Goal: Task Accomplishment & Management: Complete application form

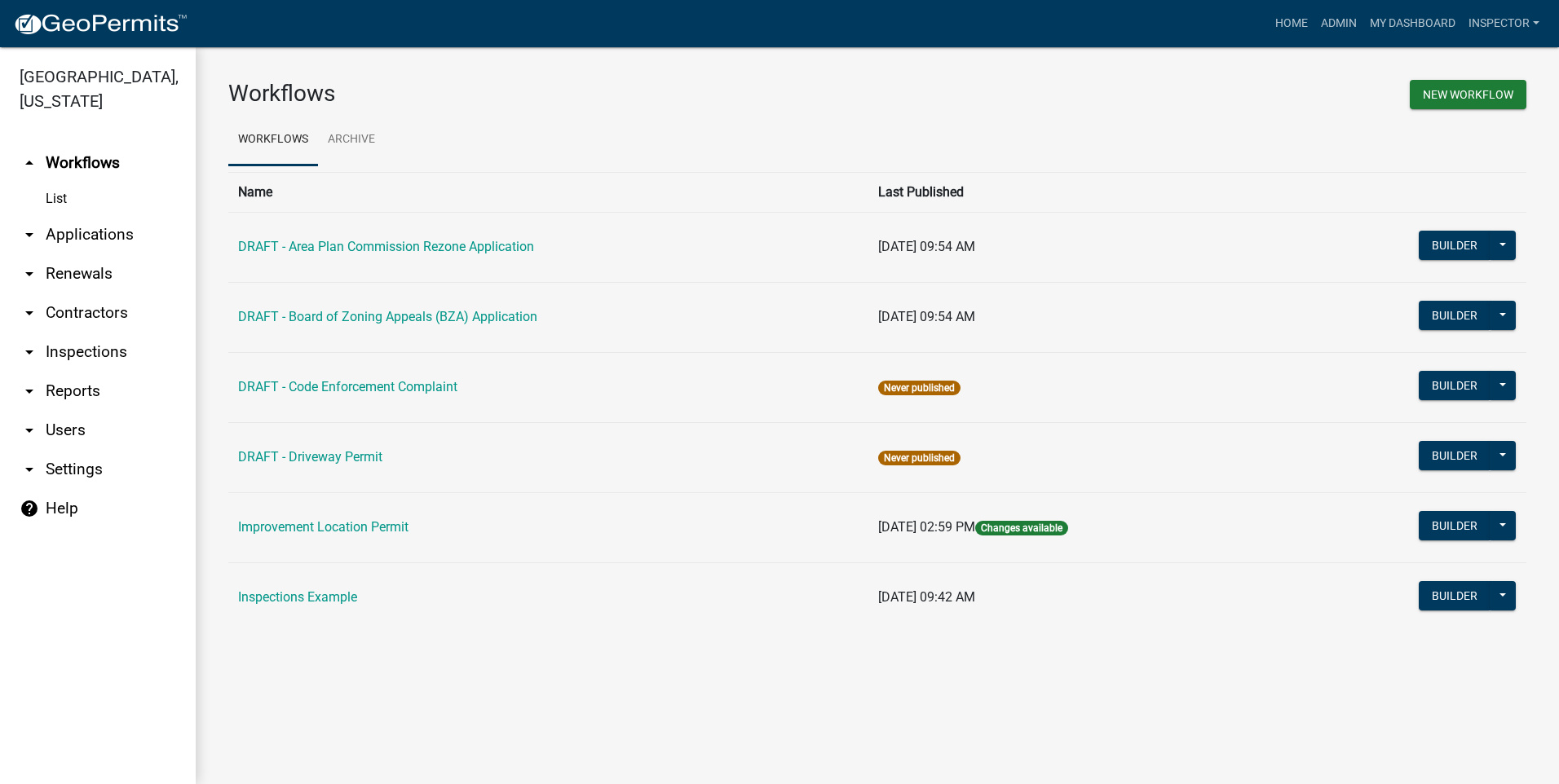
click at [76, 235] on link "arrow_drop_down Applications" at bounding box center [97, 234] width 196 height 39
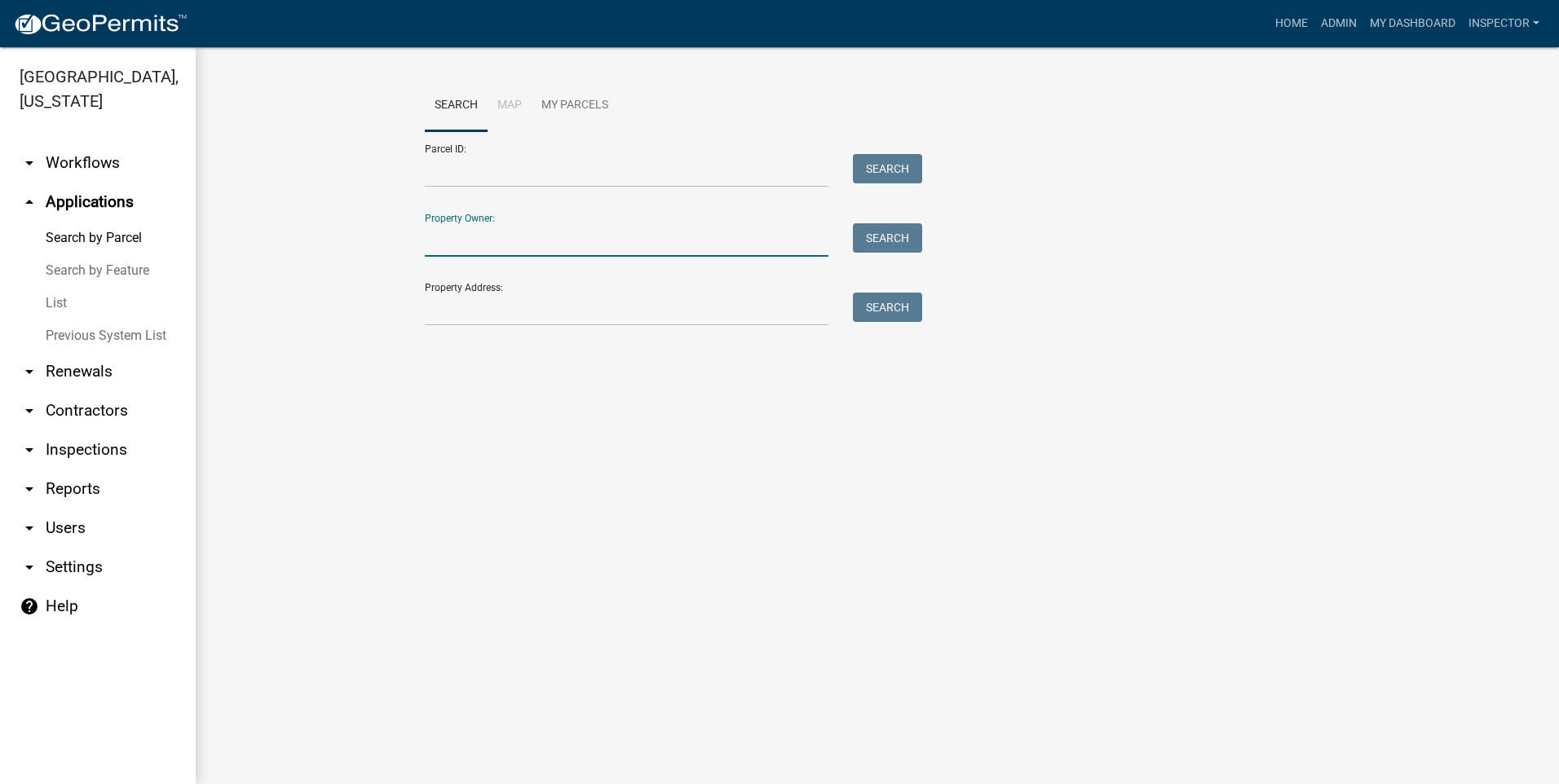
click at [464, 242] on input "Property Owner:" at bounding box center [626, 240] width 404 height 33
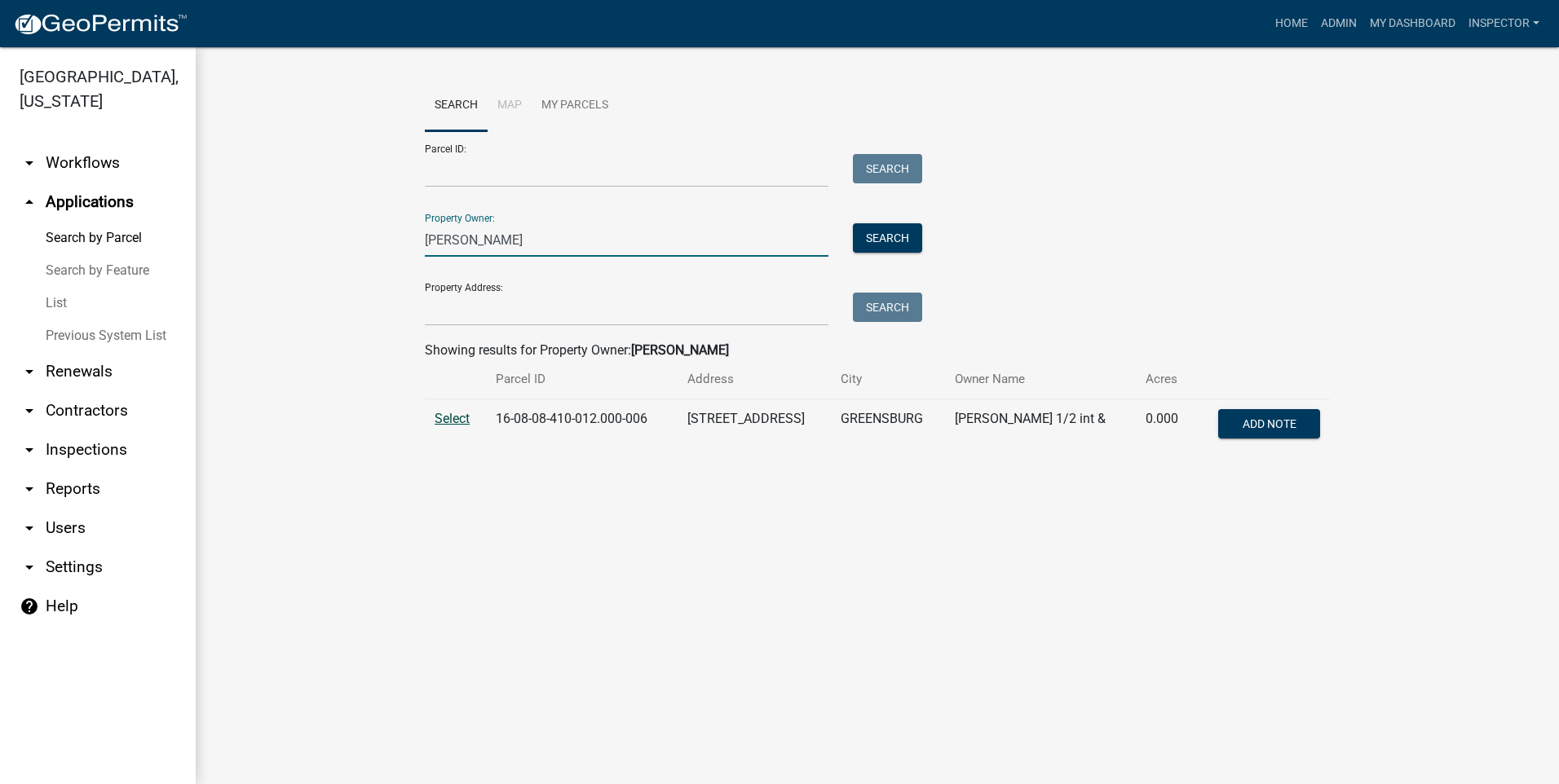
type input "[PERSON_NAME]"
click at [457, 417] on span "Select" at bounding box center [451, 418] width 35 height 15
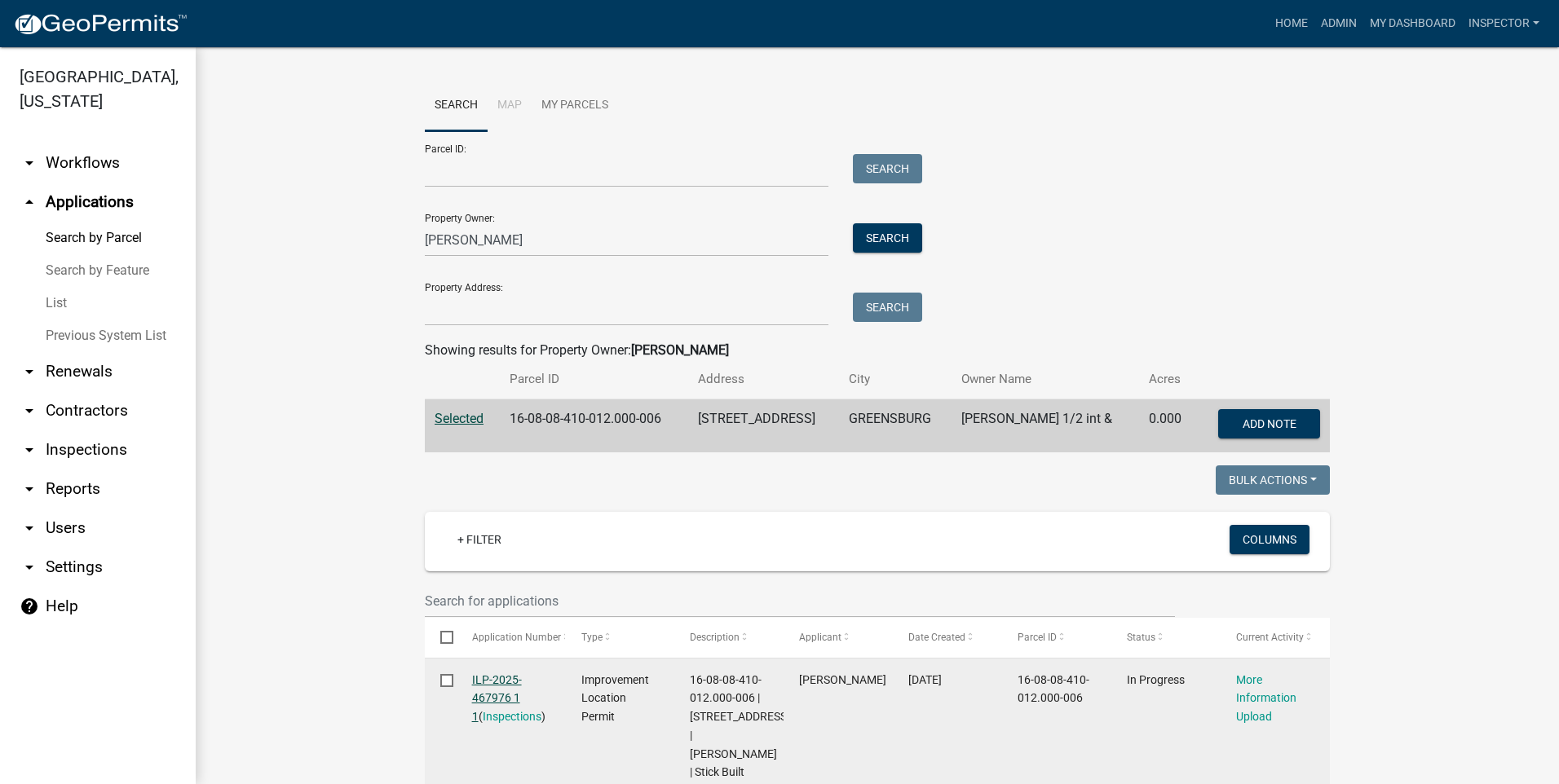
click at [497, 680] on link "ILP-2025-467976 1 1" at bounding box center [497, 698] width 50 height 50
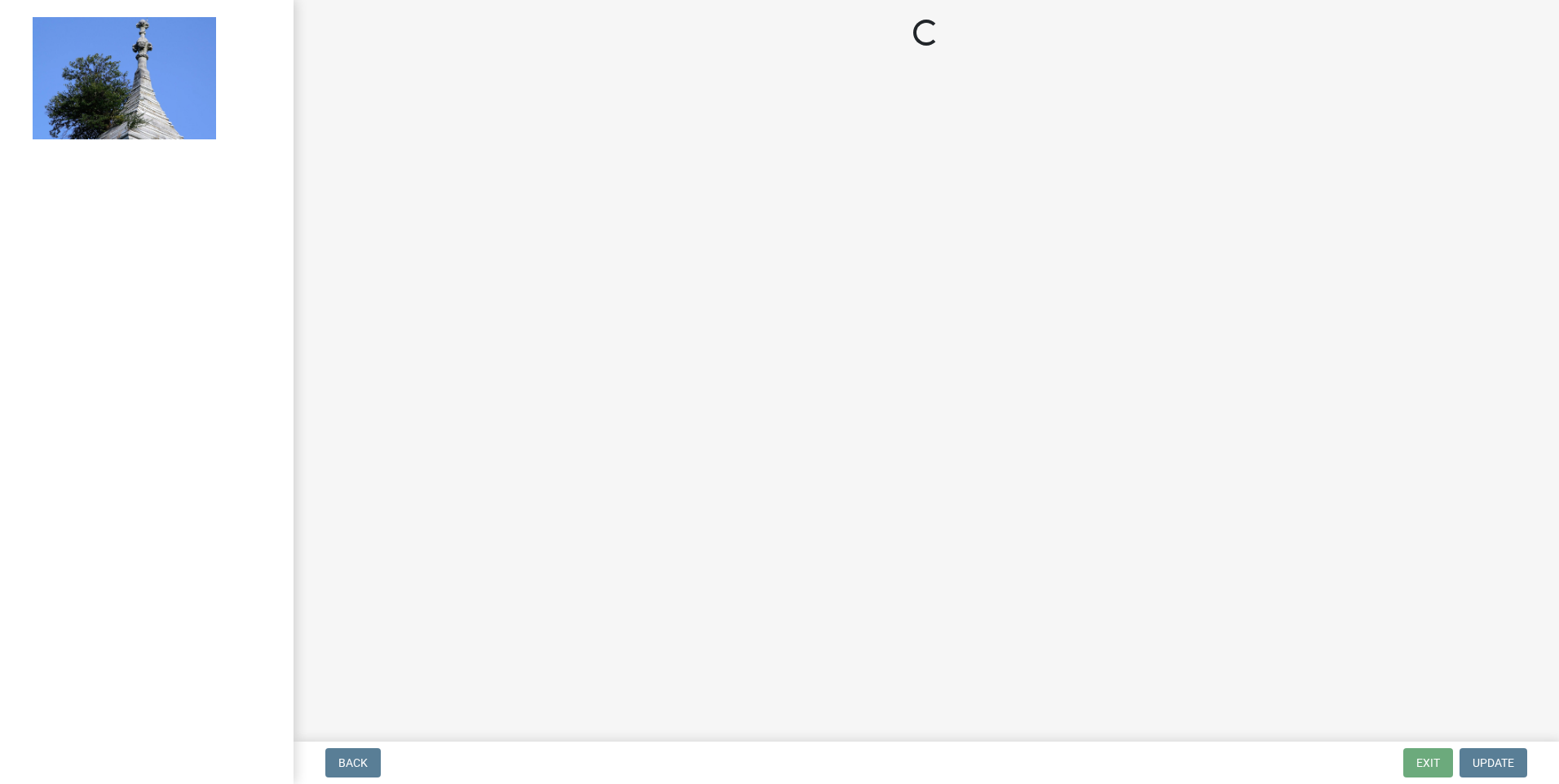
click at [497, 680] on main "Loading..." at bounding box center [926, 368] width 1265 height 735
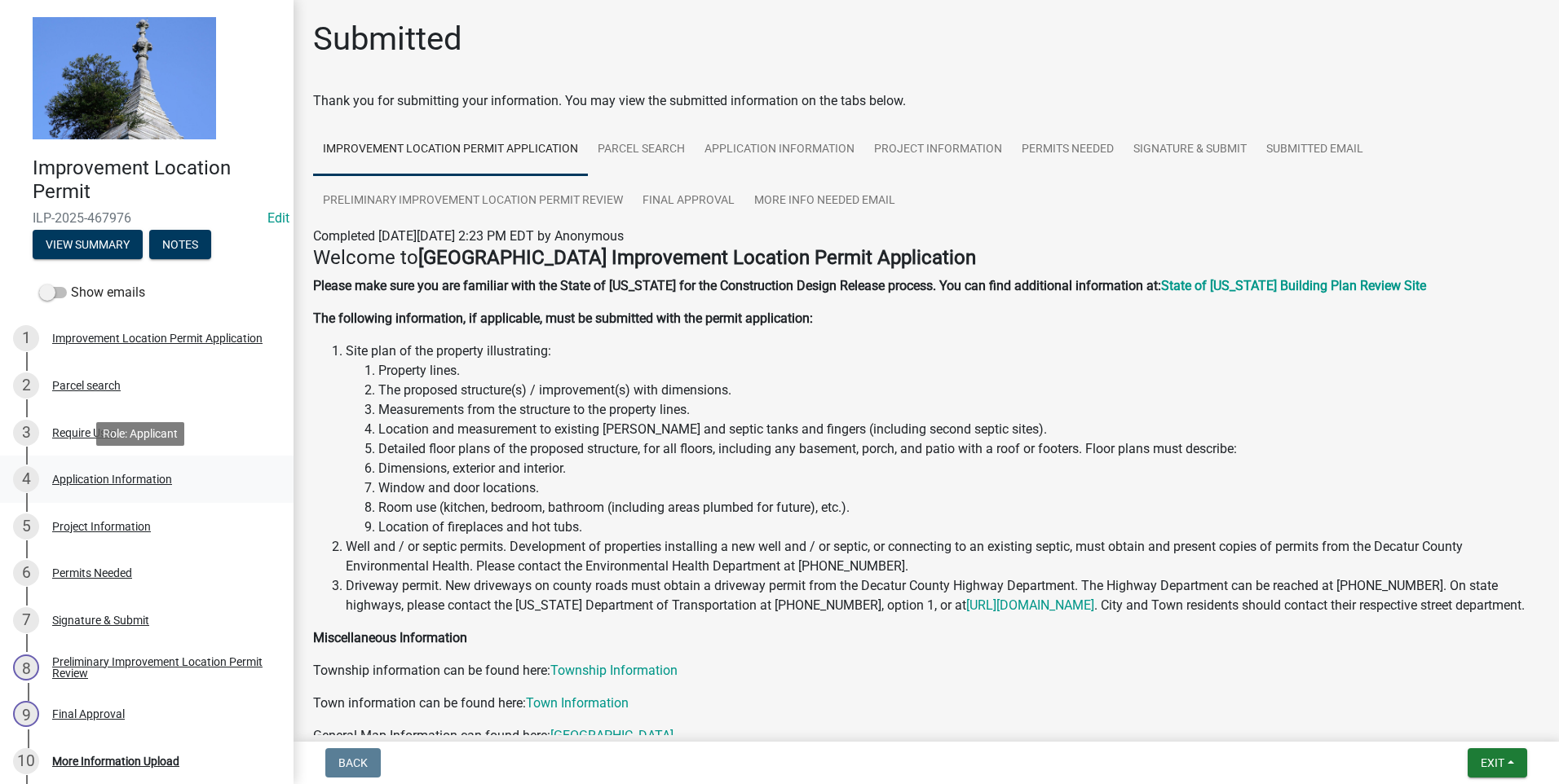
click at [156, 475] on div "Application Information" at bounding box center [112, 479] width 120 height 12
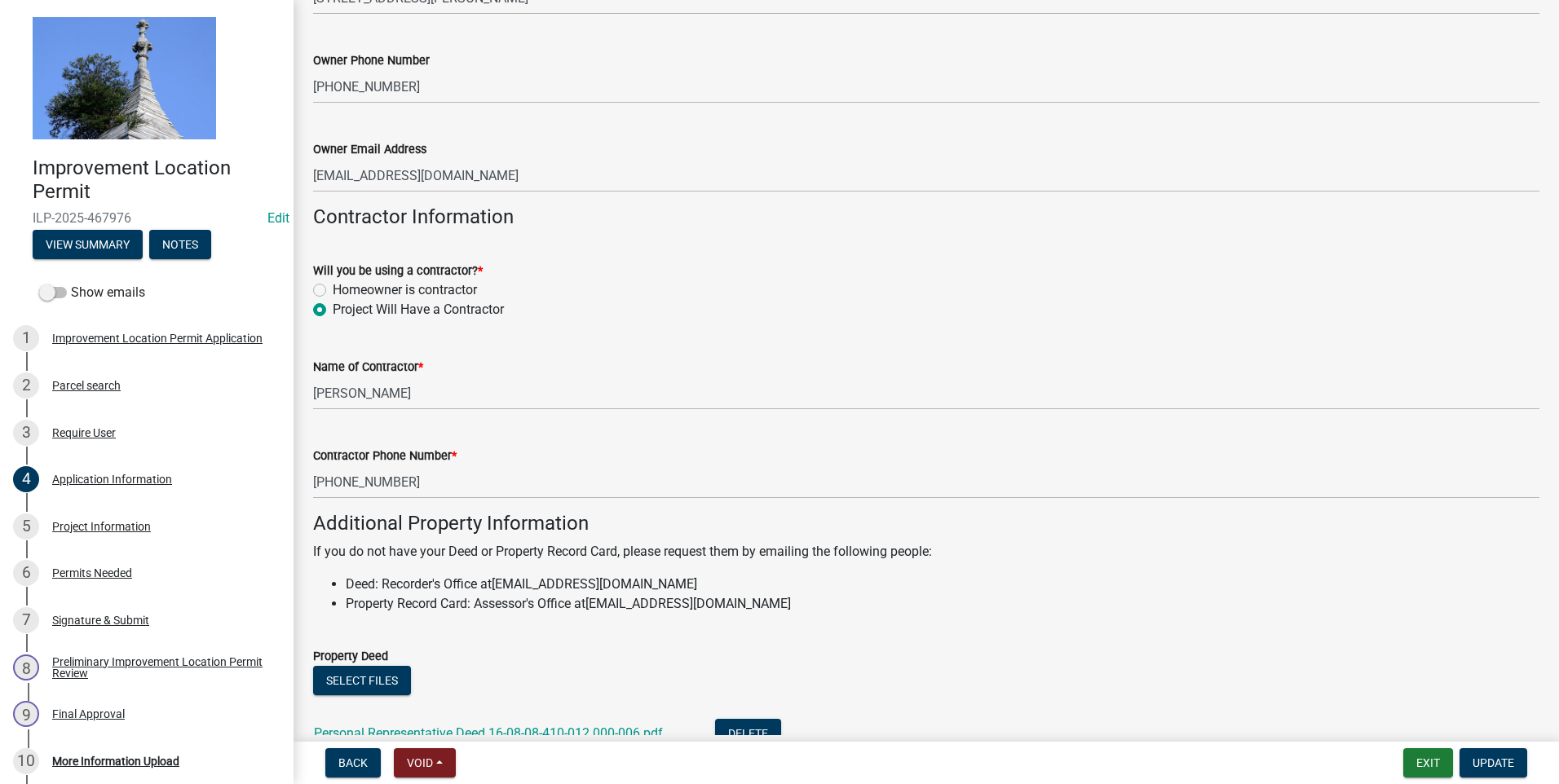
scroll to position [926, 0]
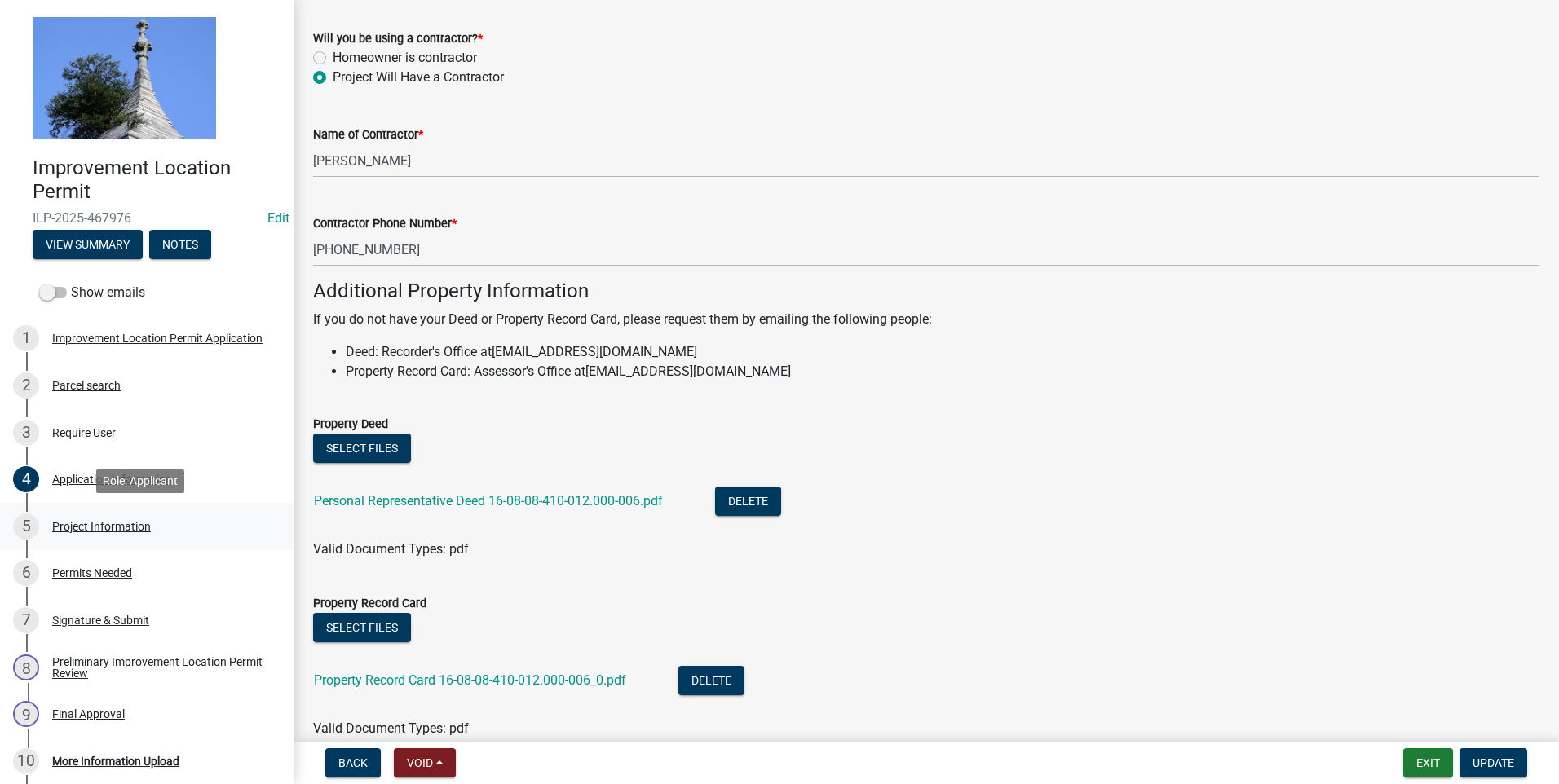
click at [135, 525] on div "Project Information" at bounding box center [101, 526] width 98 height 12
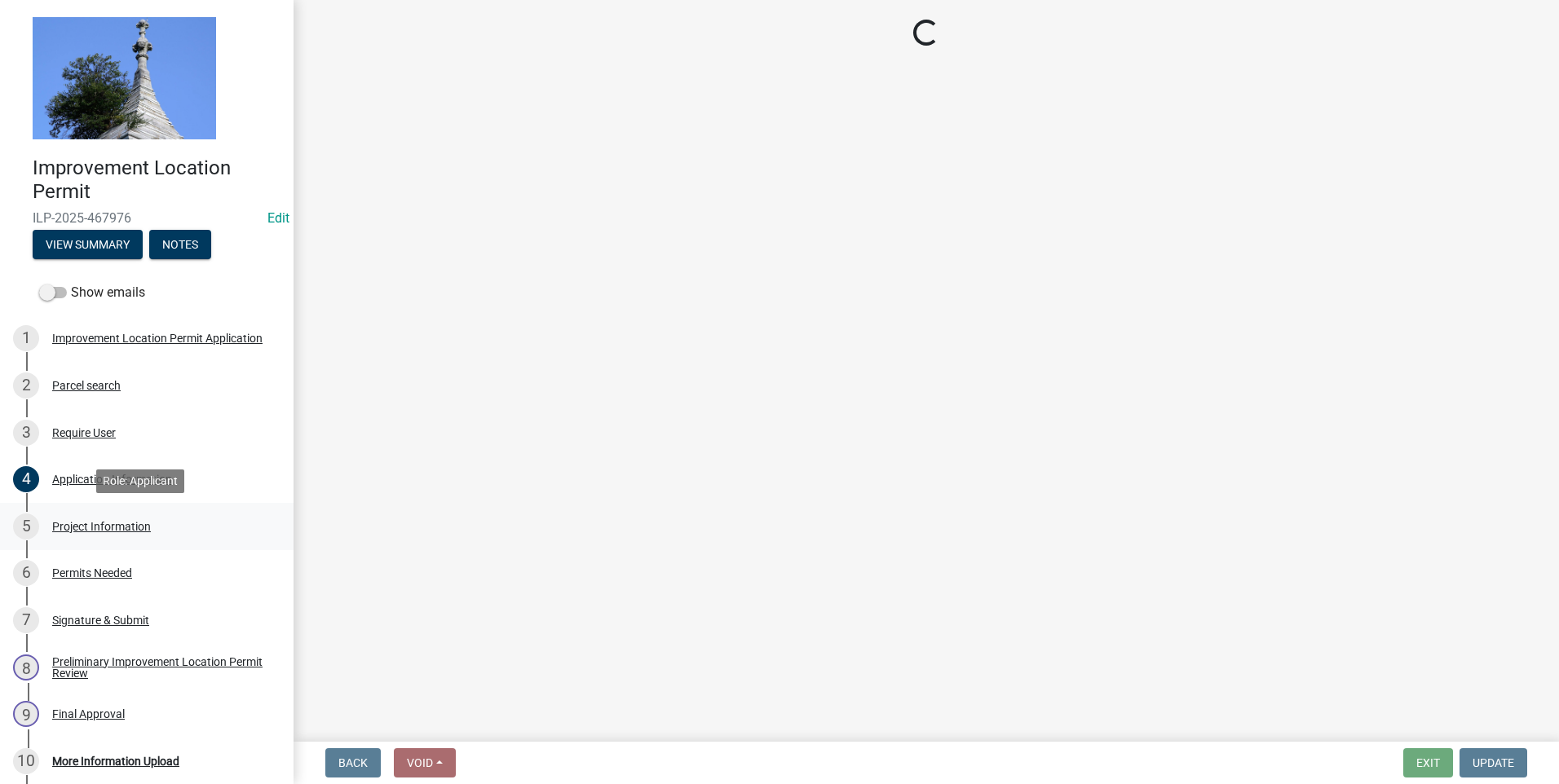
select select "9d64ea5b-356b-46b9-9003-cd08e8d798e4"
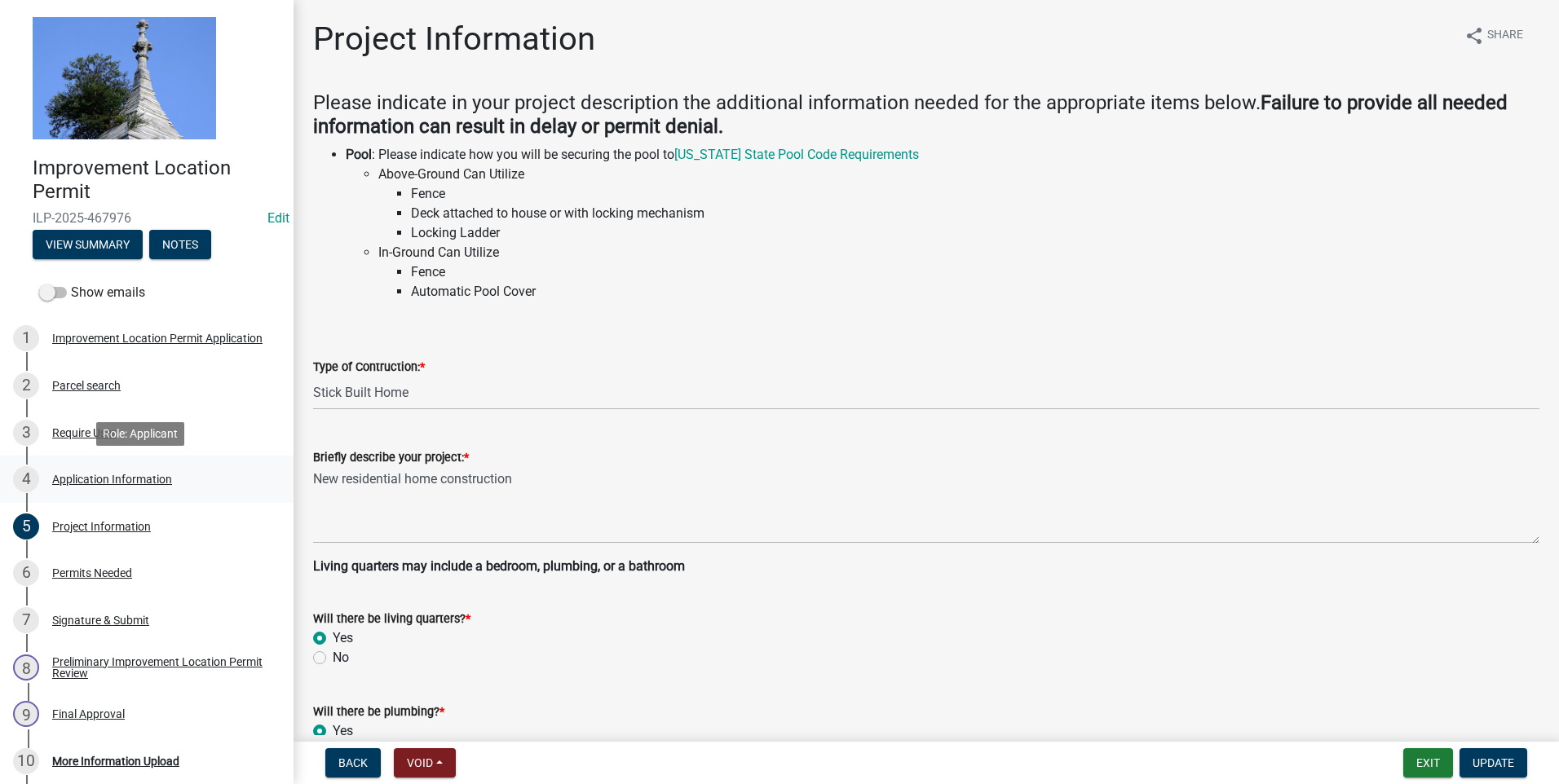
click at [77, 480] on div "Application Information" at bounding box center [112, 479] width 120 height 12
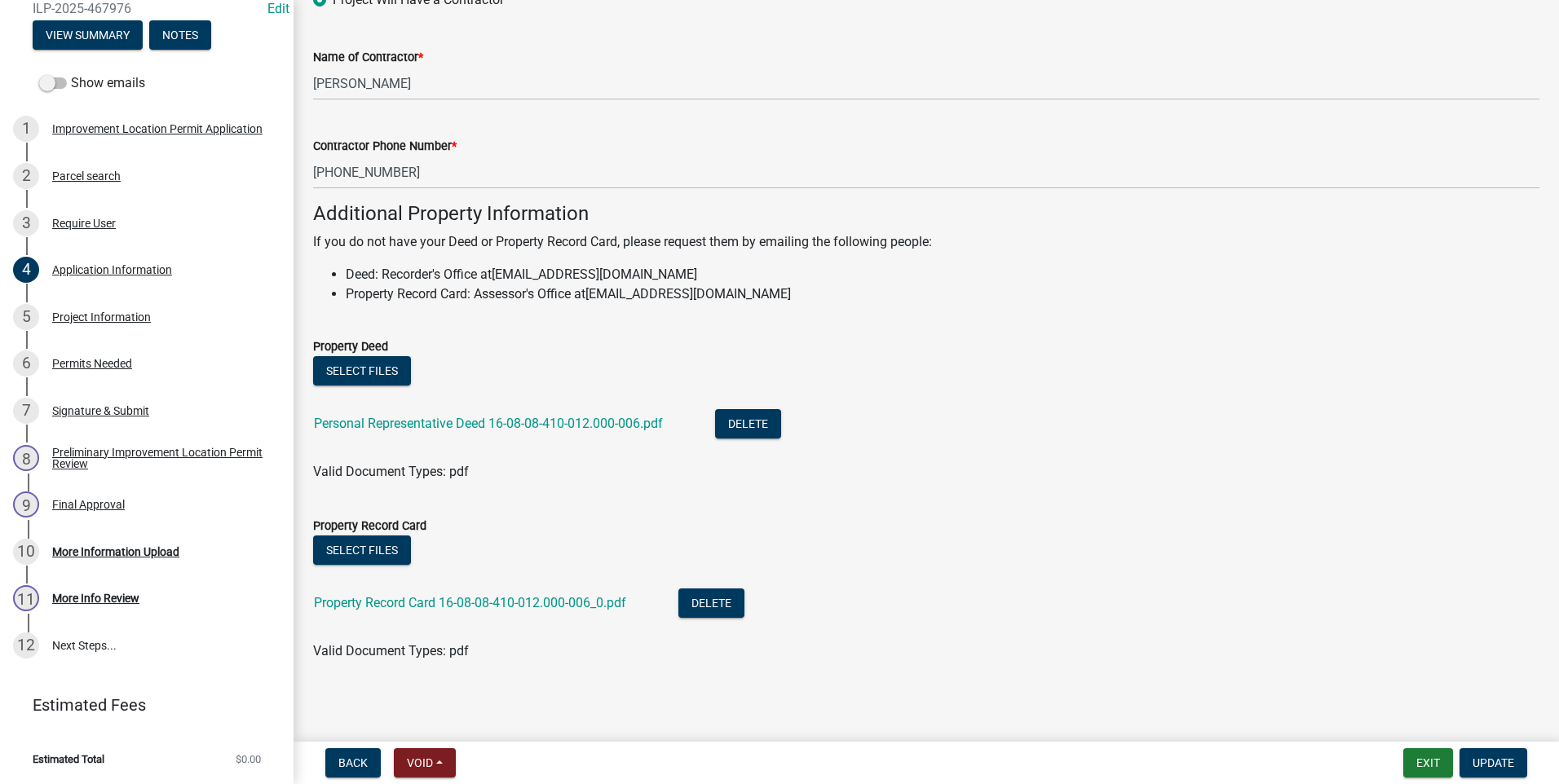
scroll to position [1007, 0]
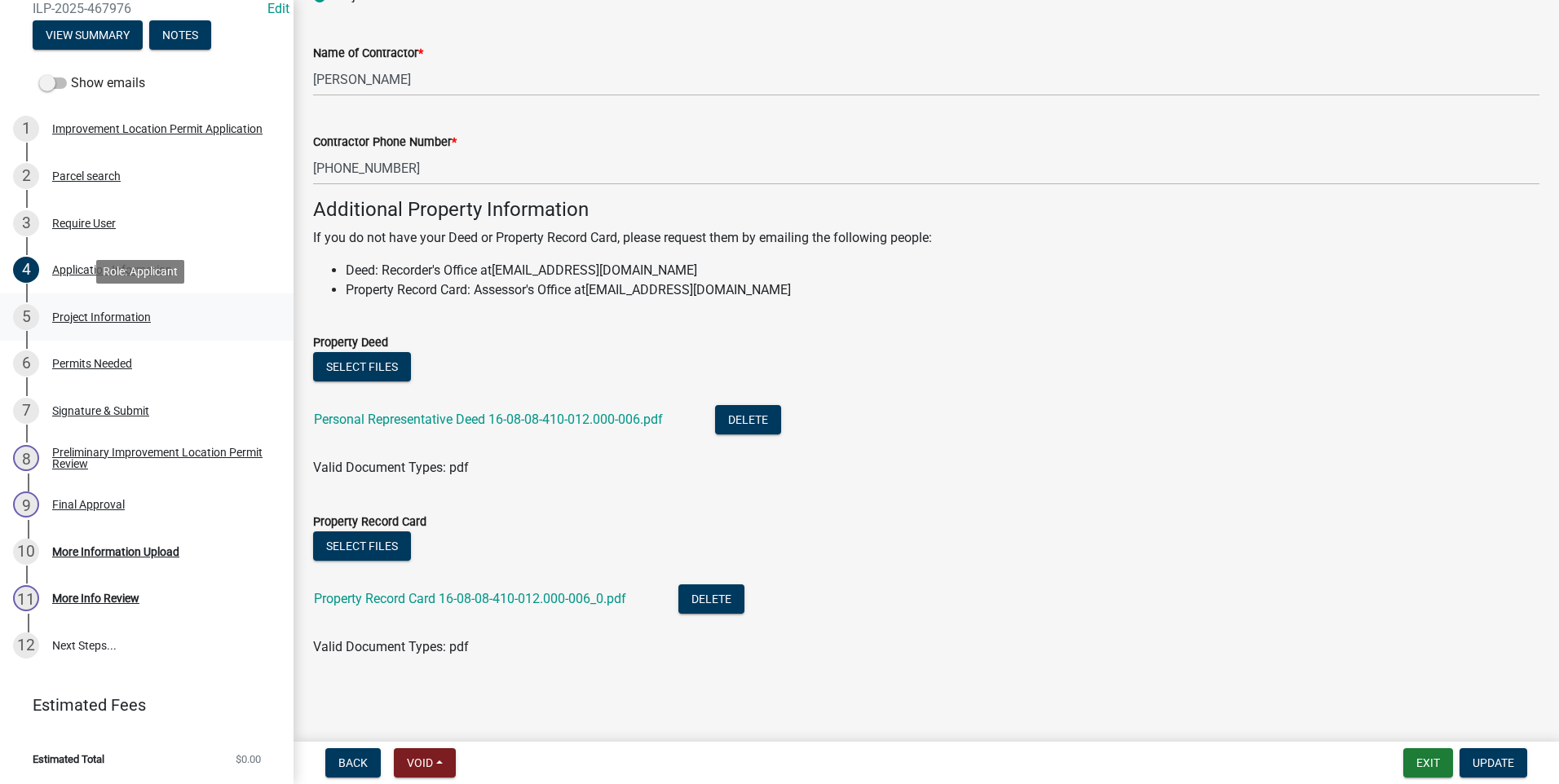
click at [132, 319] on div "Project Information" at bounding box center [101, 317] width 98 height 12
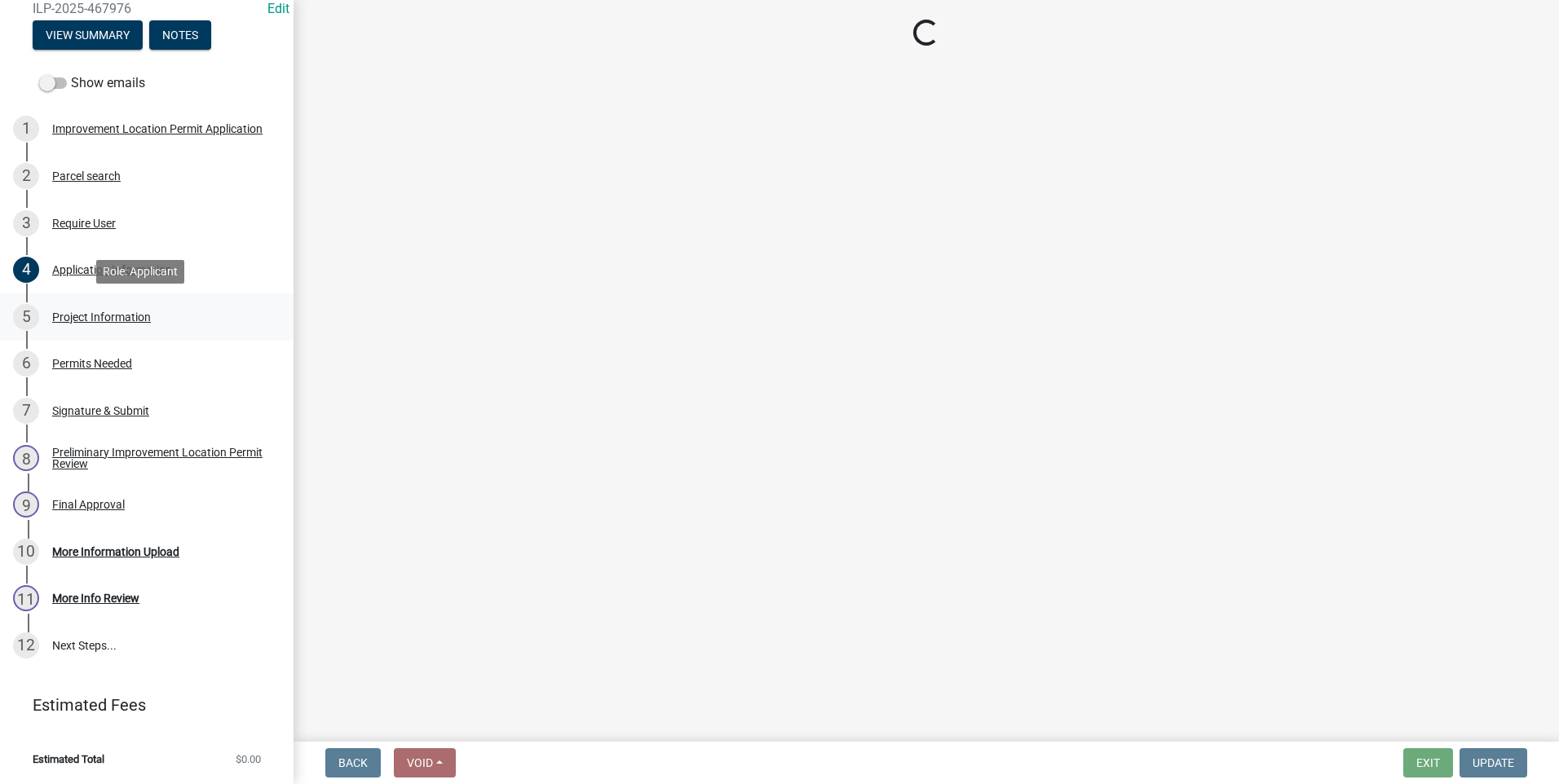
select select "9d64ea5b-356b-46b9-9003-cd08e8d798e4"
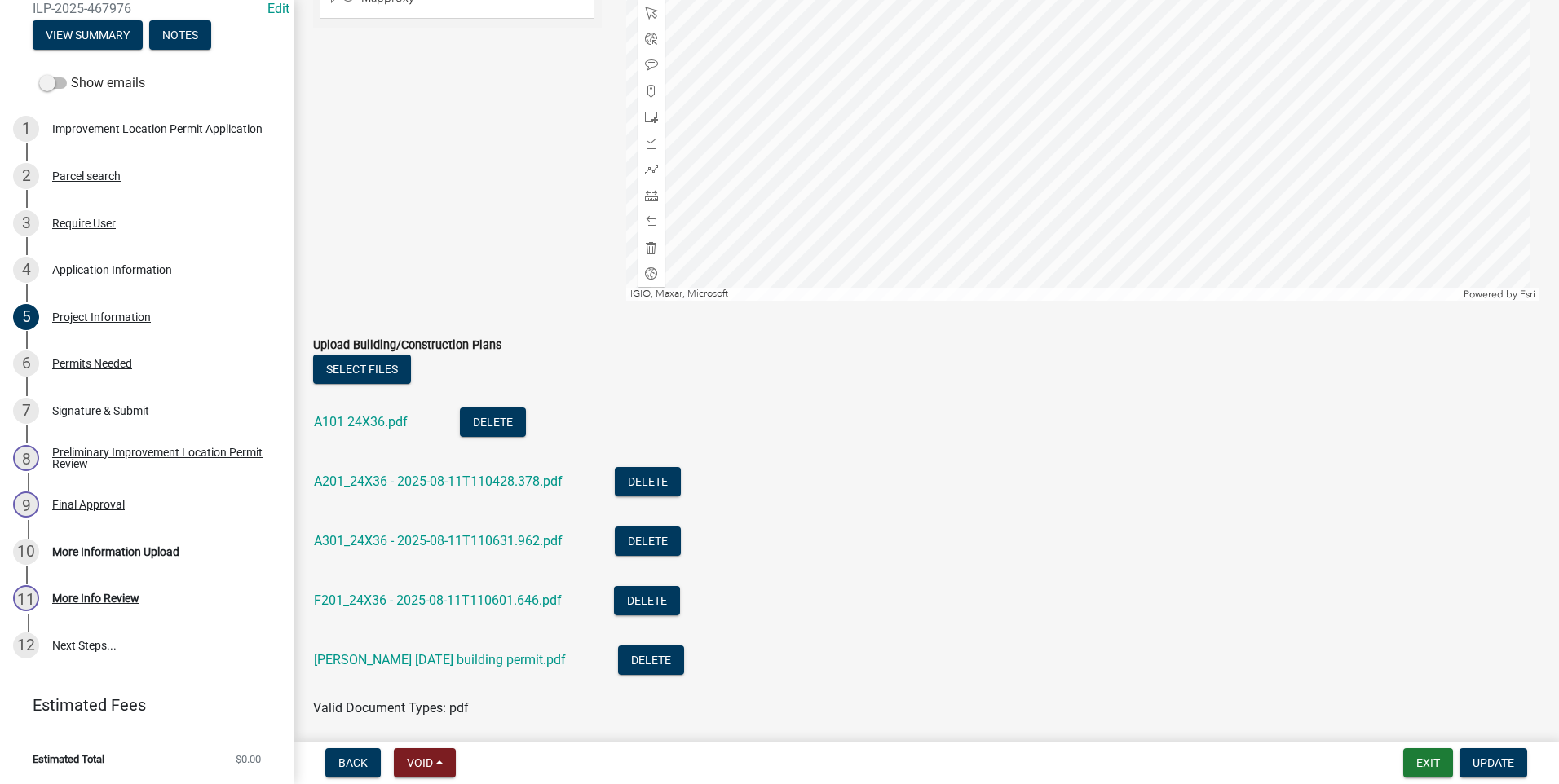
scroll to position [1647, 0]
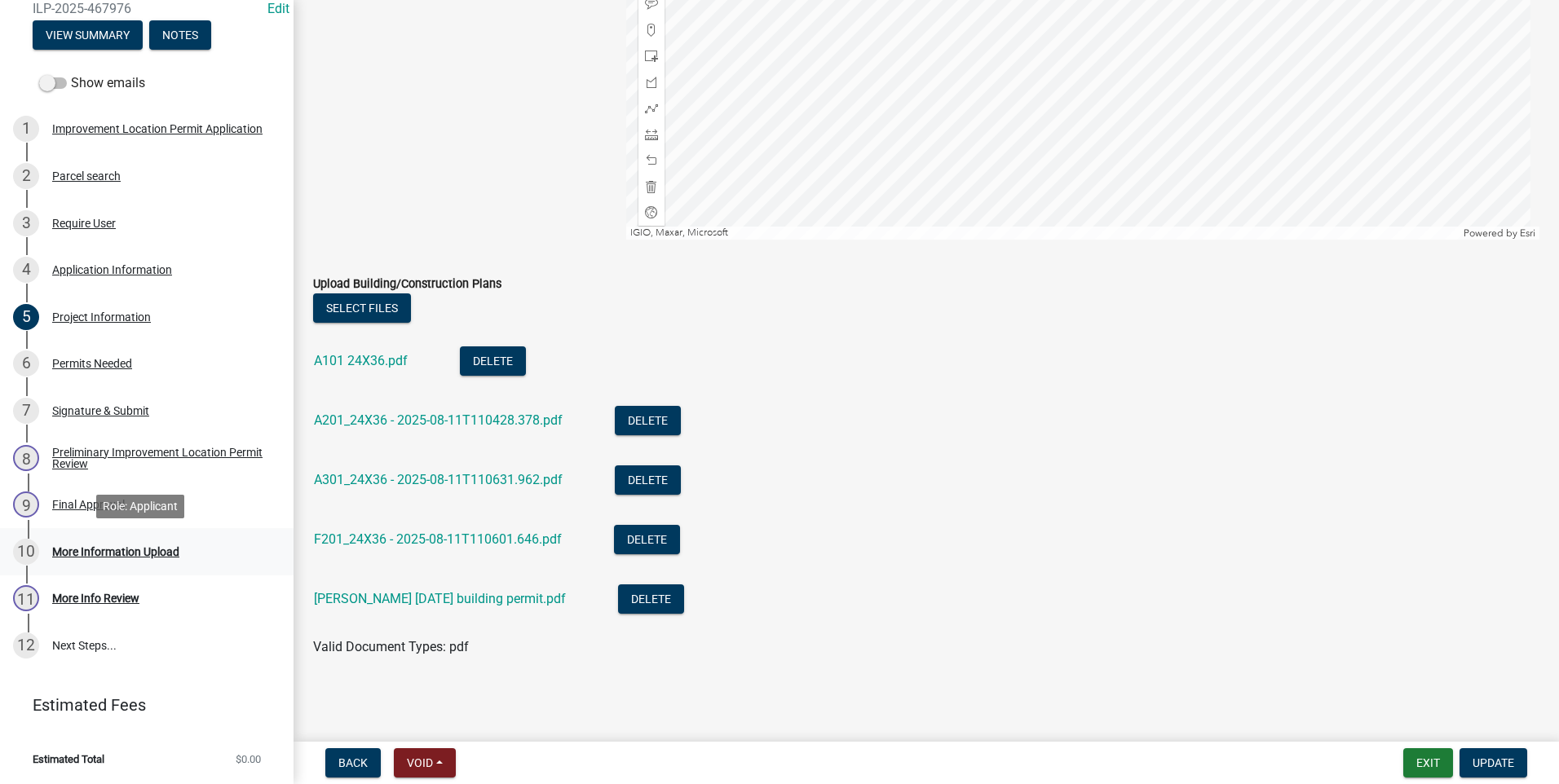
click at [139, 547] on div "More Information Upload" at bounding box center [115, 552] width 127 height 12
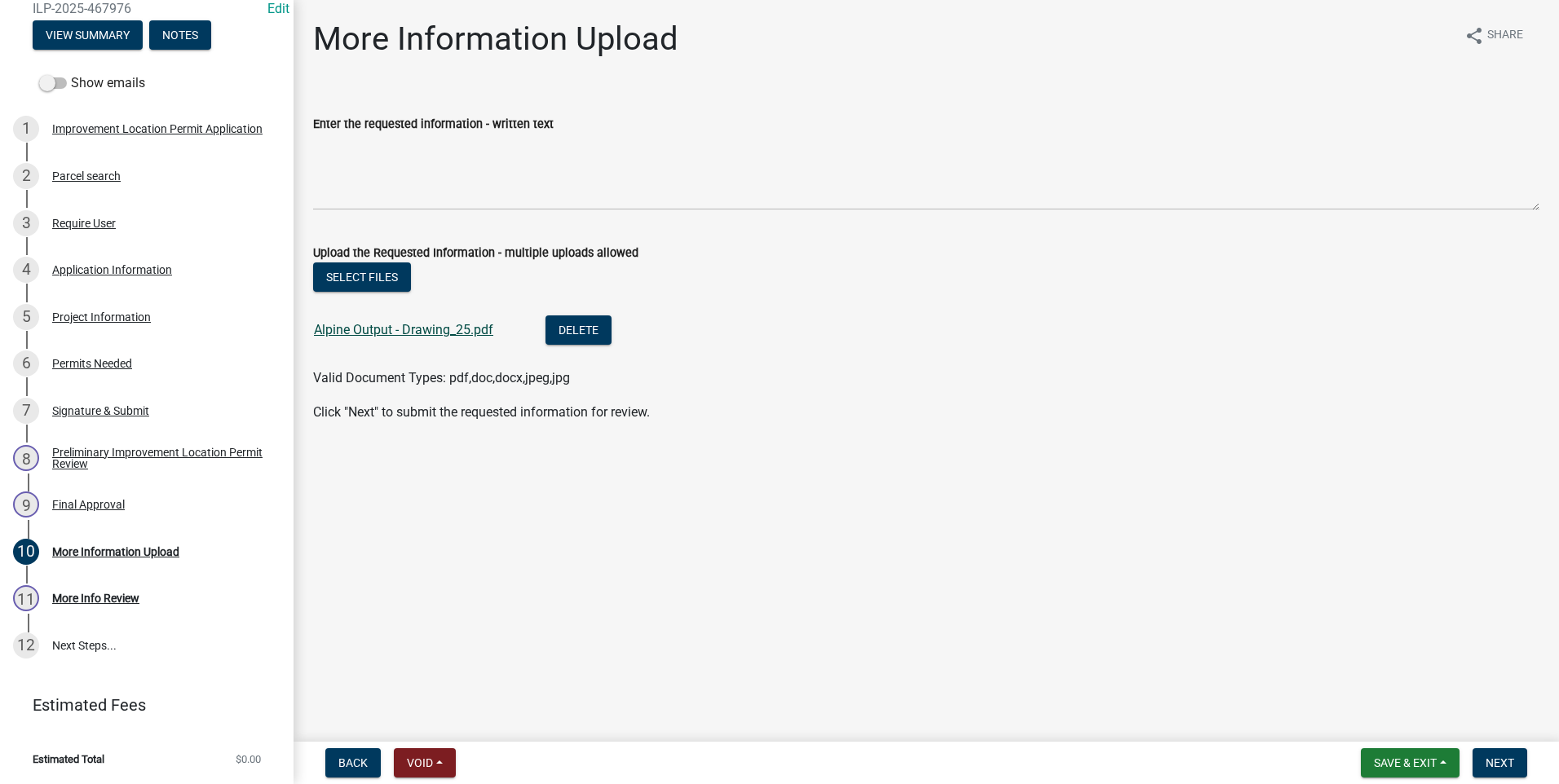
click at [390, 330] on link "Alpine Output - Drawing_25.pdf" at bounding box center [403, 329] width 179 height 15
click at [118, 602] on div "More Info Review" at bounding box center [96, 598] width 87 height 12
click at [123, 599] on div "More Info Review" at bounding box center [96, 598] width 87 height 12
click at [106, 645] on link "12 Next Steps..." at bounding box center [147, 645] width 294 height 47
click at [428, 324] on link "Alpine Output - Drawing_25.pdf" at bounding box center [403, 329] width 179 height 15
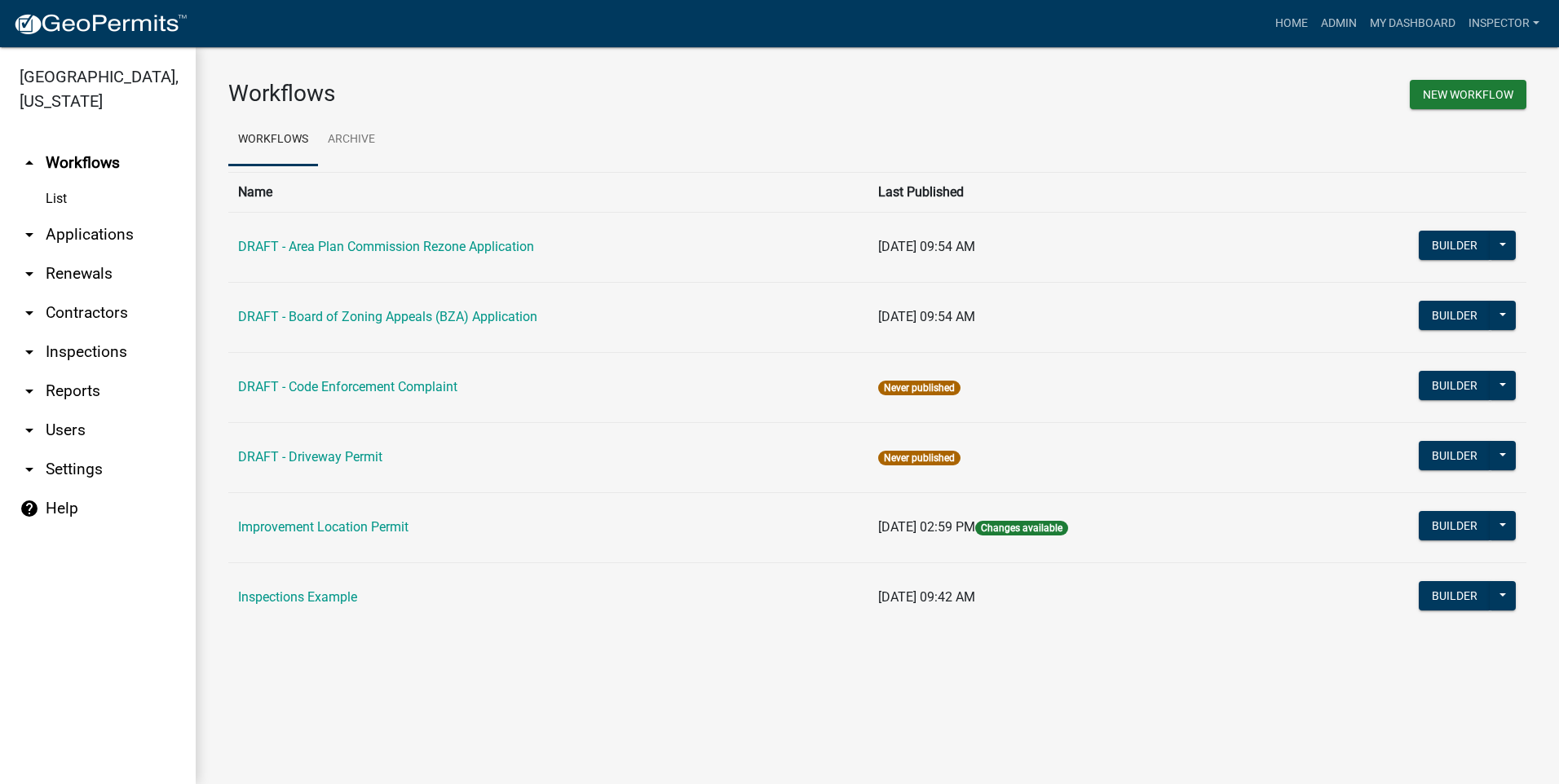
click at [50, 236] on link "arrow_drop_down Applications" at bounding box center [97, 234] width 196 height 39
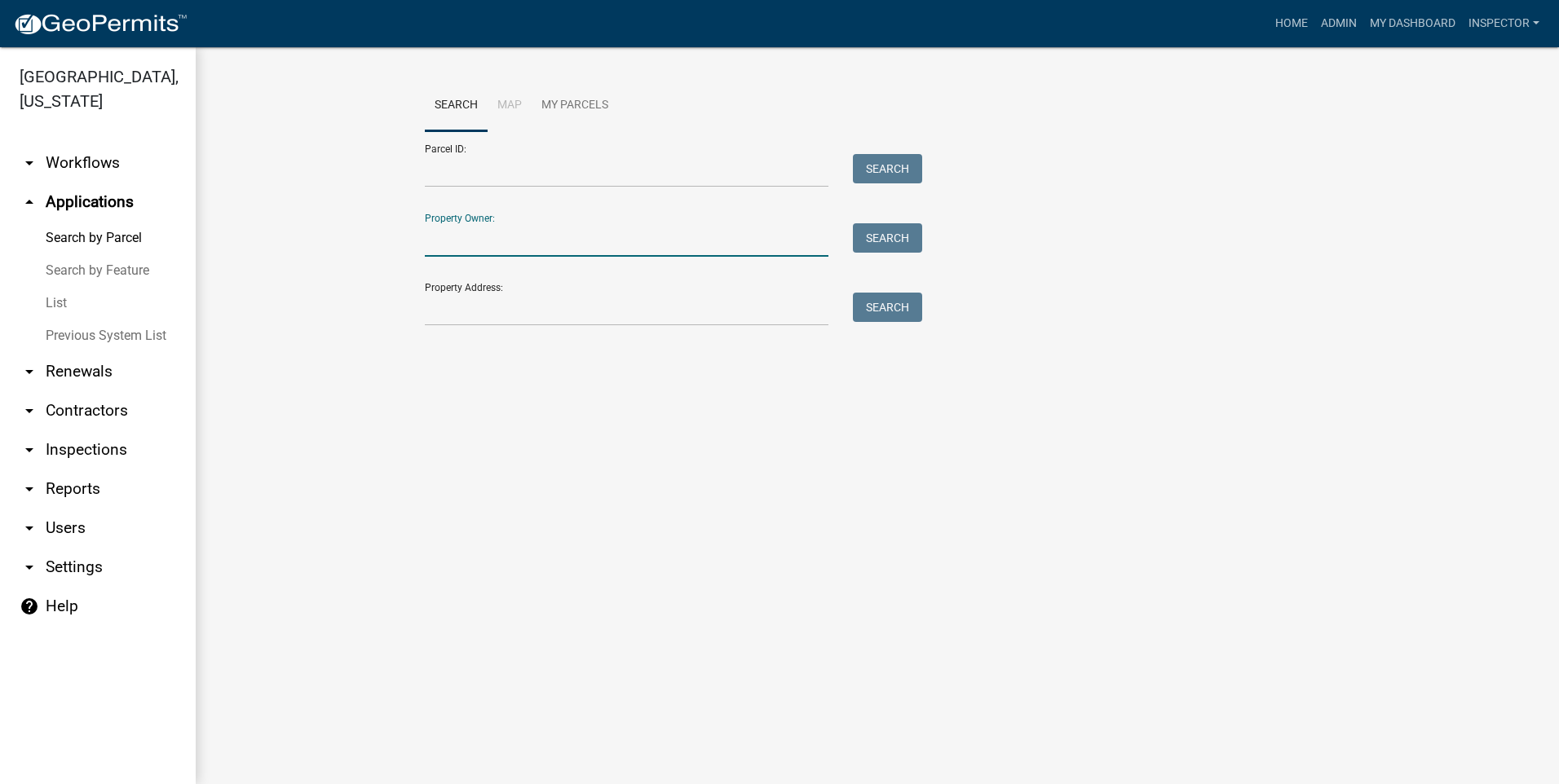
click at [470, 235] on input "Property Owner:" at bounding box center [626, 240] width 404 height 33
type input "[PERSON_NAME]"
click at [908, 240] on button "Search" at bounding box center [887, 238] width 69 height 30
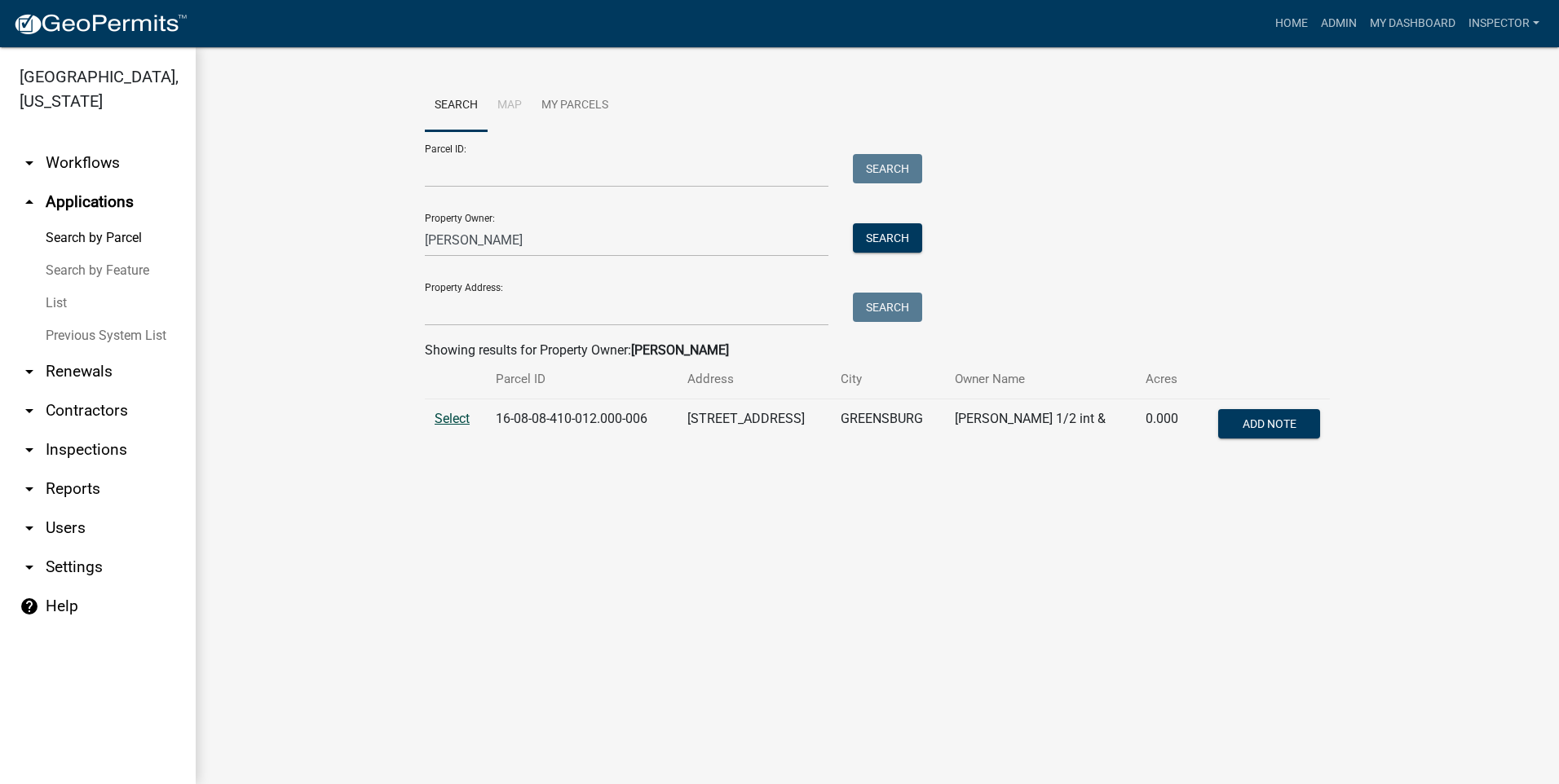
click at [446, 415] on span "Select" at bounding box center [451, 418] width 35 height 15
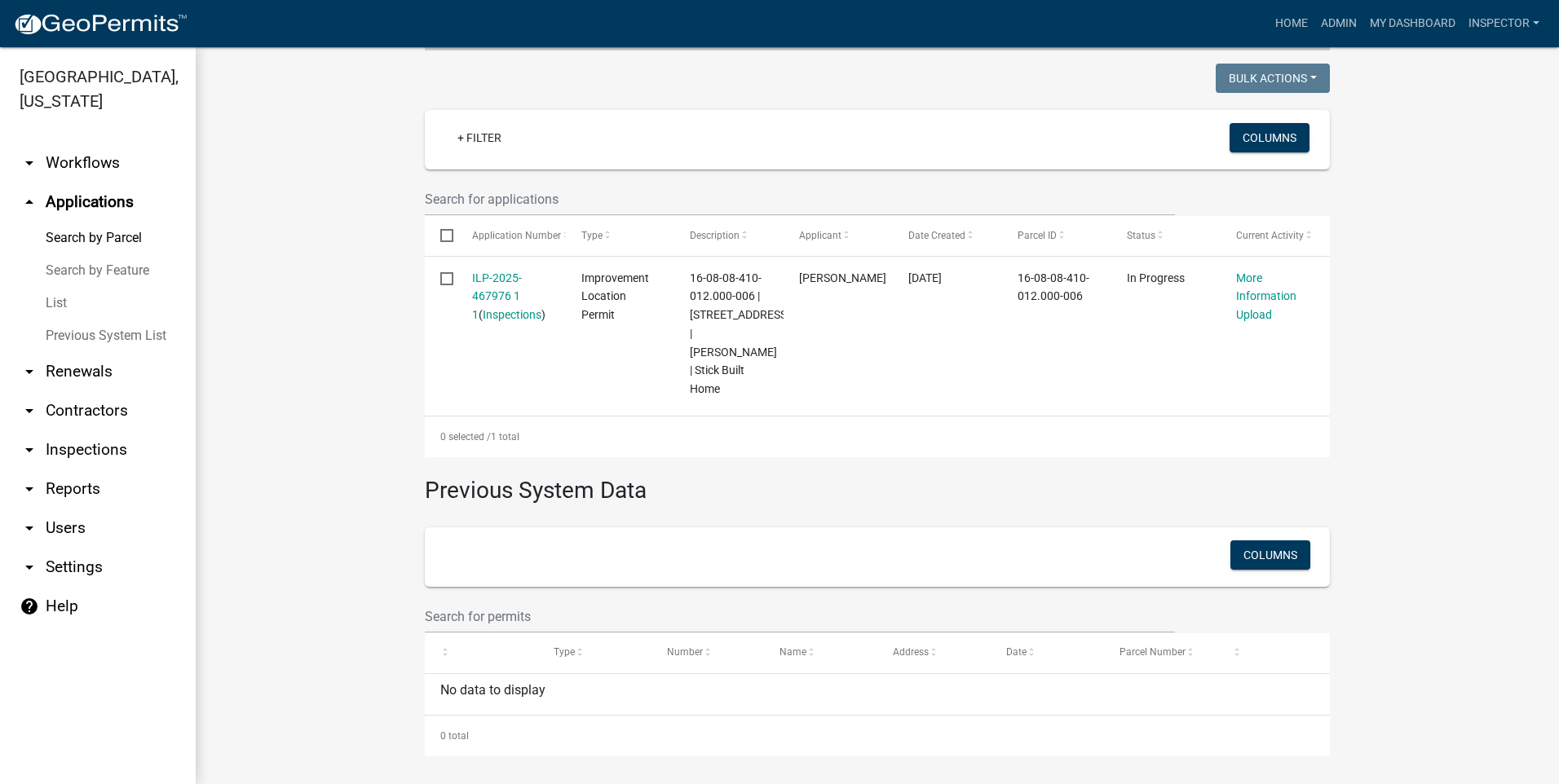
scroll to position [406, 0]
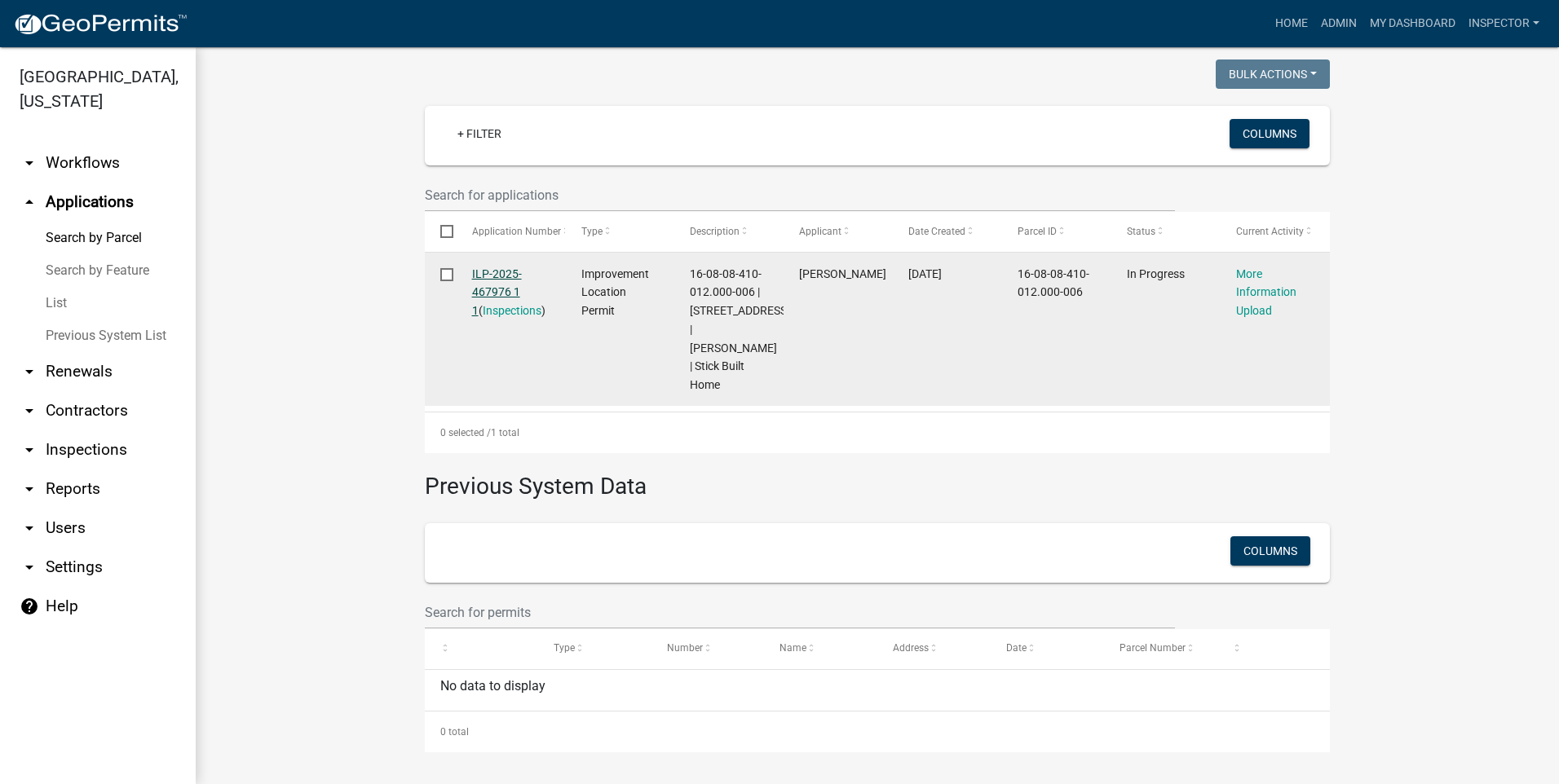
click at [503, 290] on link "ILP-2025-467976 1 1" at bounding box center [497, 293] width 50 height 50
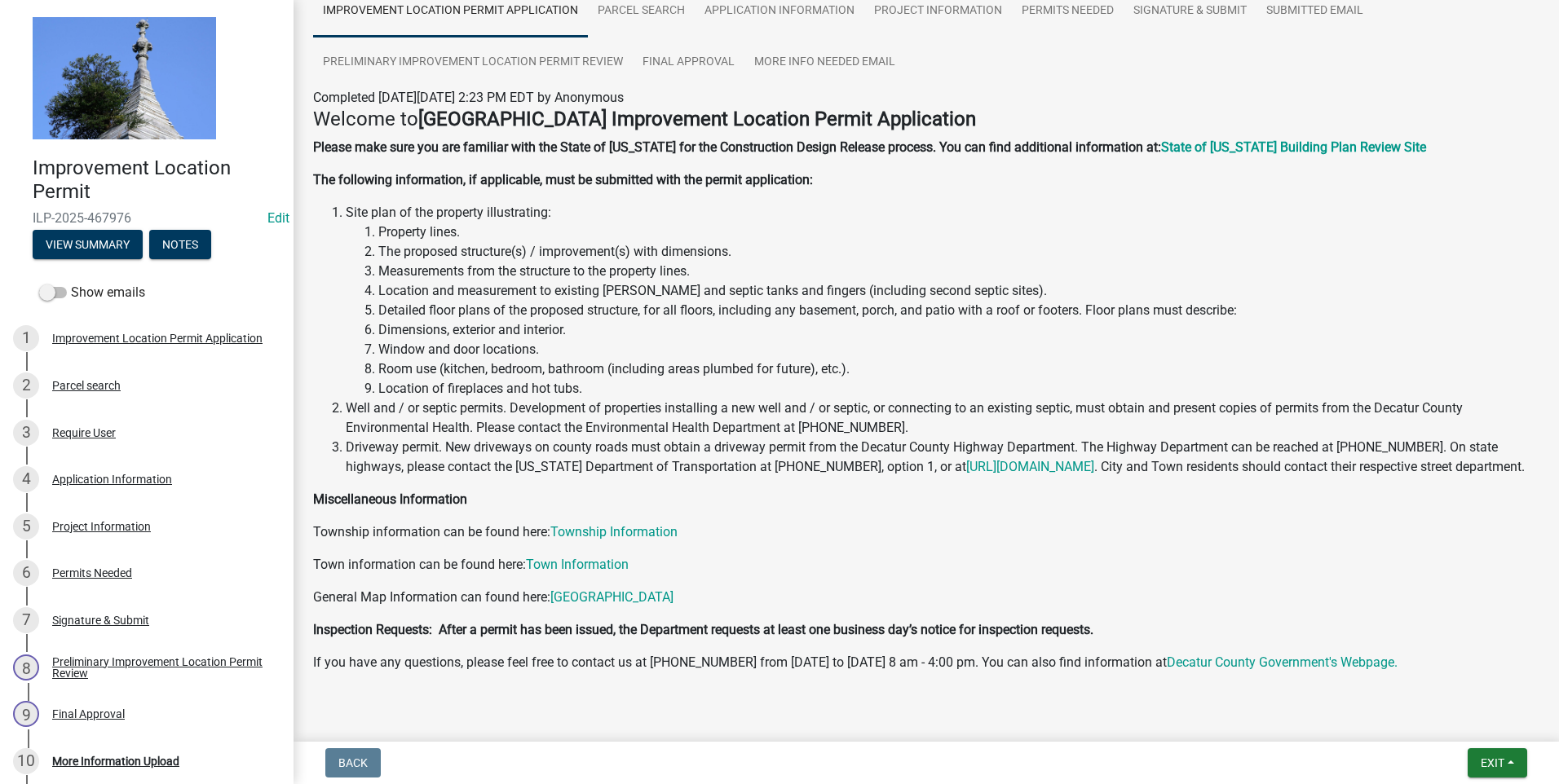
scroll to position [192, 0]
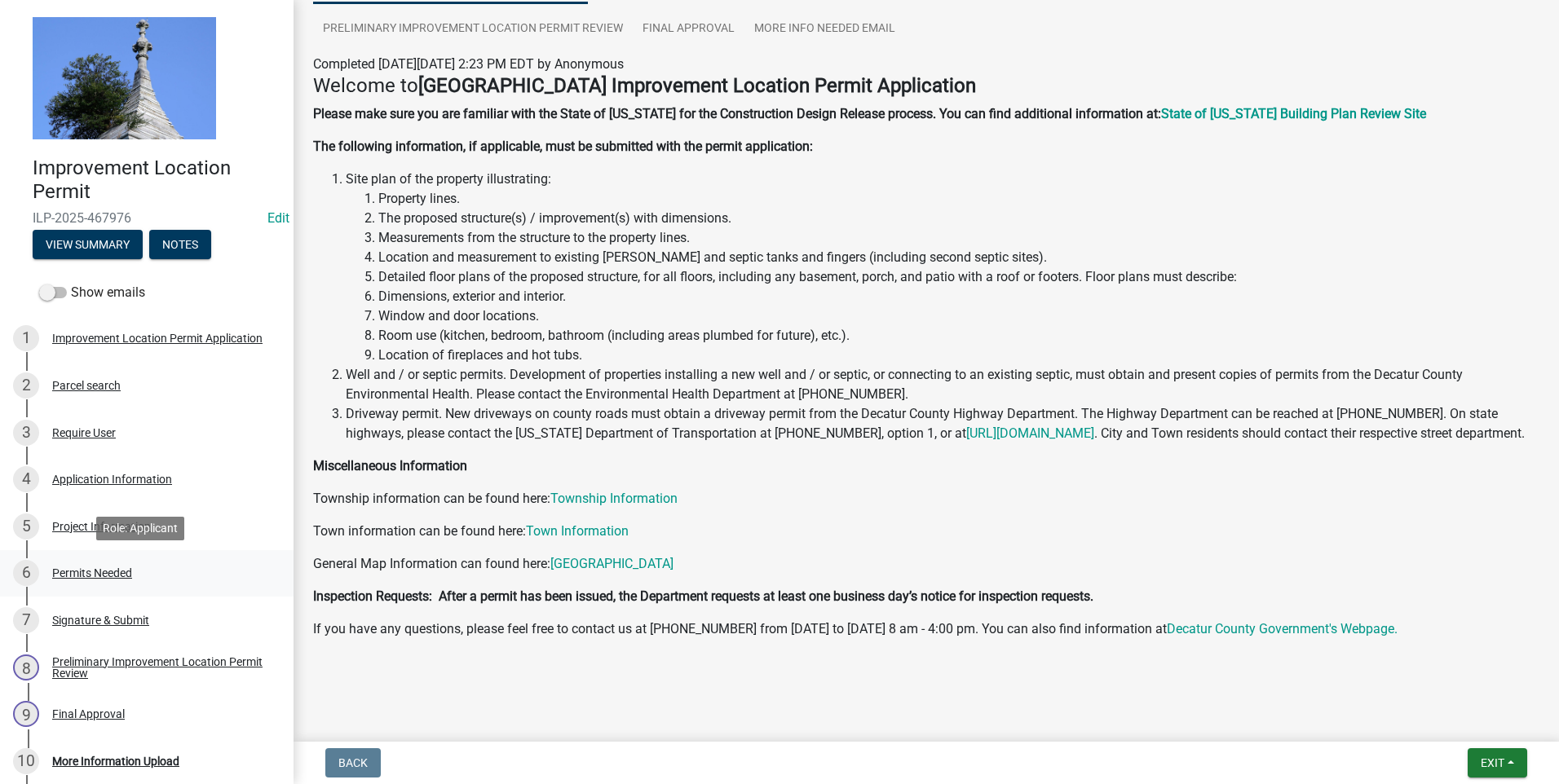
click at [75, 572] on div "Permits Needed" at bounding box center [92, 573] width 80 height 12
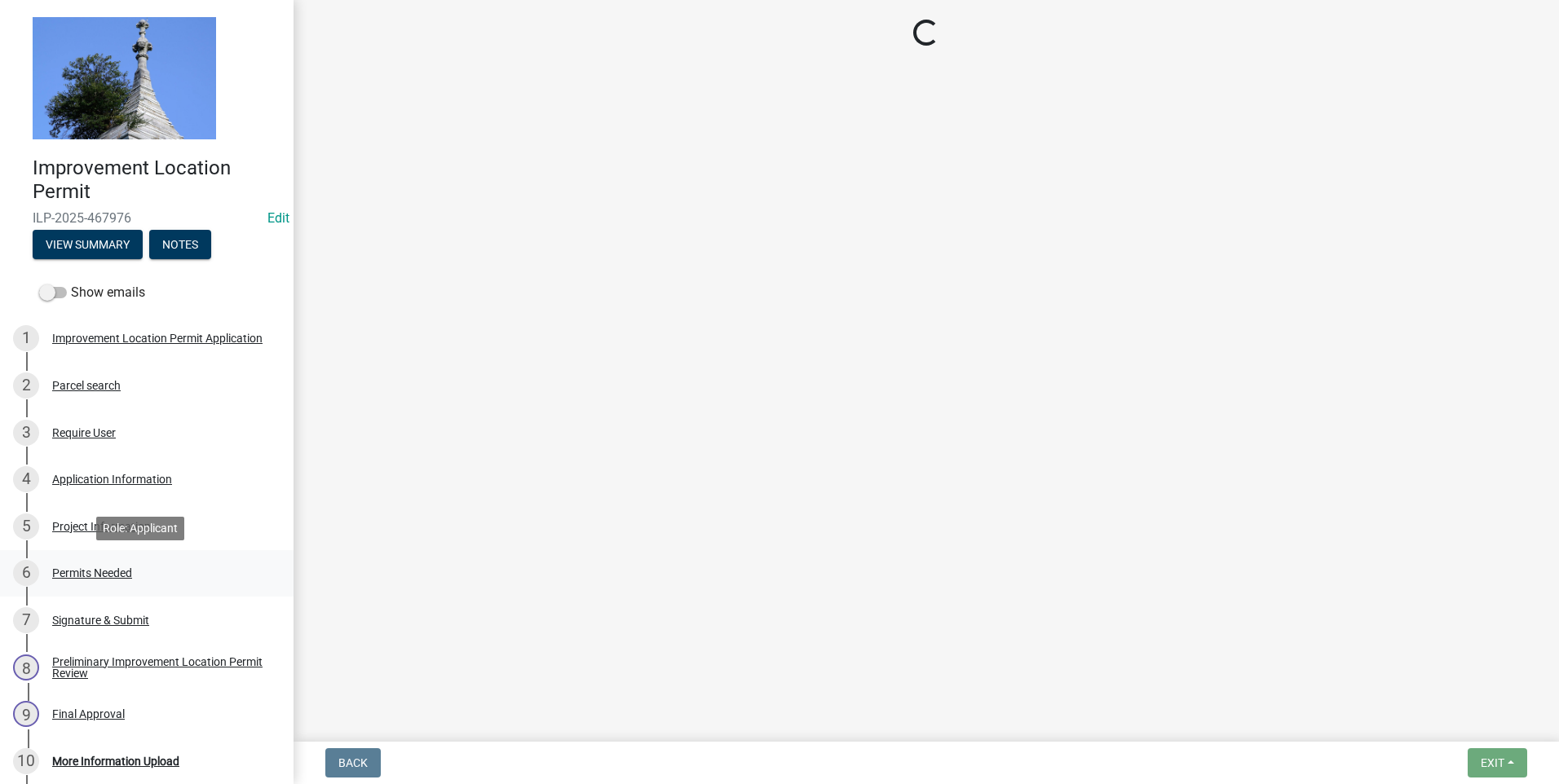
scroll to position [0, 0]
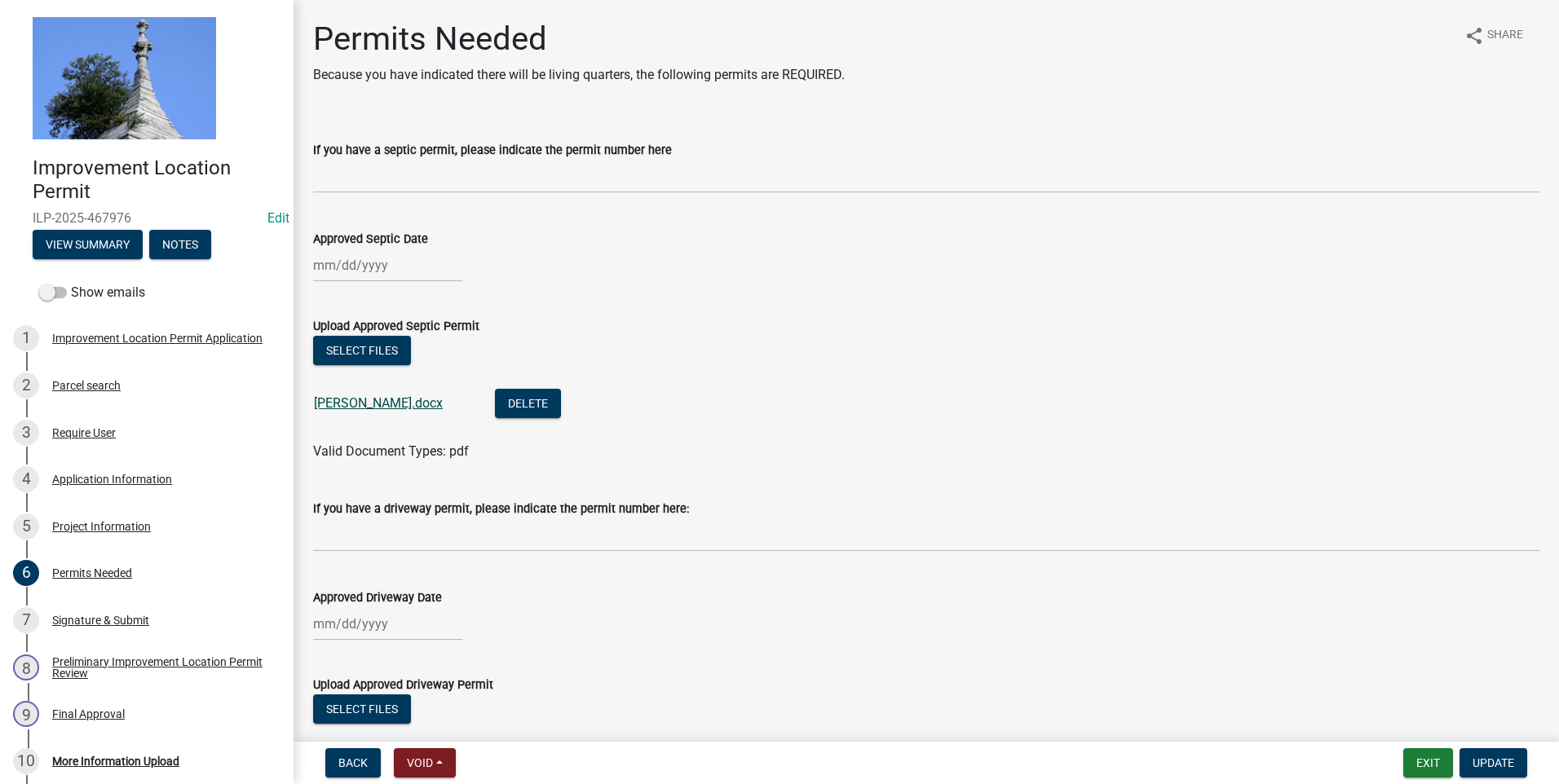
click at [354, 406] on link "Hoffbauer.docx" at bounding box center [378, 403] width 129 height 15
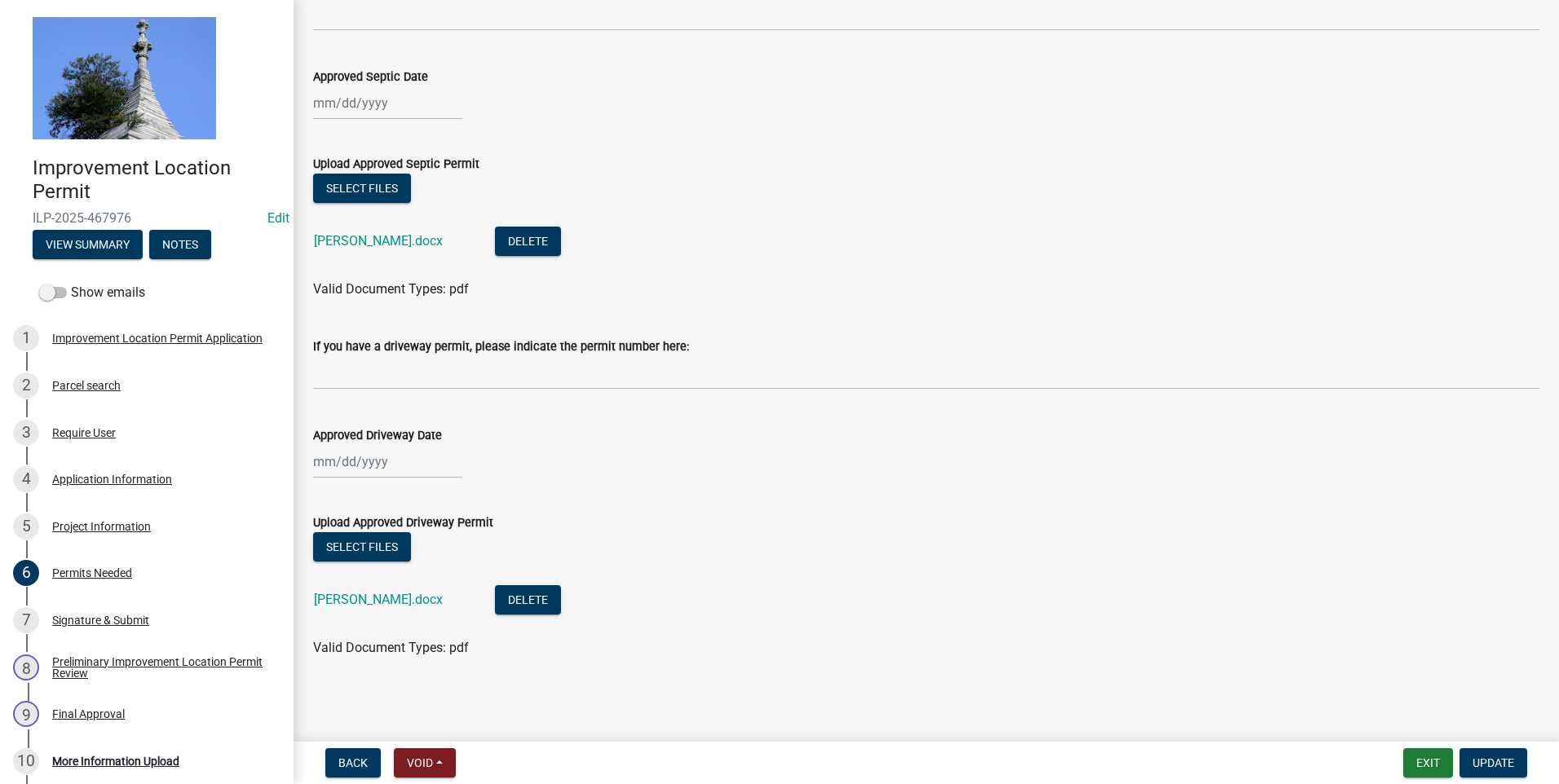
scroll to position [163, 0]
click at [144, 615] on div "Signature & Submit" at bounding box center [101, 620] width 97 height 12
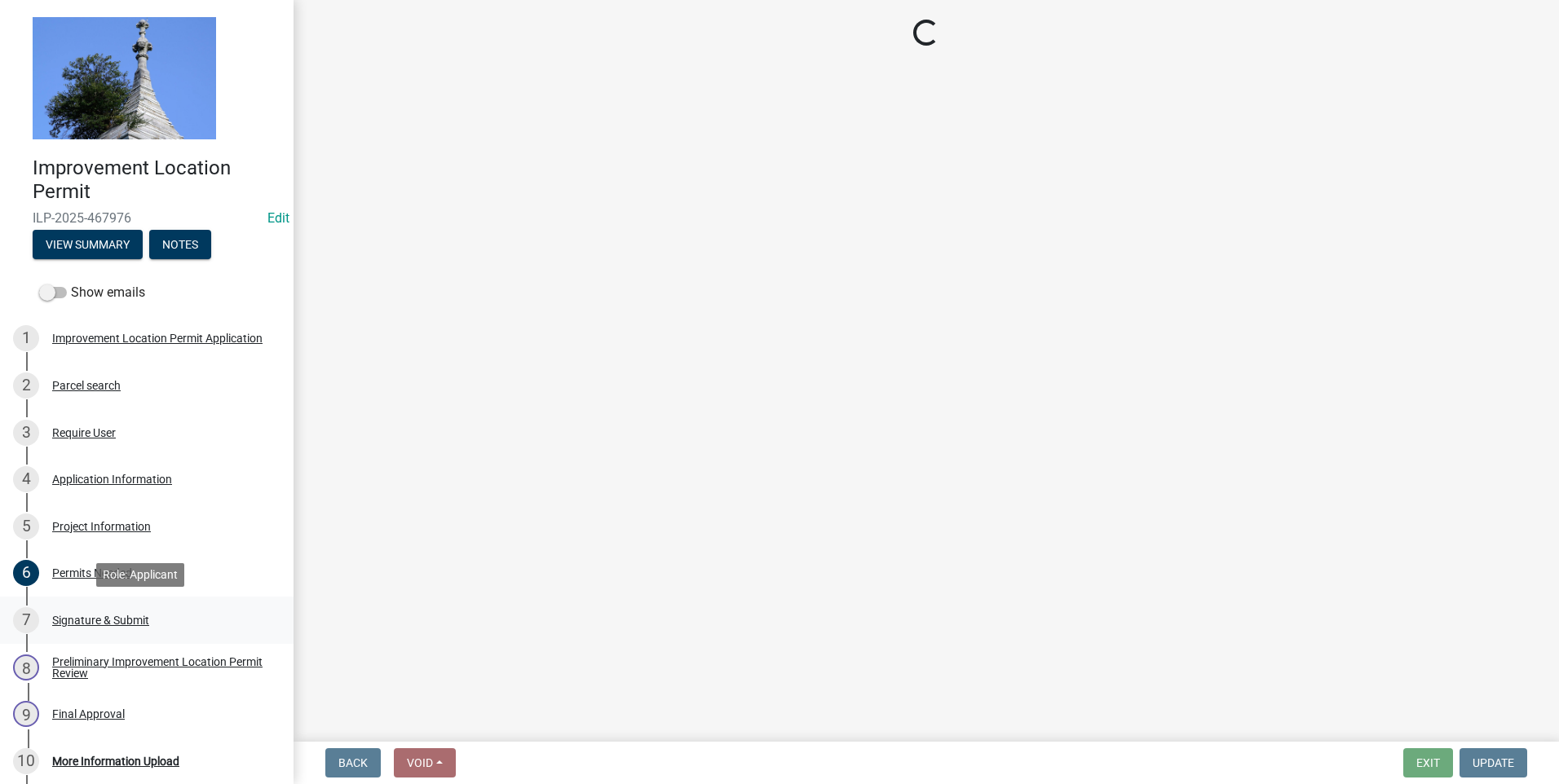
scroll to position [0, 0]
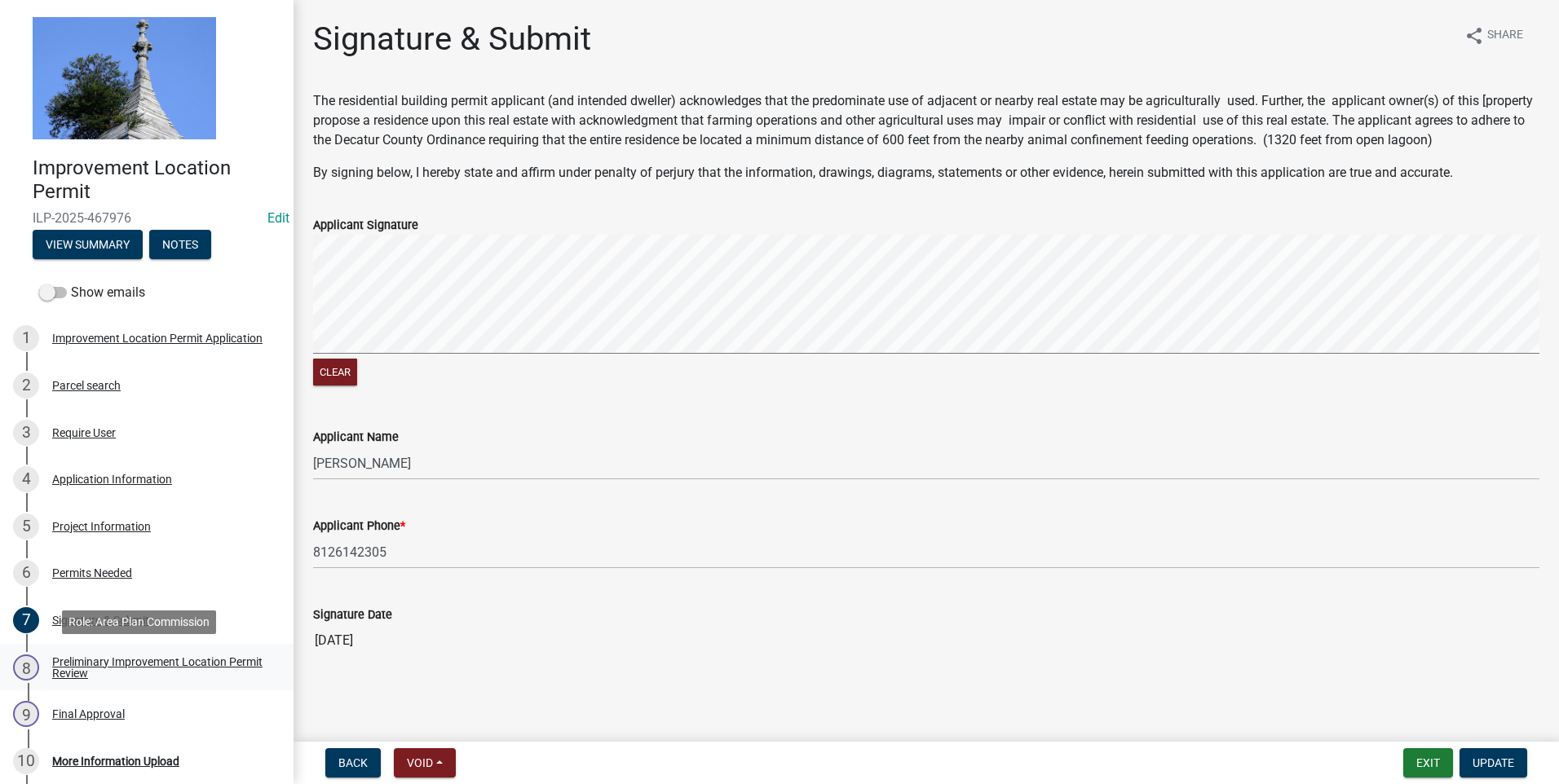
click at [114, 664] on div "Preliminary Improvement Location Permit Review" at bounding box center [160, 667] width 215 height 23
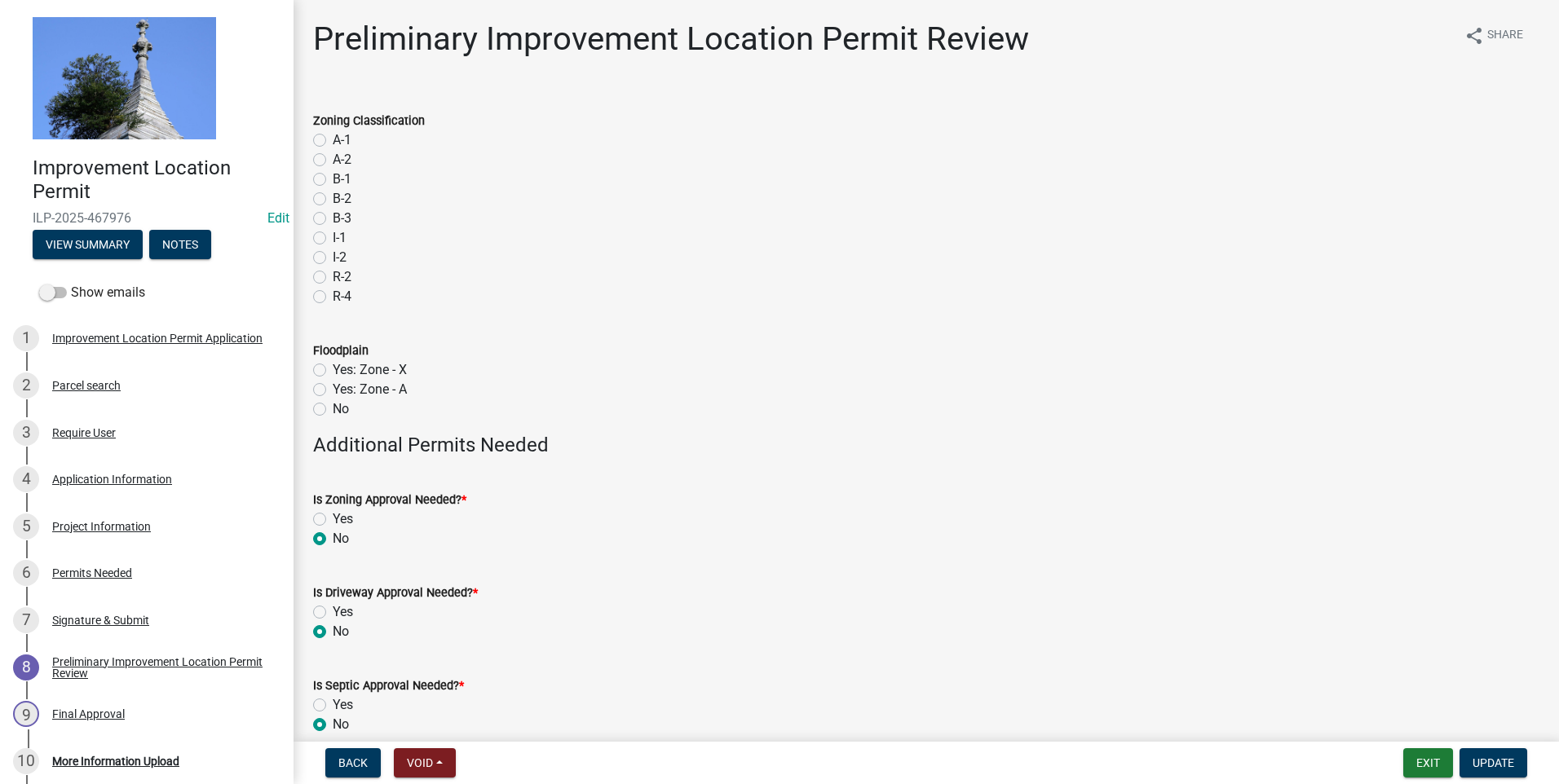
scroll to position [77, 0]
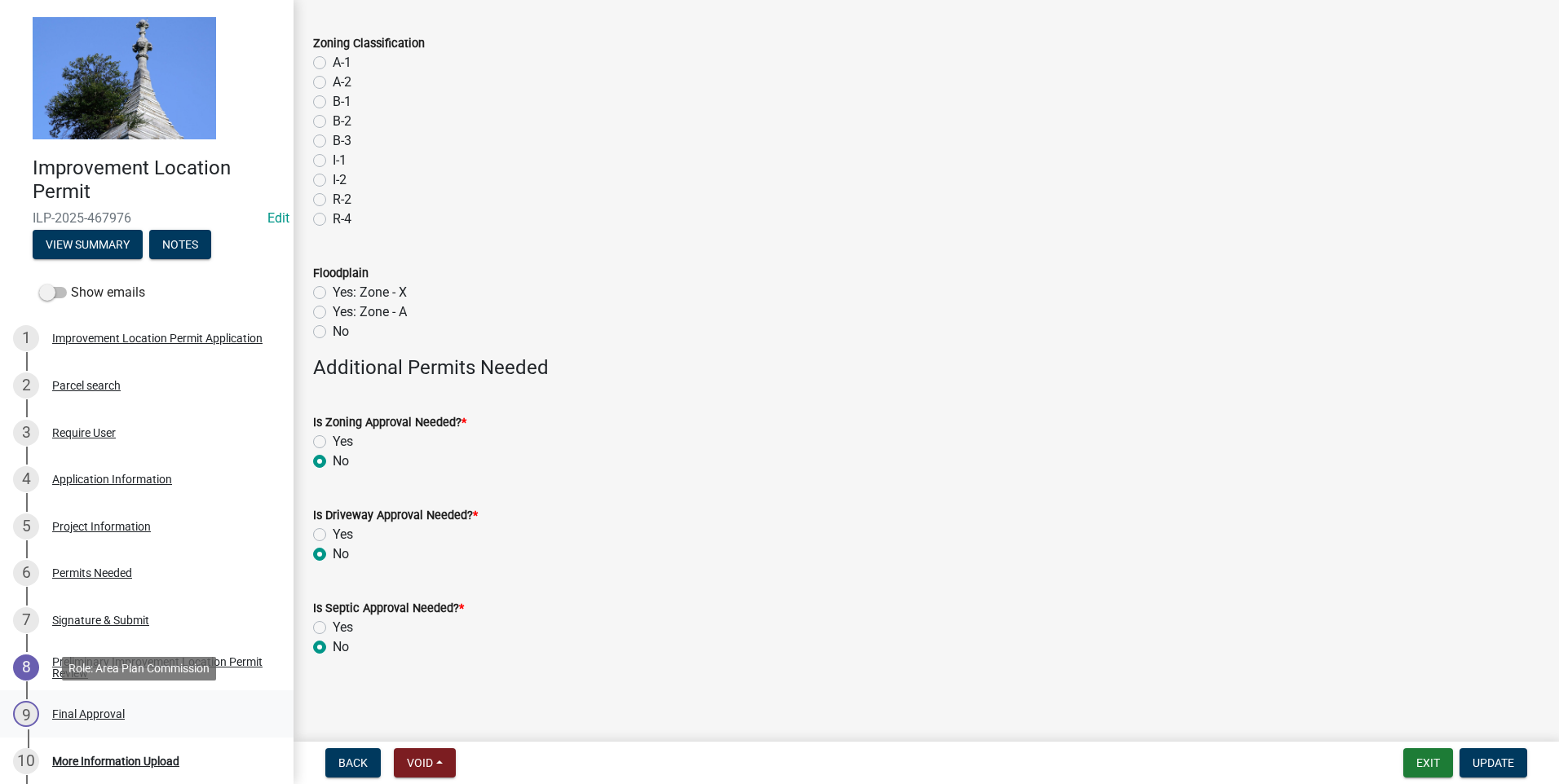
click at [64, 715] on div "Final Approval" at bounding box center [88, 714] width 73 height 12
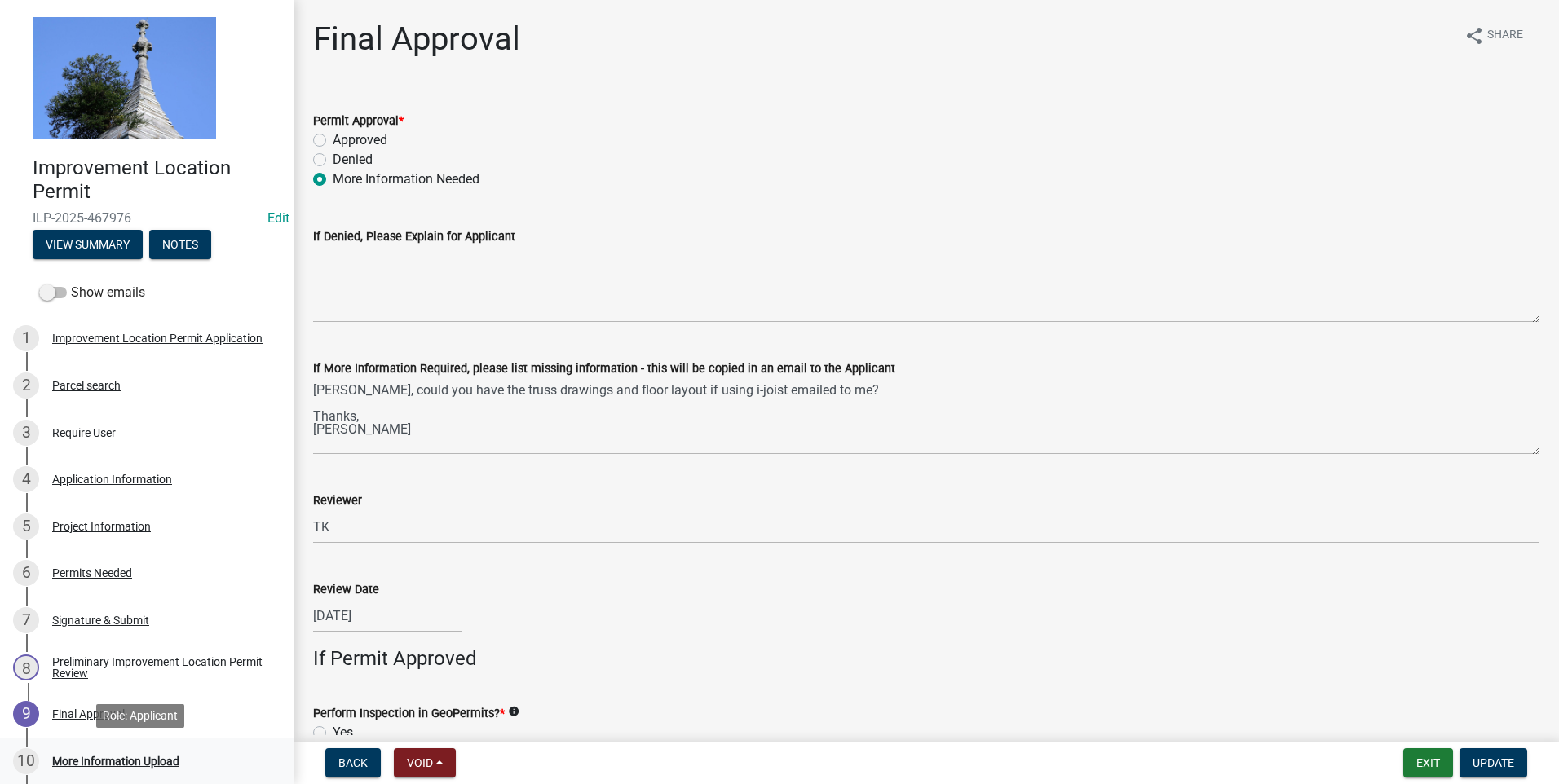
click at [124, 761] on div "More Information Upload" at bounding box center [115, 761] width 127 height 12
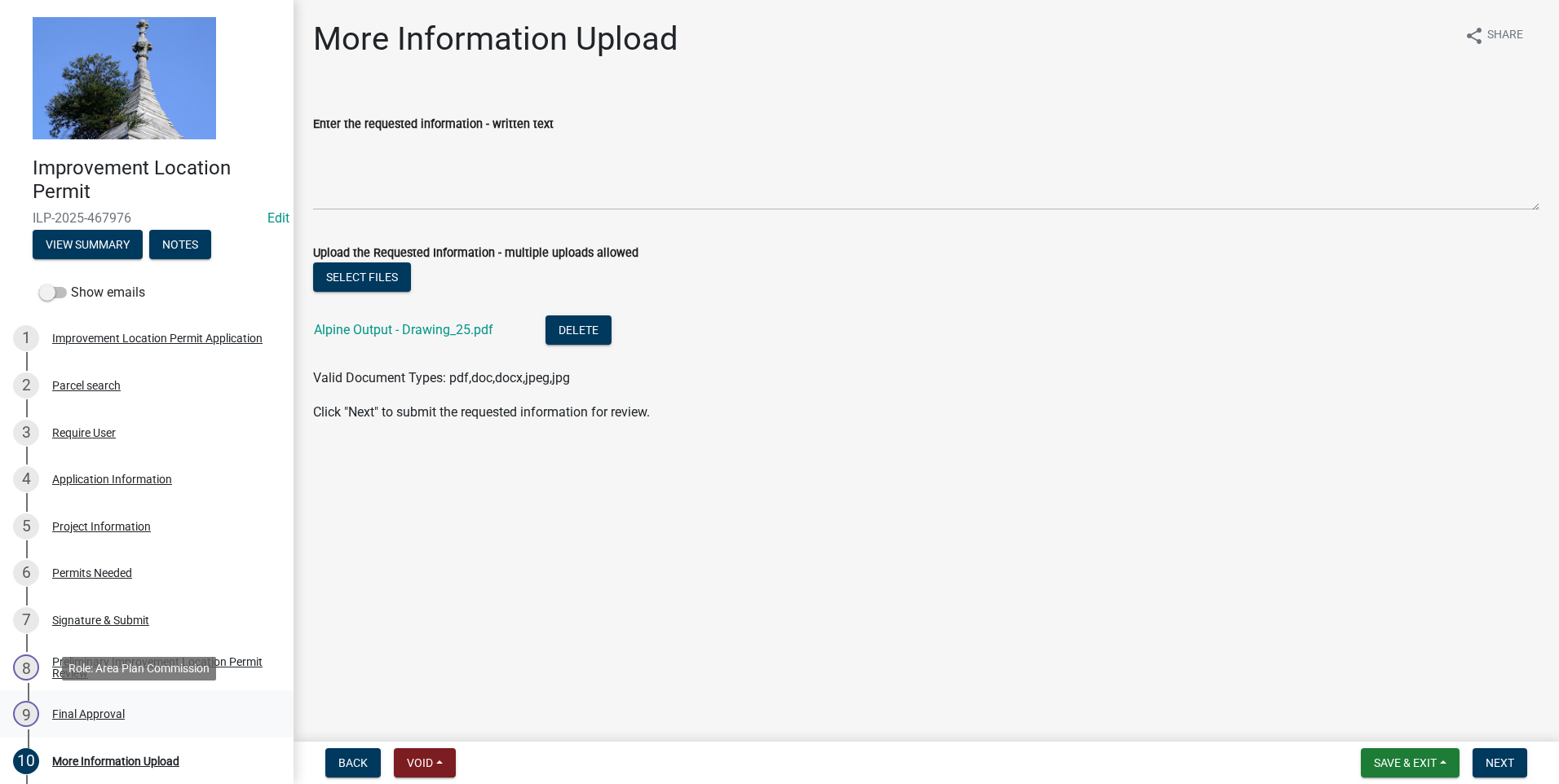
click at [117, 714] on div "Final Approval" at bounding box center [88, 714] width 73 height 12
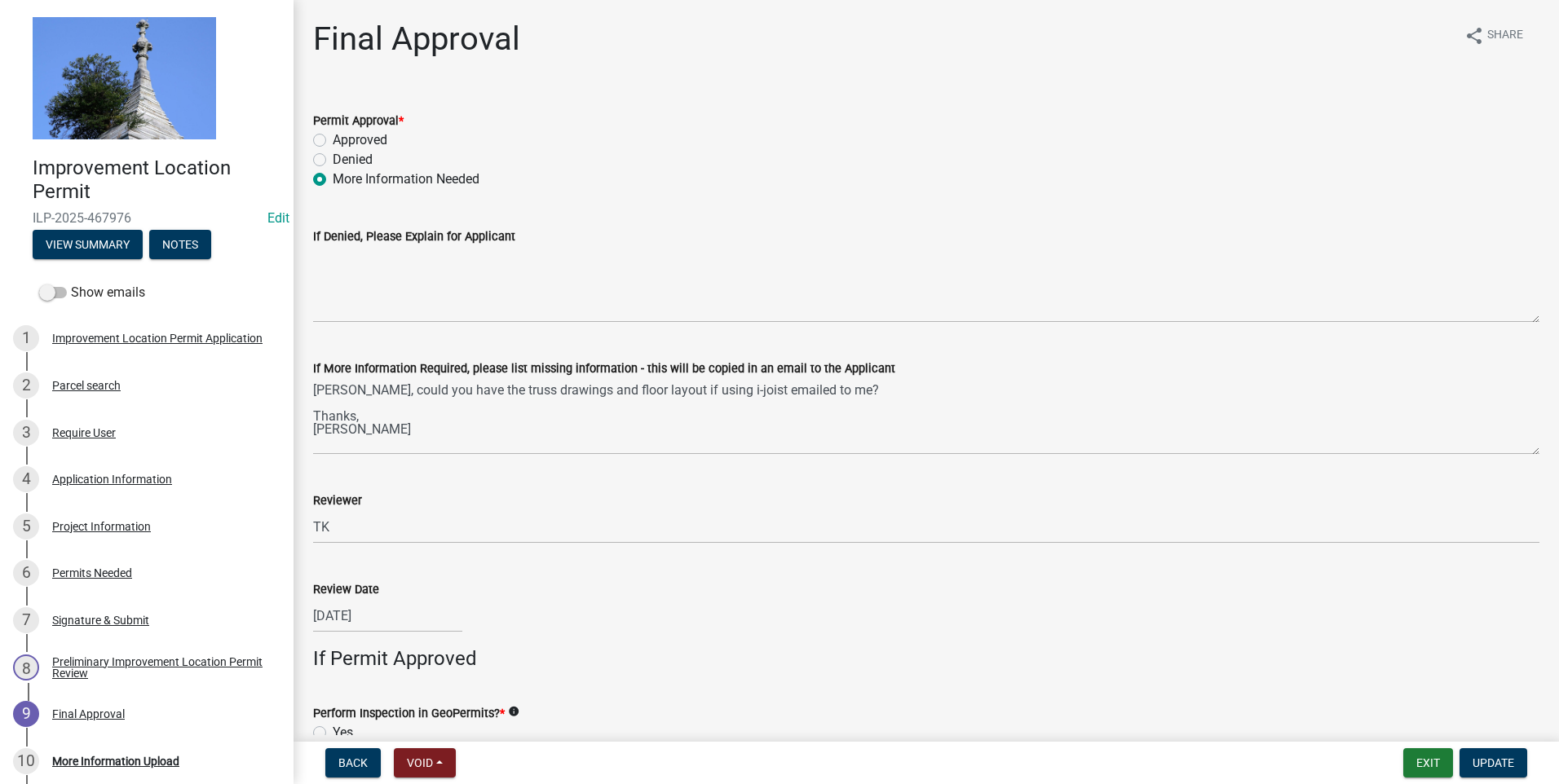
click at [333, 137] on label "Approved" at bounding box center [360, 141] width 55 height 20
click at [333, 137] on input "Approved" at bounding box center [338, 136] width 11 height 11
radio input "true"
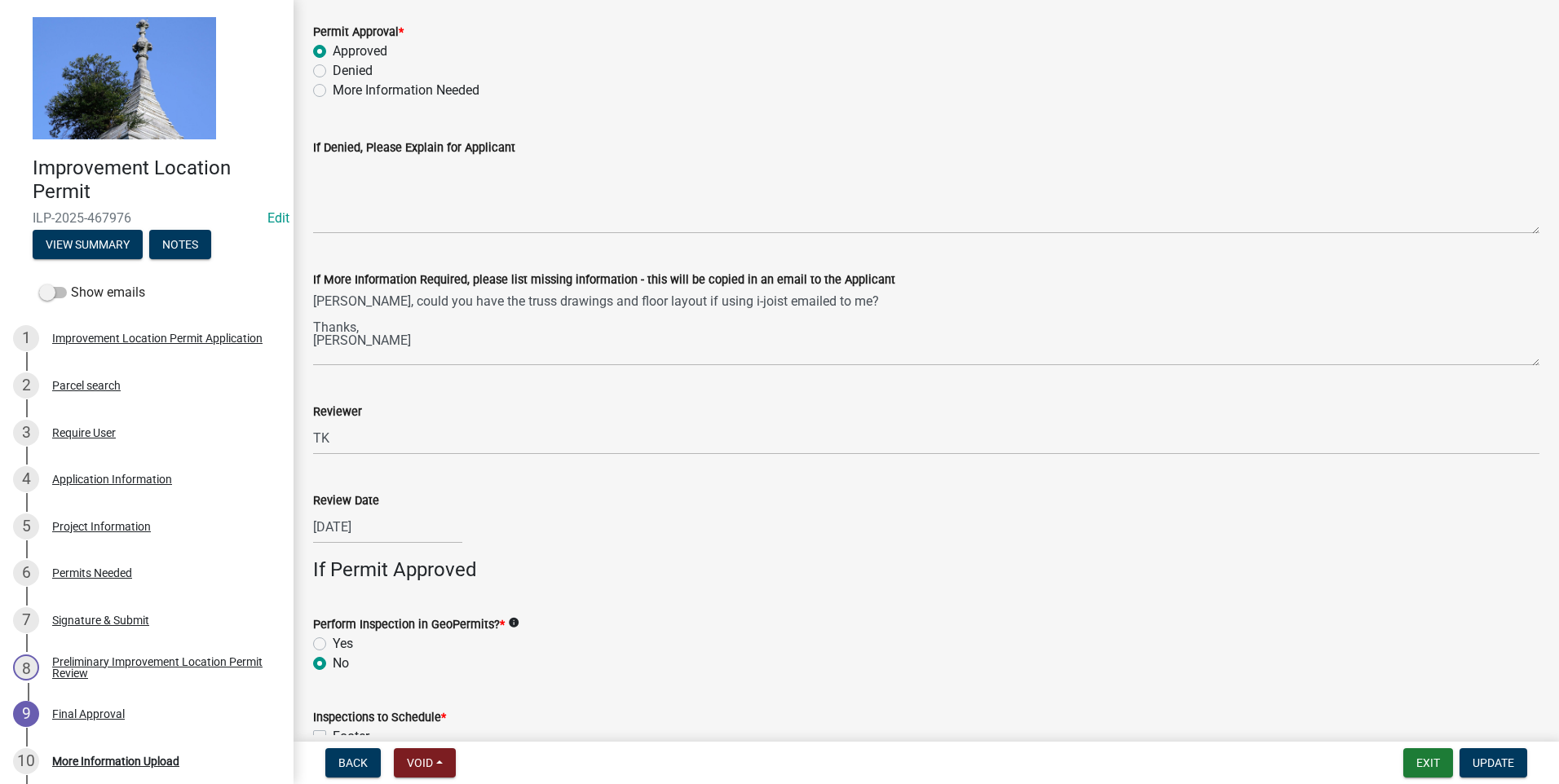
scroll to position [163, 0]
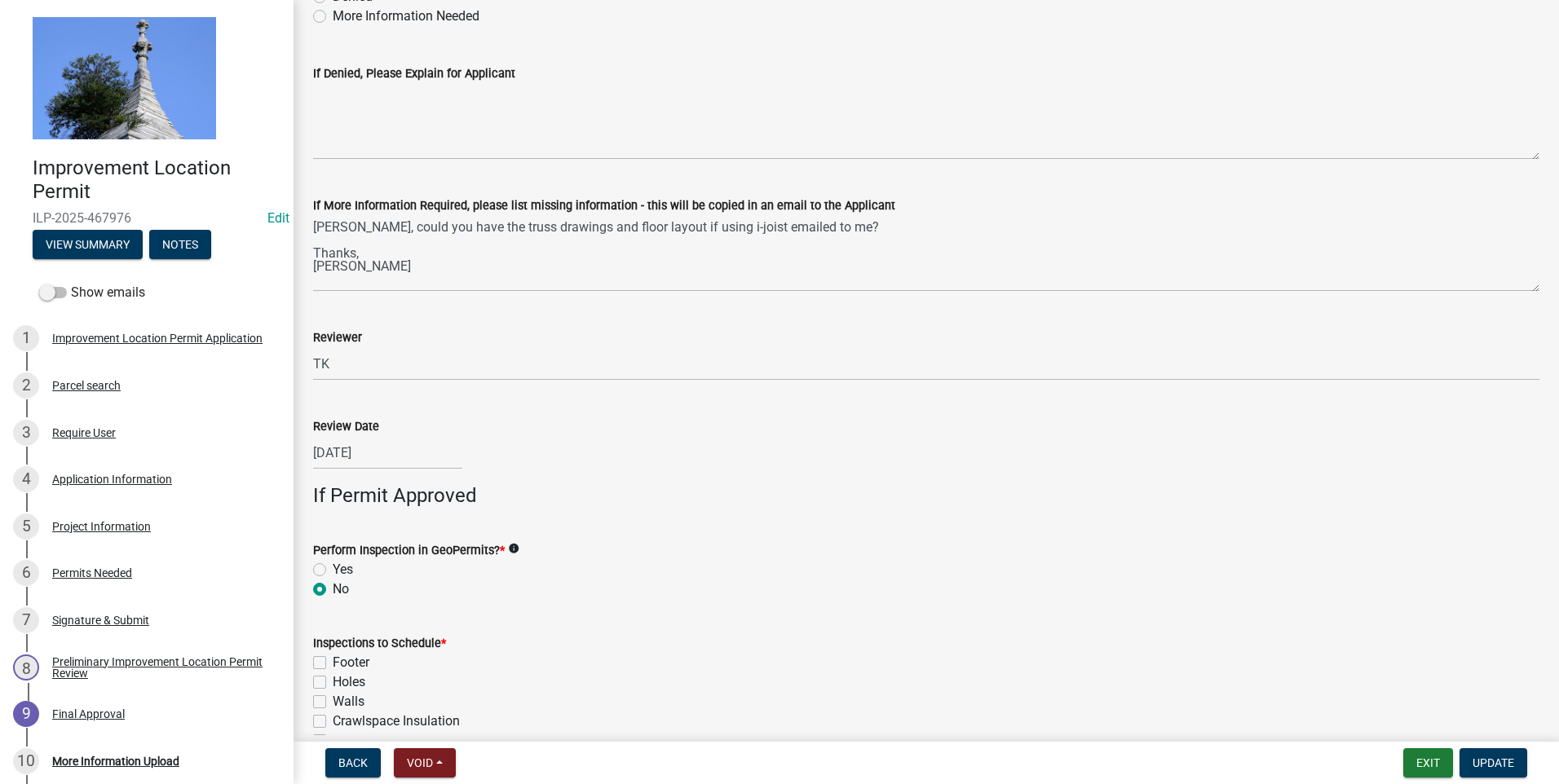
click at [422, 454] on div "09/17/2025" at bounding box center [387, 452] width 150 height 33
select select "9"
select select "2025"
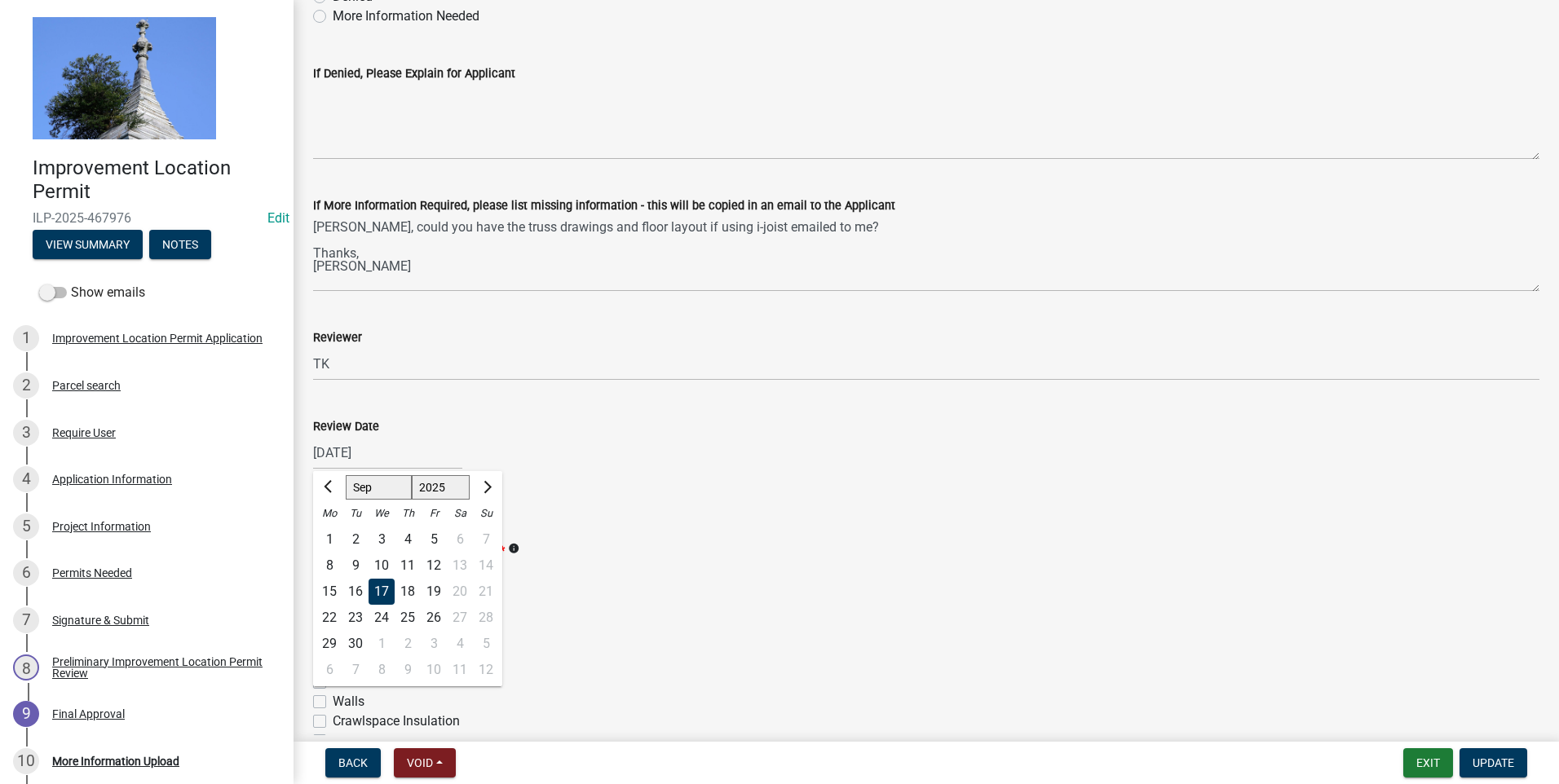
click at [435, 589] on div "19" at bounding box center [433, 591] width 26 height 26
type input "09/19/2025"
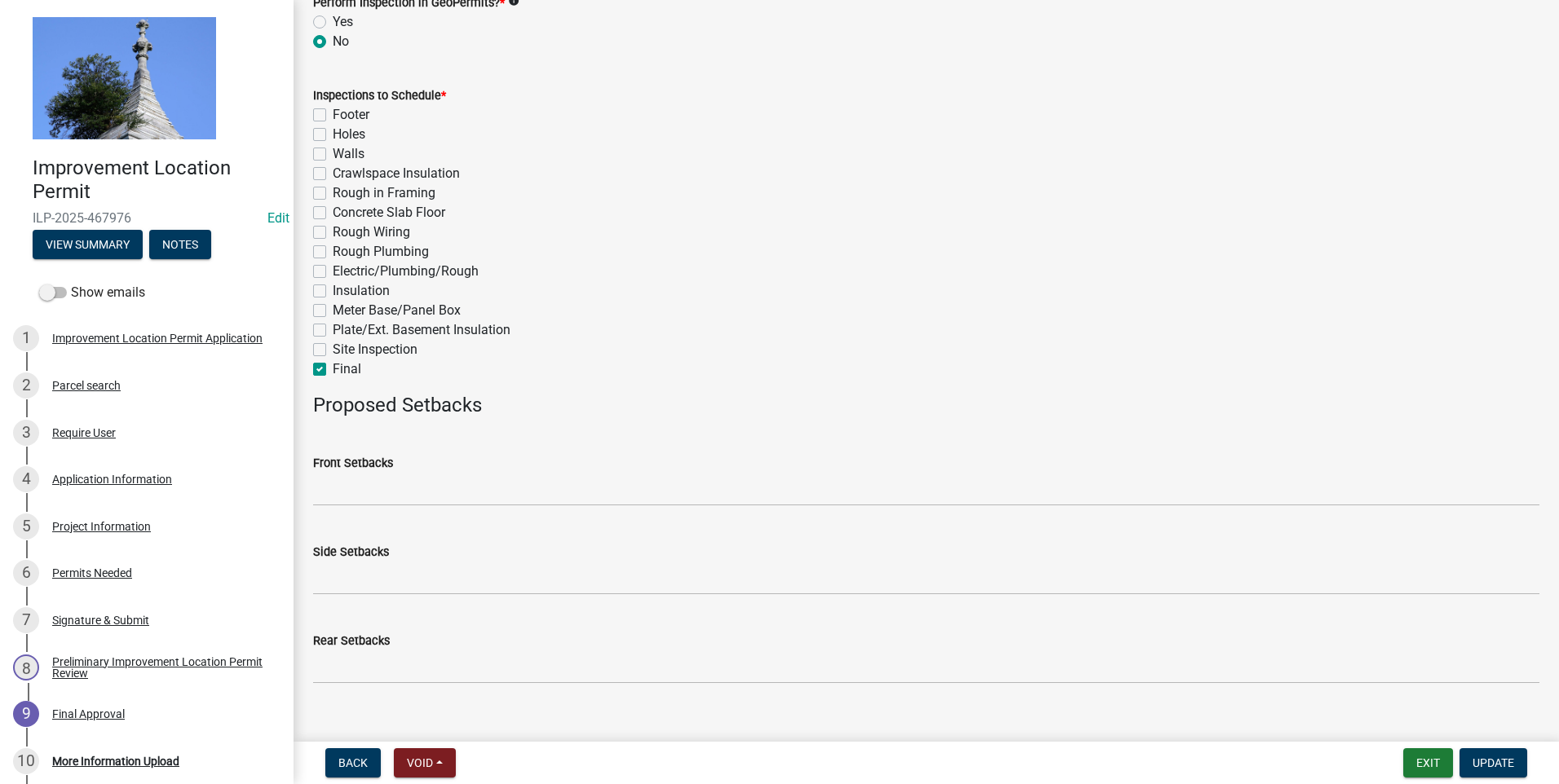
scroll to position [736, 0]
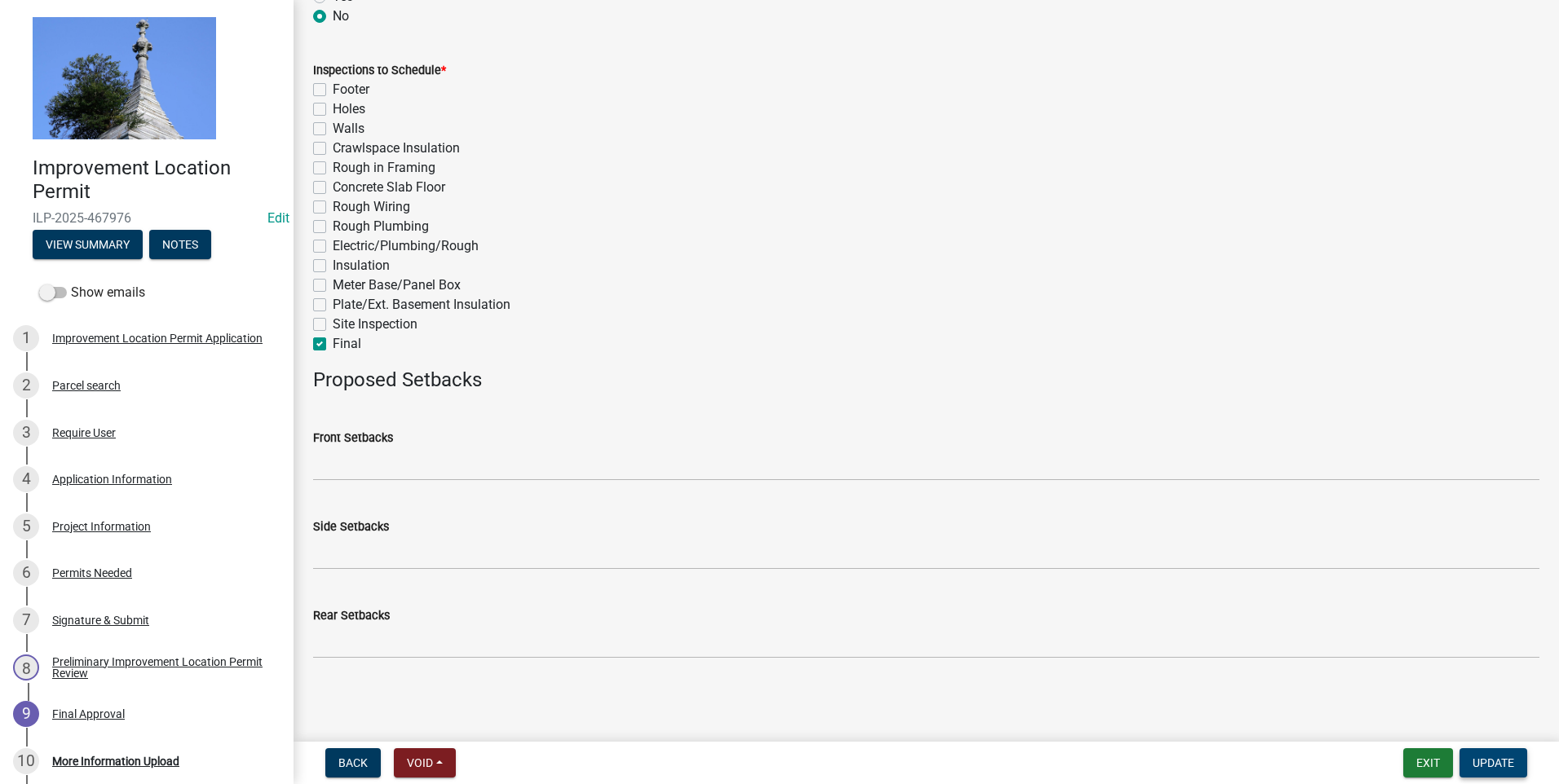
click at [1476, 760] on span "Update" at bounding box center [1493, 762] width 41 height 13
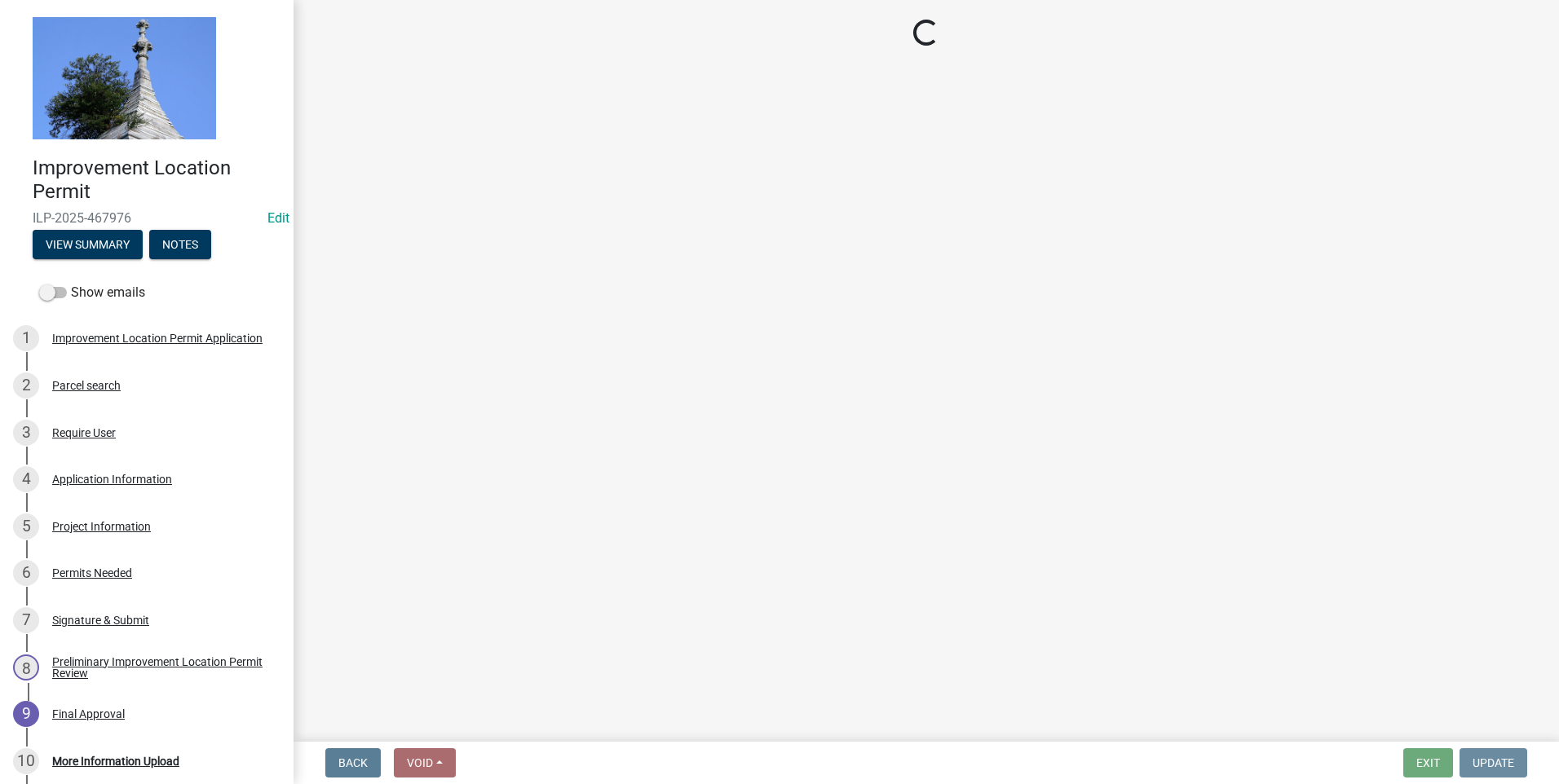
scroll to position [0, 0]
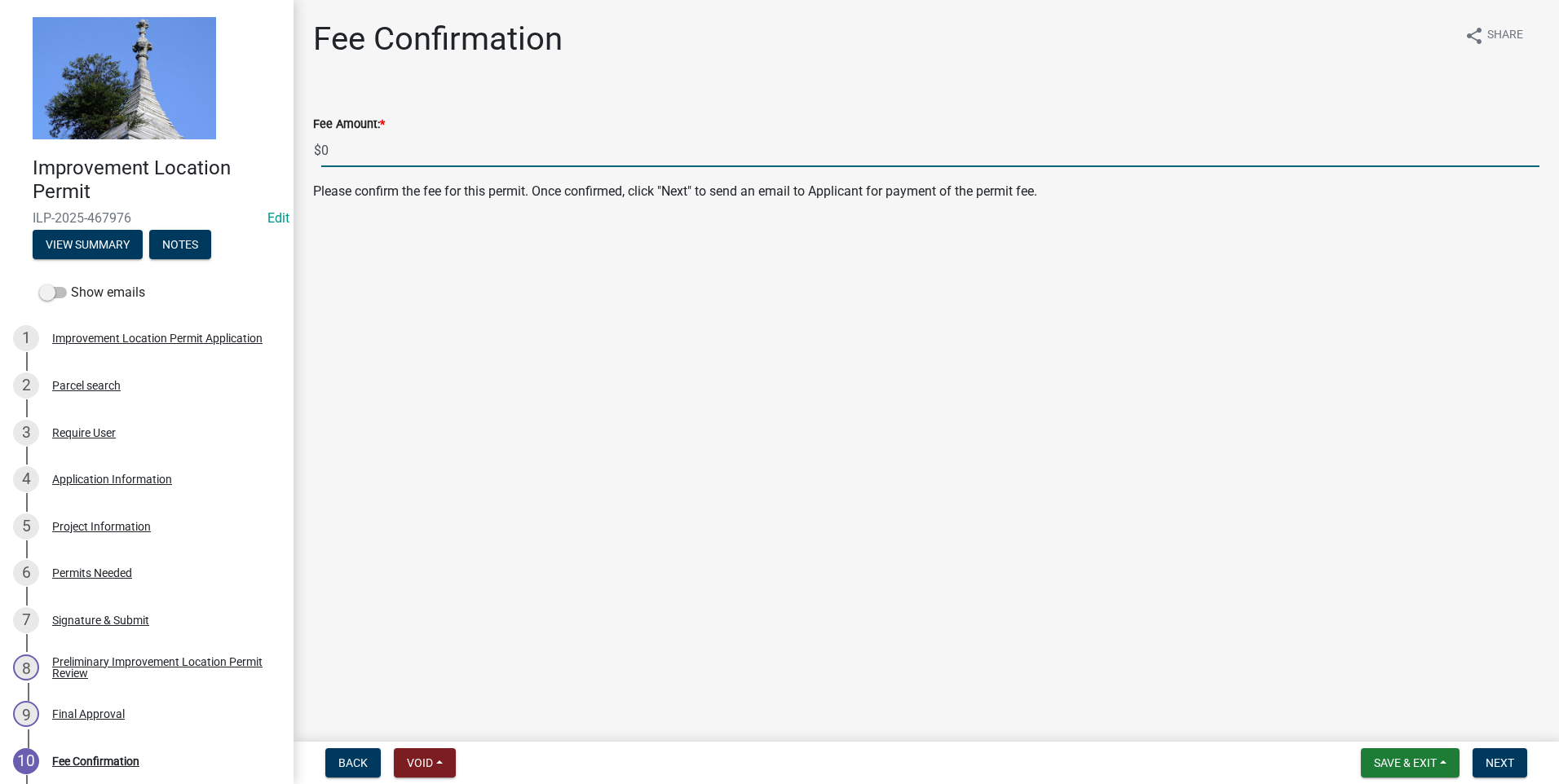
drag, startPoint x: 324, startPoint y: 150, endPoint x: 336, endPoint y: 150, distance: 12.0
click at [336, 150] on input "0" at bounding box center [929, 150] width 1217 height 33
type input "527"
click at [1491, 765] on span "Next" at bounding box center [1500, 762] width 29 height 13
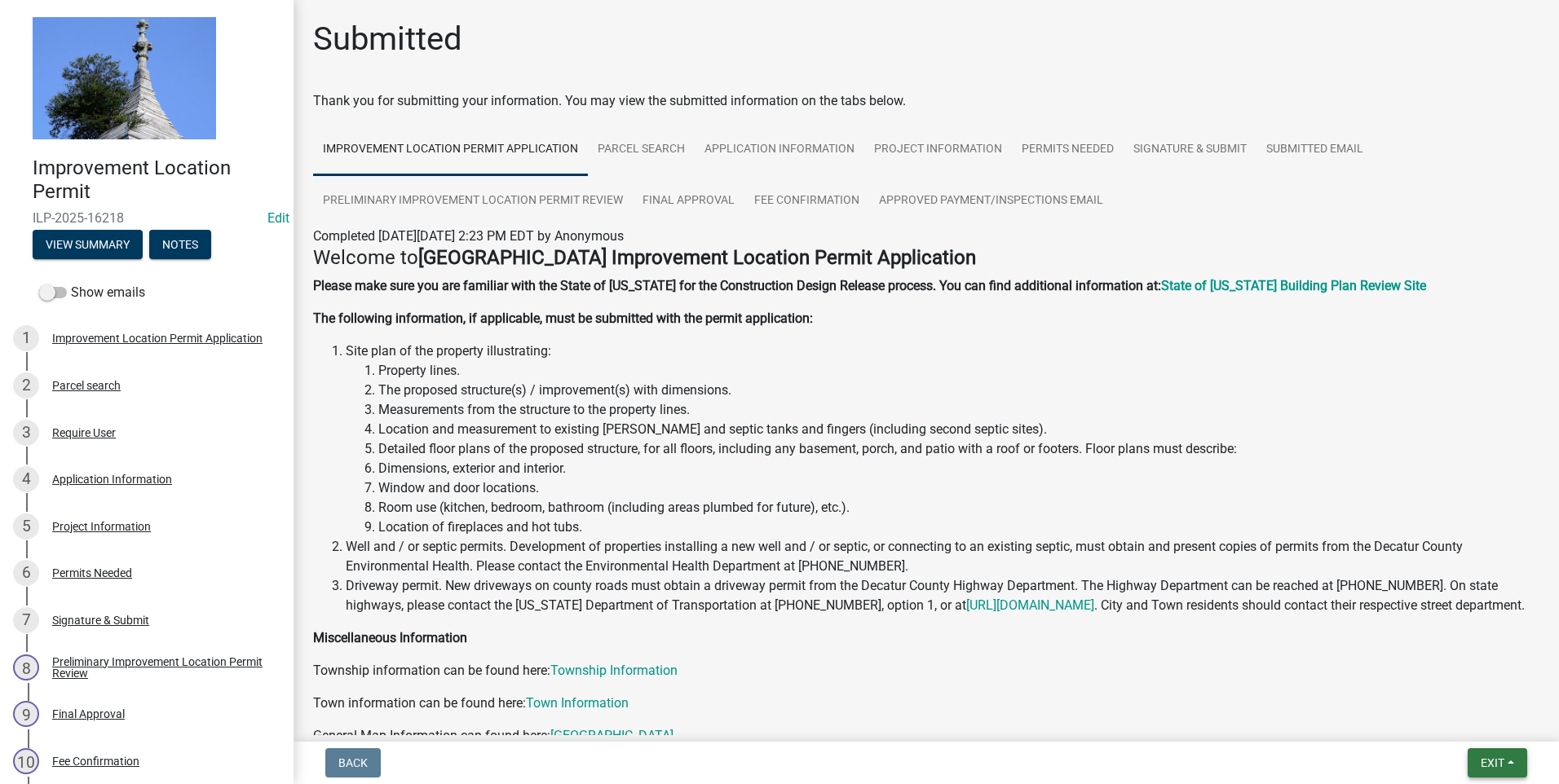
click at [1481, 759] on span "Exit" at bounding box center [1492, 762] width 23 height 13
click at [113, 477] on div "Application Information" at bounding box center [112, 479] width 120 height 12
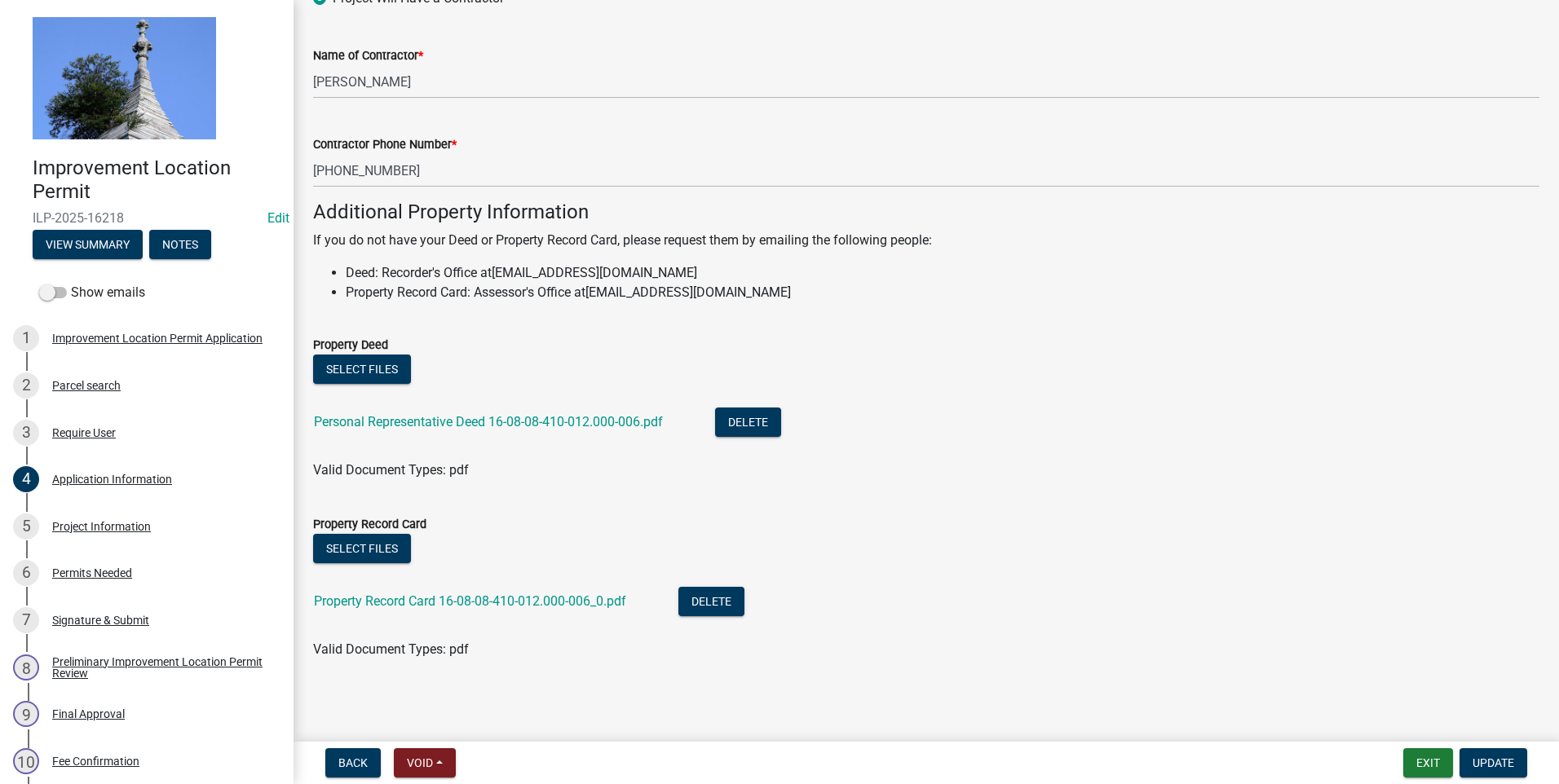
scroll to position [1007, 0]
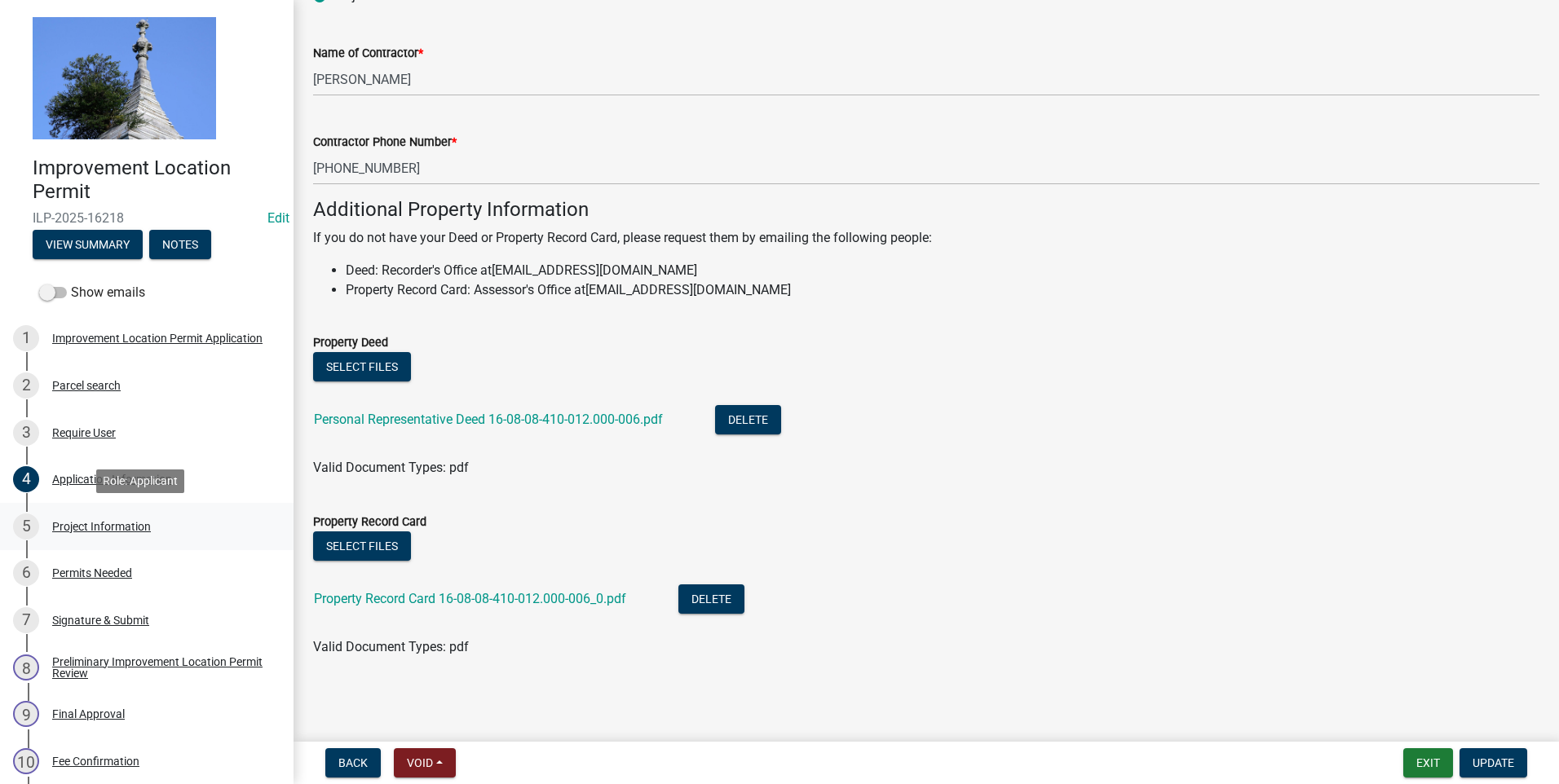
click at [112, 525] on div "Project Information" at bounding box center [101, 526] width 98 height 12
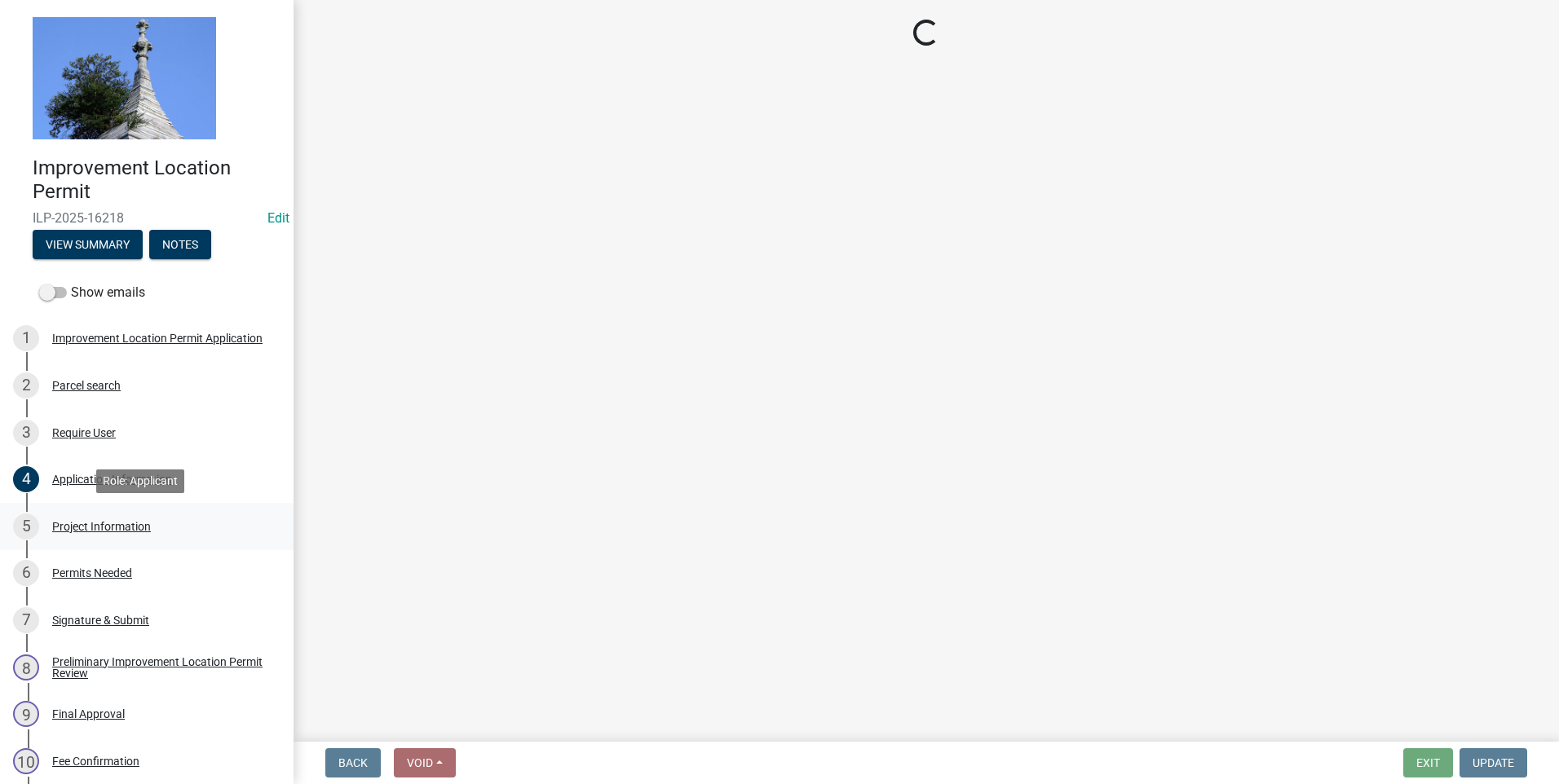
scroll to position [0, 0]
select select "9d64ea5b-356b-46b9-9003-cd08e8d798e4"
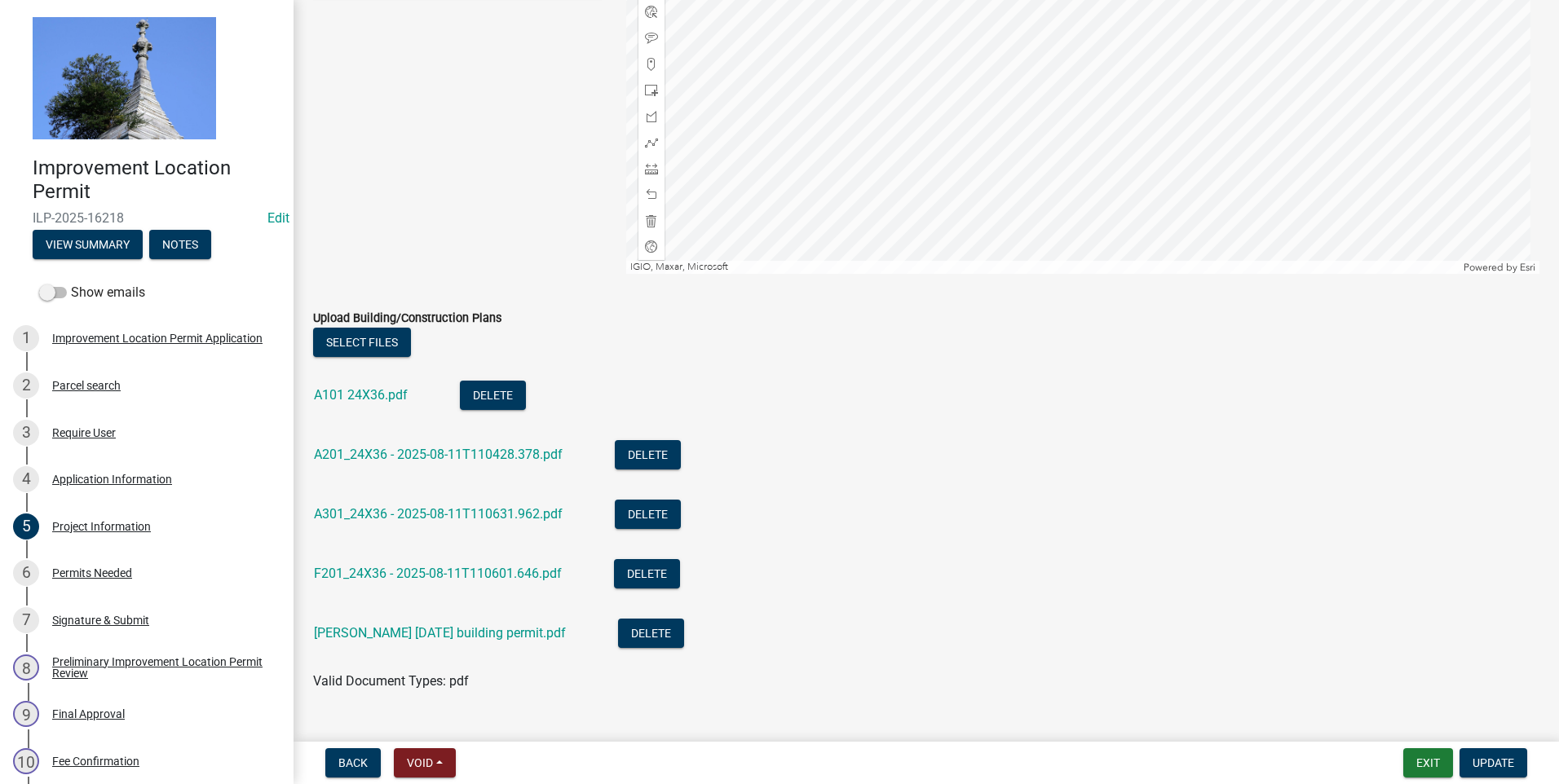
scroll to position [1630, 0]
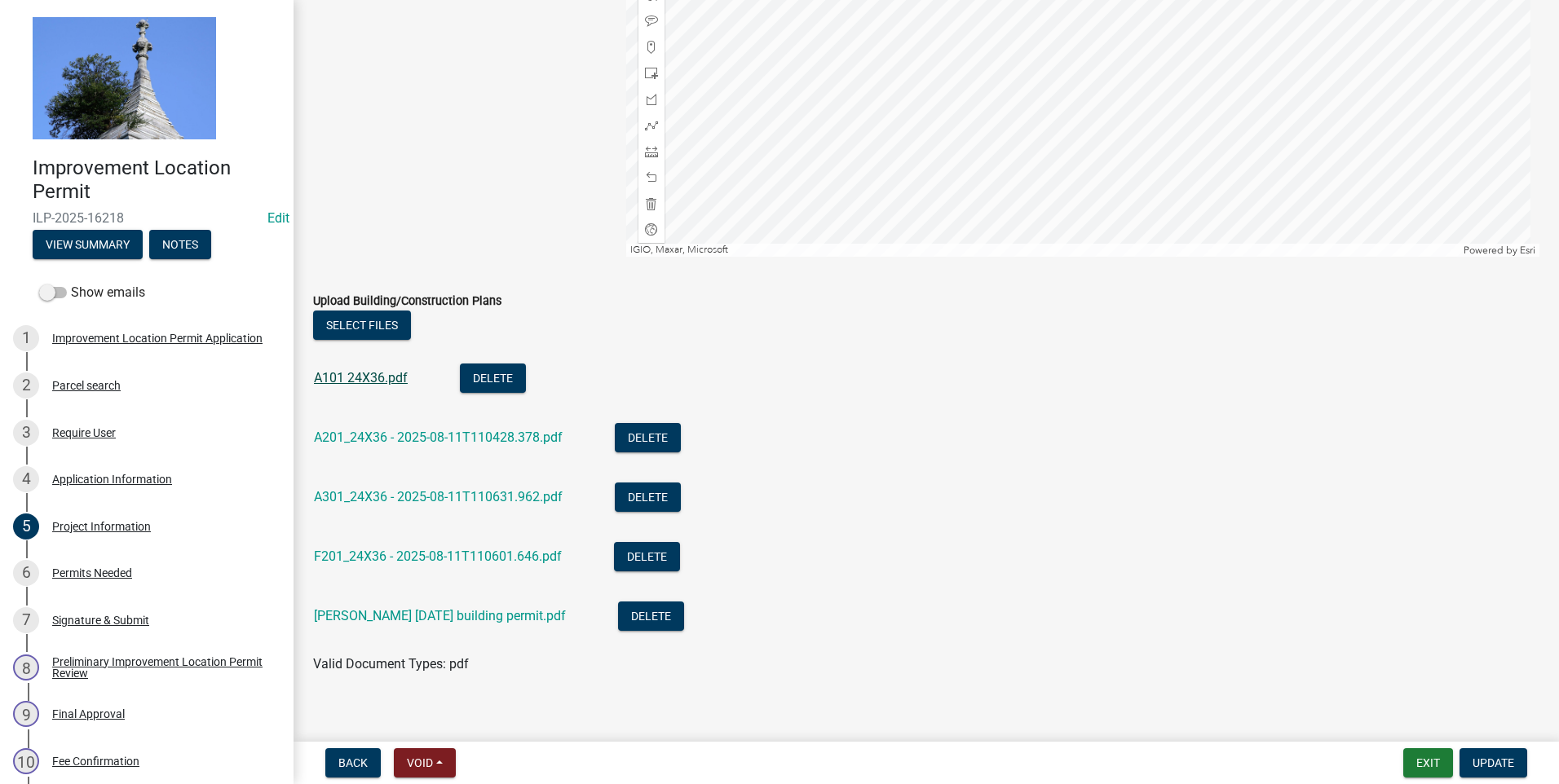
click at [364, 379] on link "A101 24X36.pdf" at bounding box center [360, 378] width 94 height 15
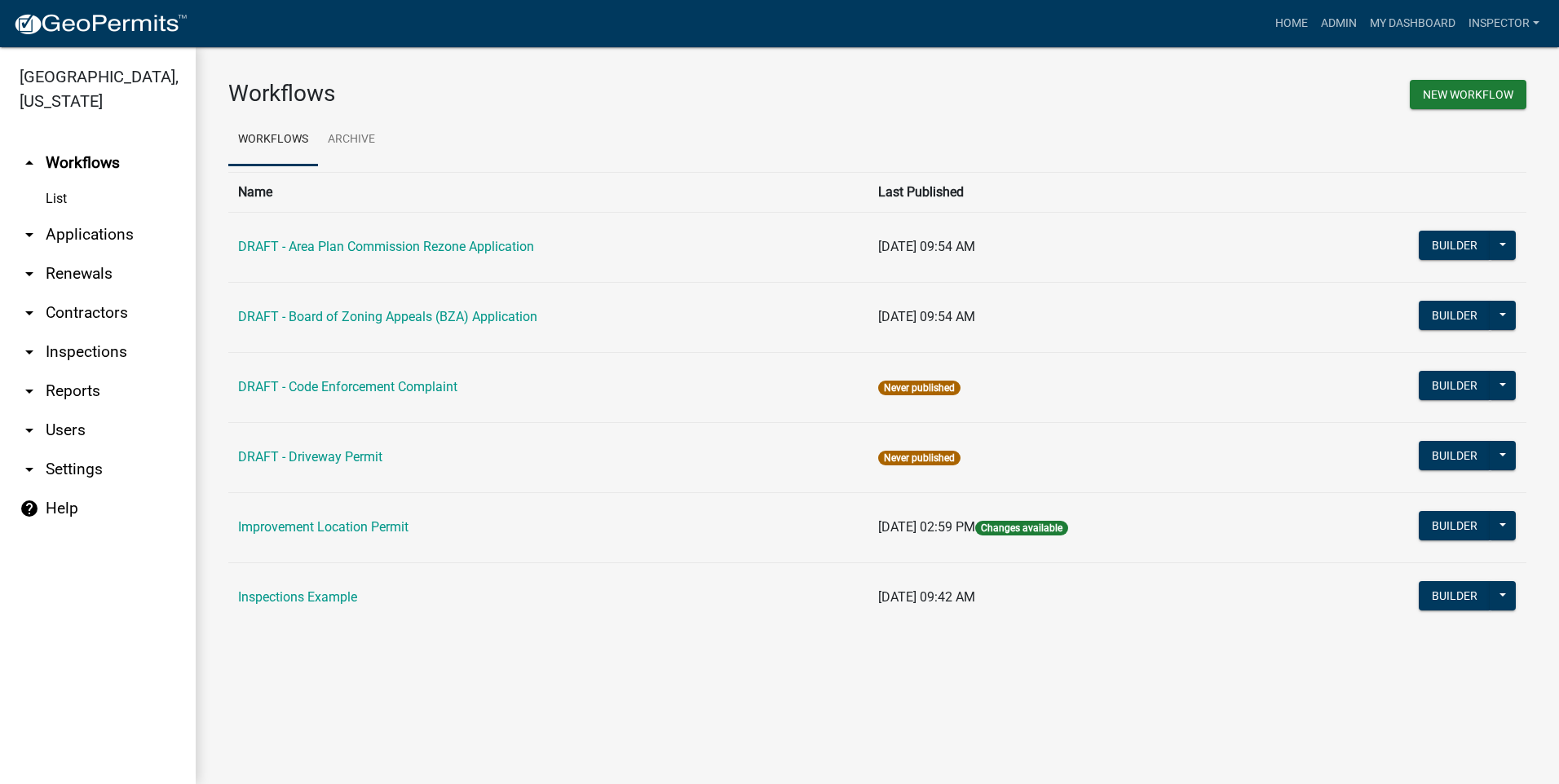
click at [93, 235] on link "arrow_drop_down Applications" at bounding box center [97, 234] width 196 height 39
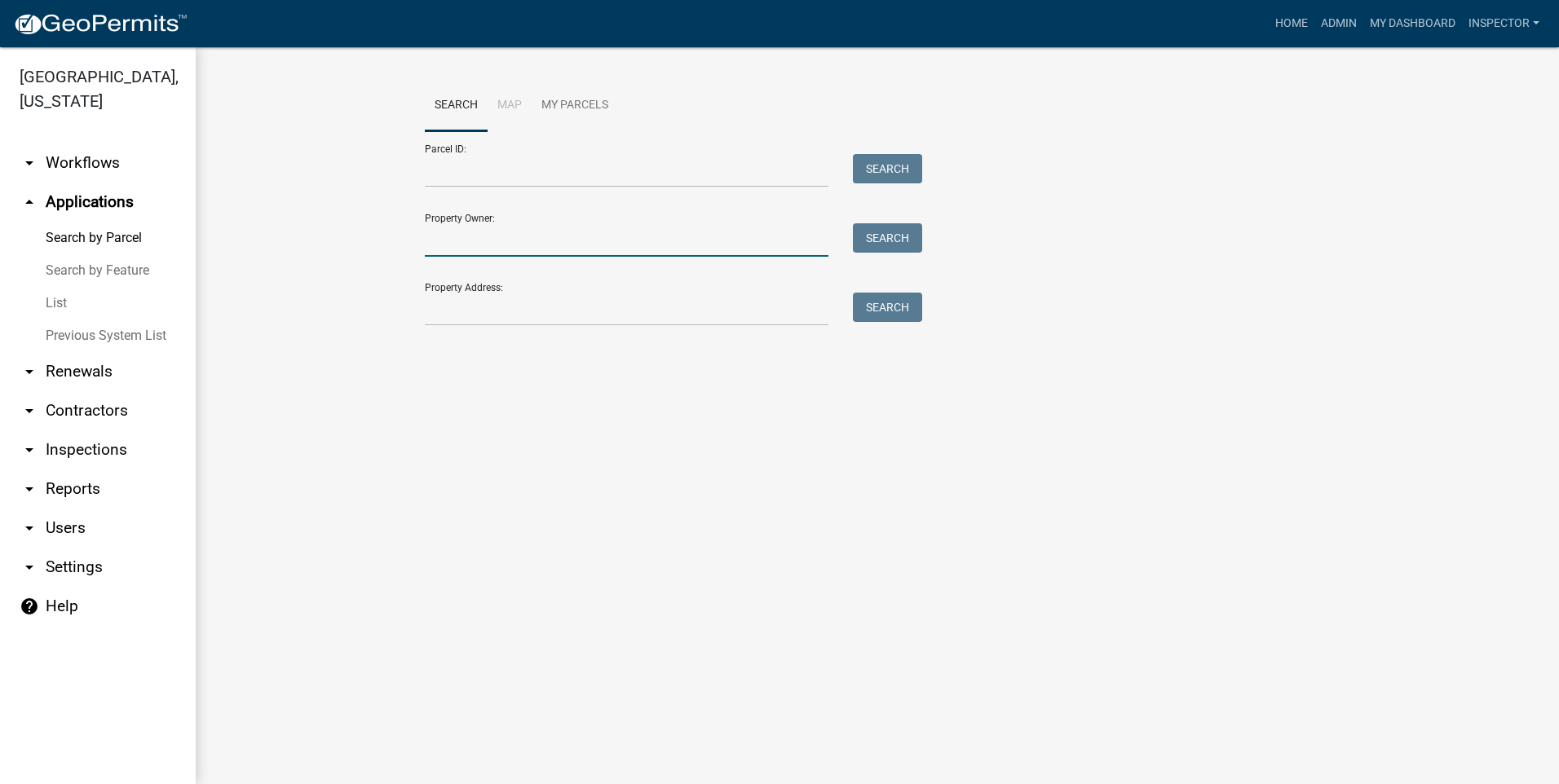
click at [502, 241] on input "Property Owner:" at bounding box center [626, 240] width 404 height 33
type input "[PERSON_NAME]"
click at [876, 236] on button "Search" at bounding box center [887, 238] width 69 height 30
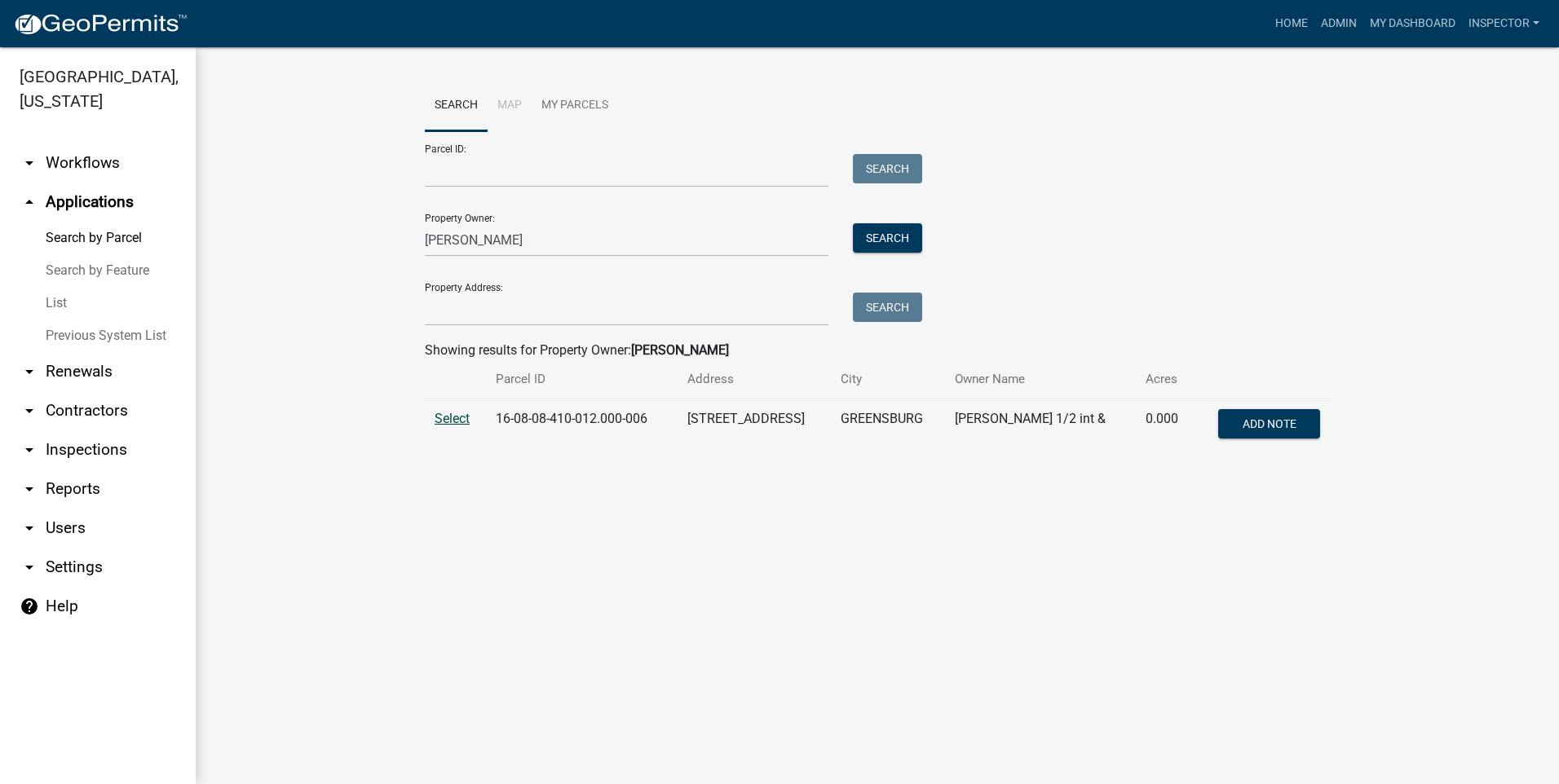
click at [441, 420] on span "Select" at bounding box center [451, 418] width 35 height 15
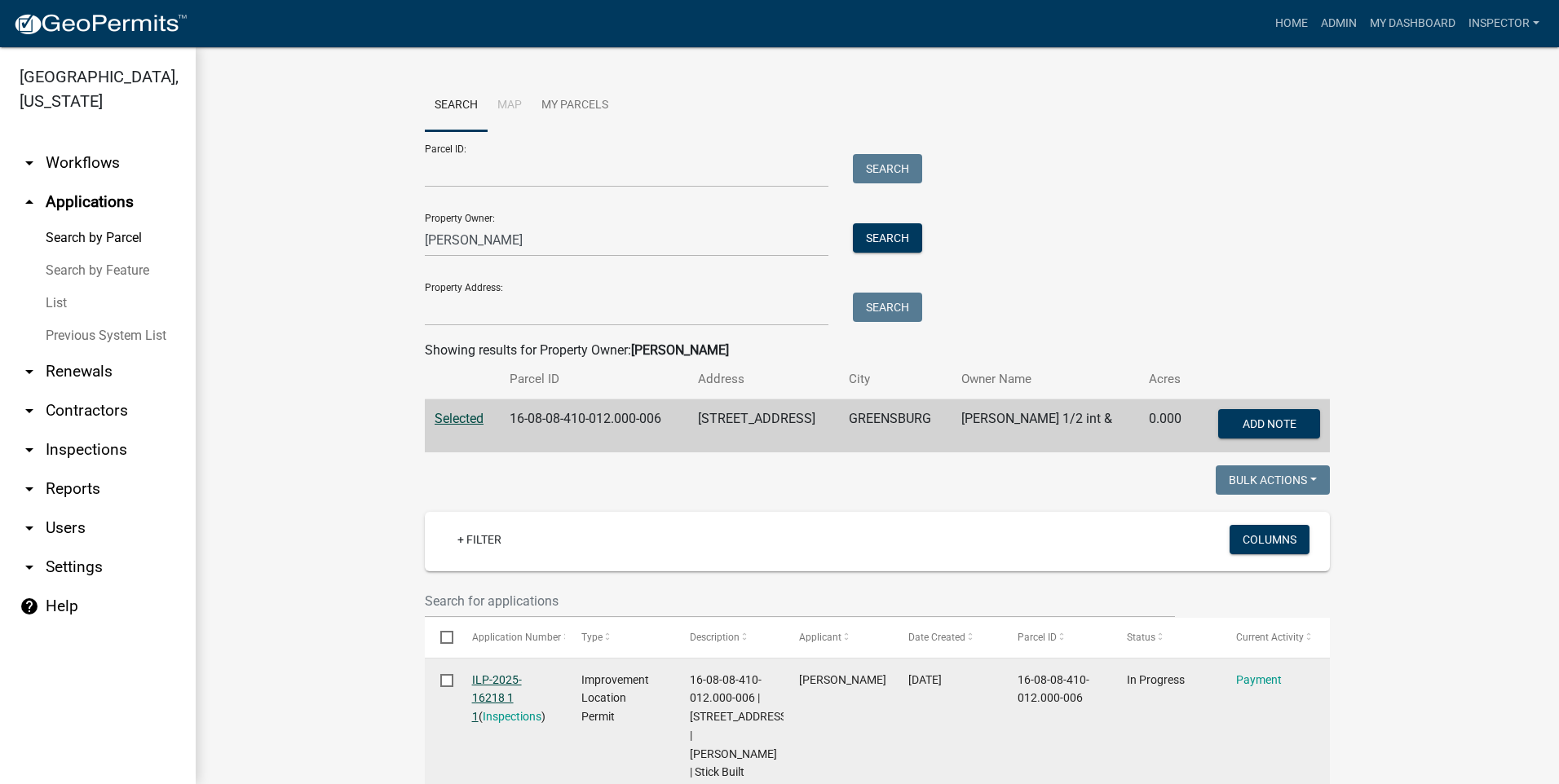
click at [491, 679] on link "ILP-2025-16218 1 1" at bounding box center [497, 698] width 50 height 50
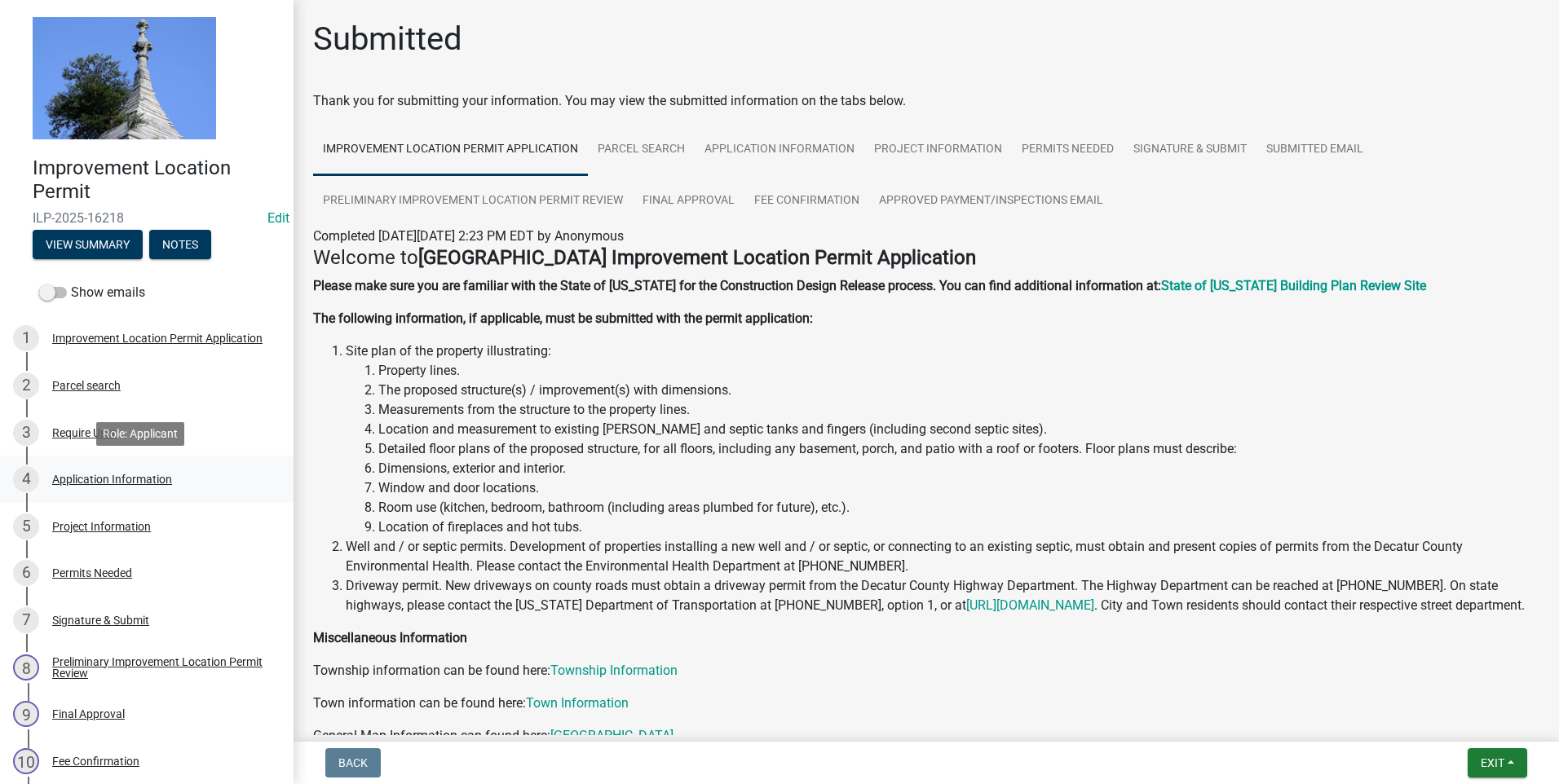
click at [68, 479] on div "Application Information" at bounding box center [112, 479] width 120 height 12
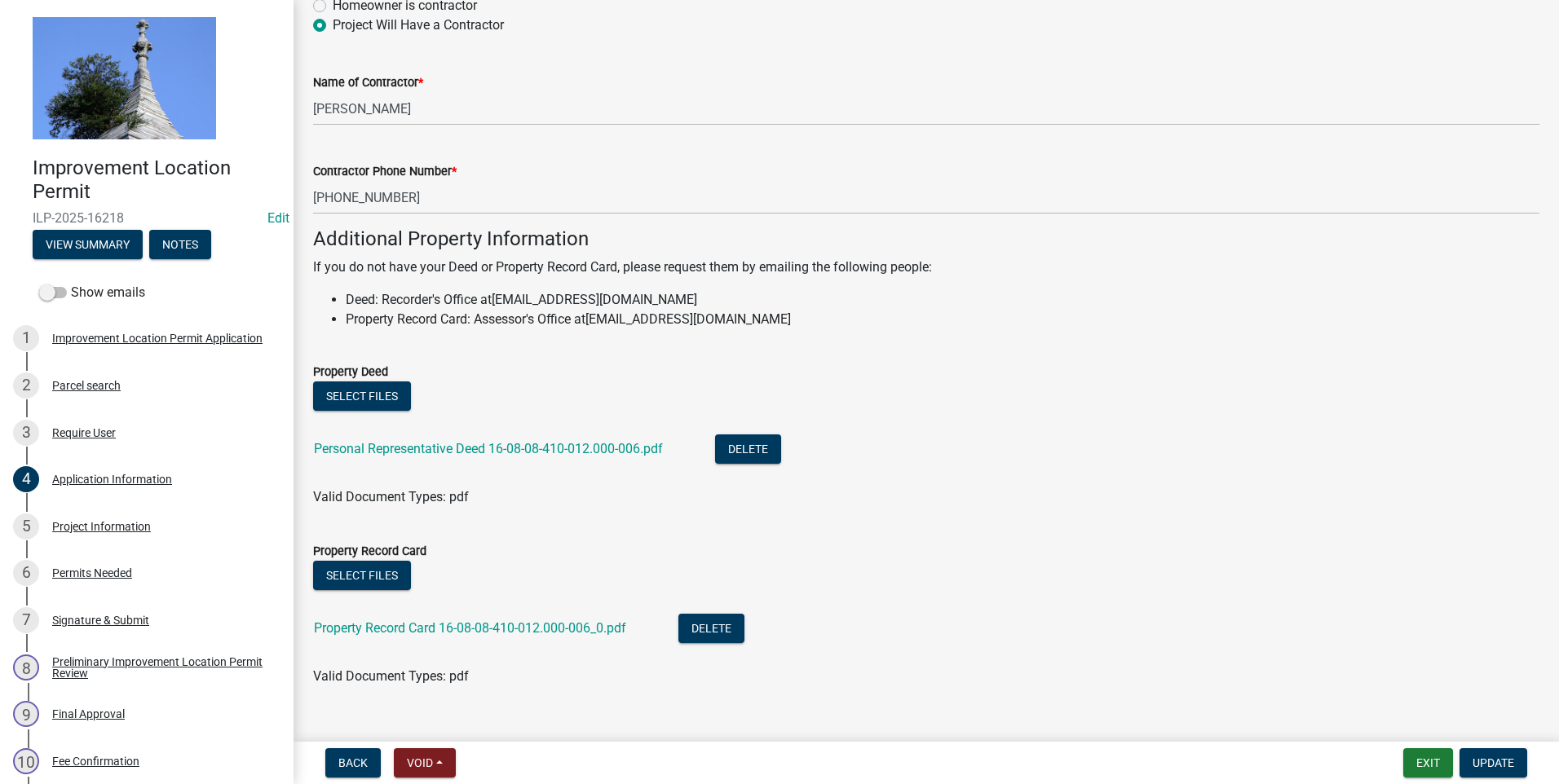
scroll to position [1007, 0]
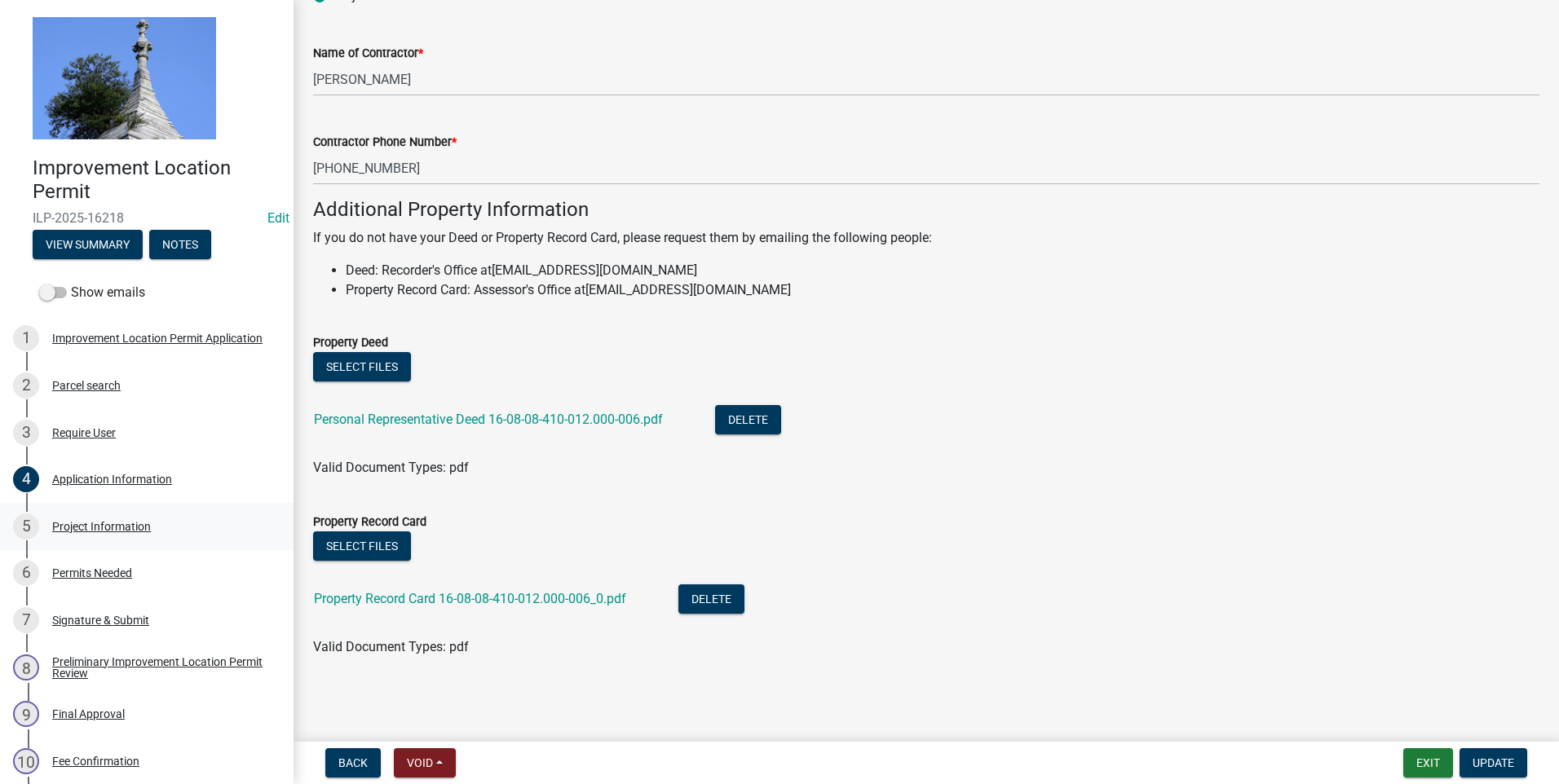
click at [132, 528] on div "Project Information" at bounding box center [101, 526] width 98 height 12
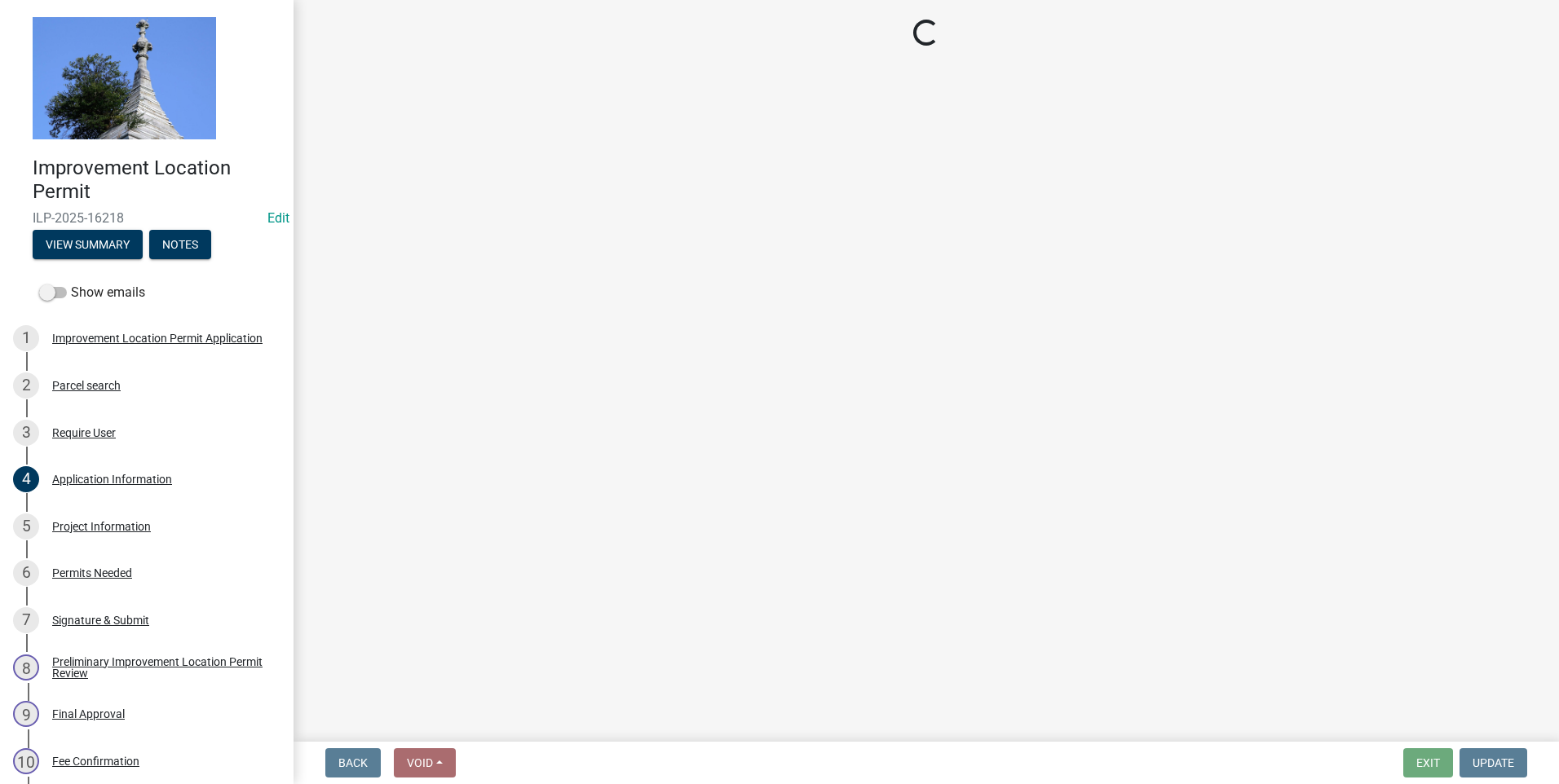
select select "9d64ea5b-356b-46b9-9003-cd08e8d798e4"
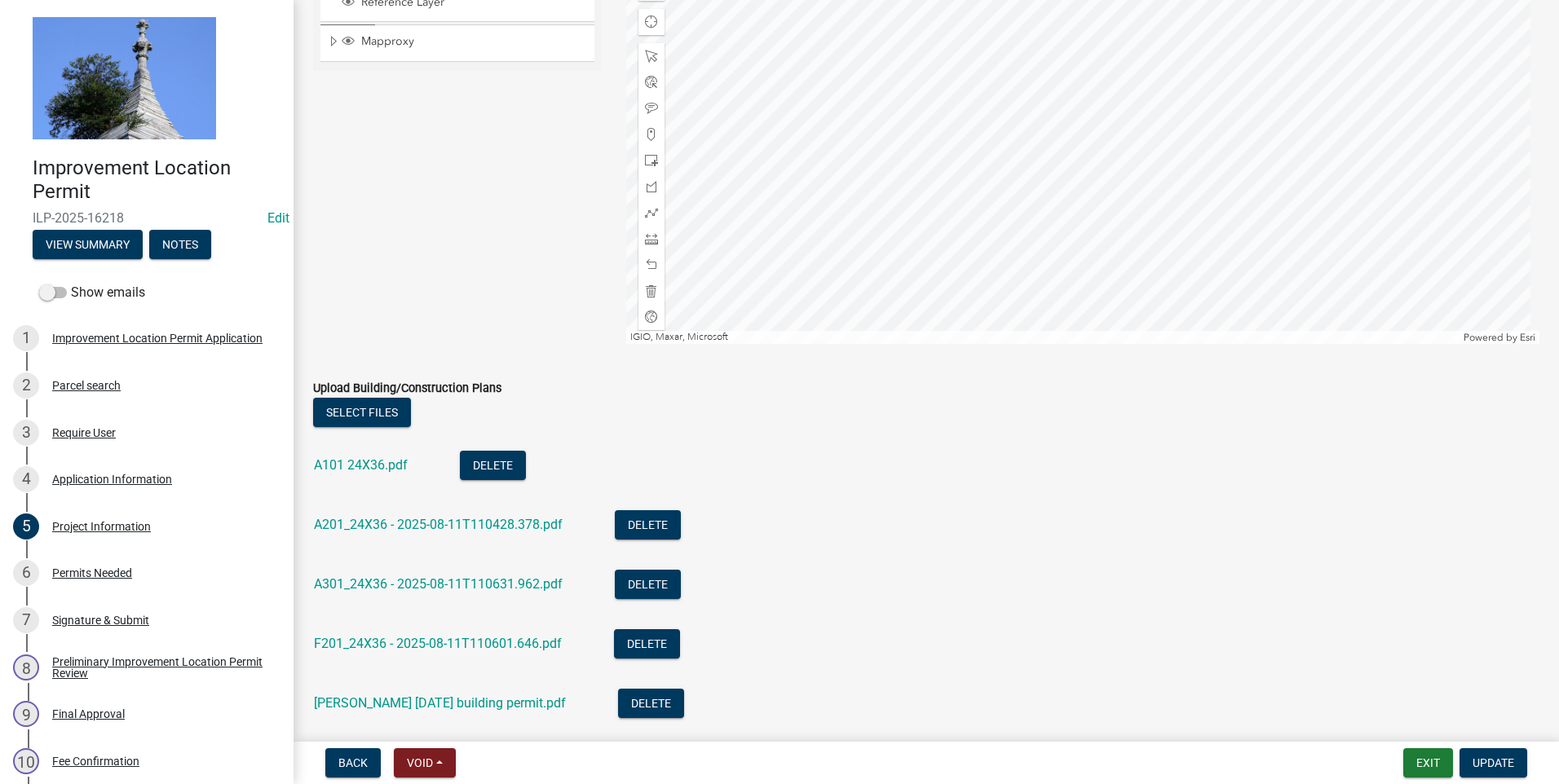
scroll to position [1630, 0]
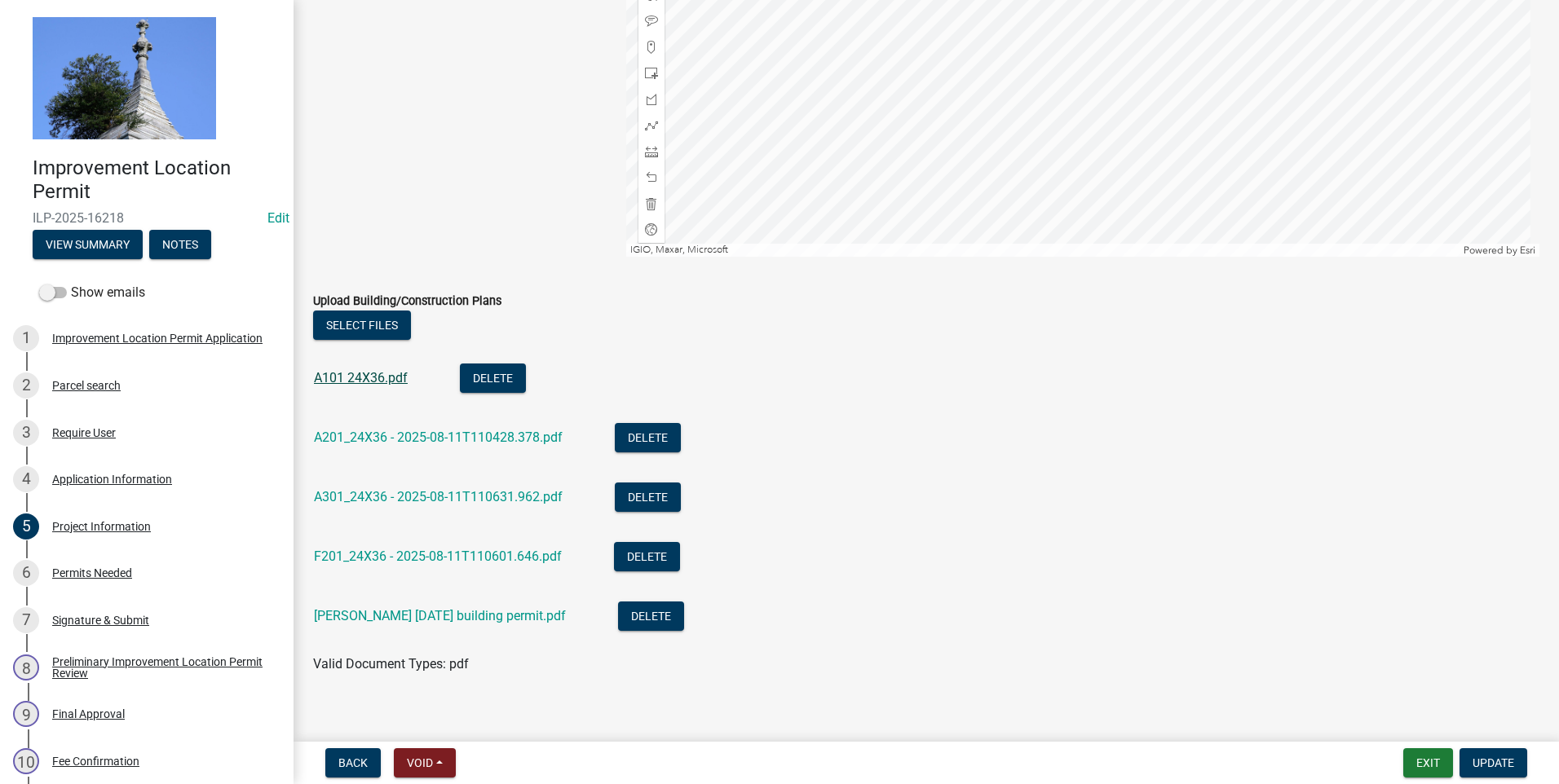
click at [342, 379] on link "A101 24X36.pdf" at bounding box center [360, 378] width 94 height 15
click at [423, 439] on link "A201_24X36 - 2025-08-11T110428.378.pdf" at bounding box center [438, 437] width 249 height 15
click at [395, 499] on link "A301_24X36 - 2025-08-11T110631.962.pdf" at bounding box center [438, 497] width 249 height 15
click at [418, 556] on link "F201_24X36 - 2025-08-11T110601.646.pdf" at bounding box center [437, 556] width 248 height 15
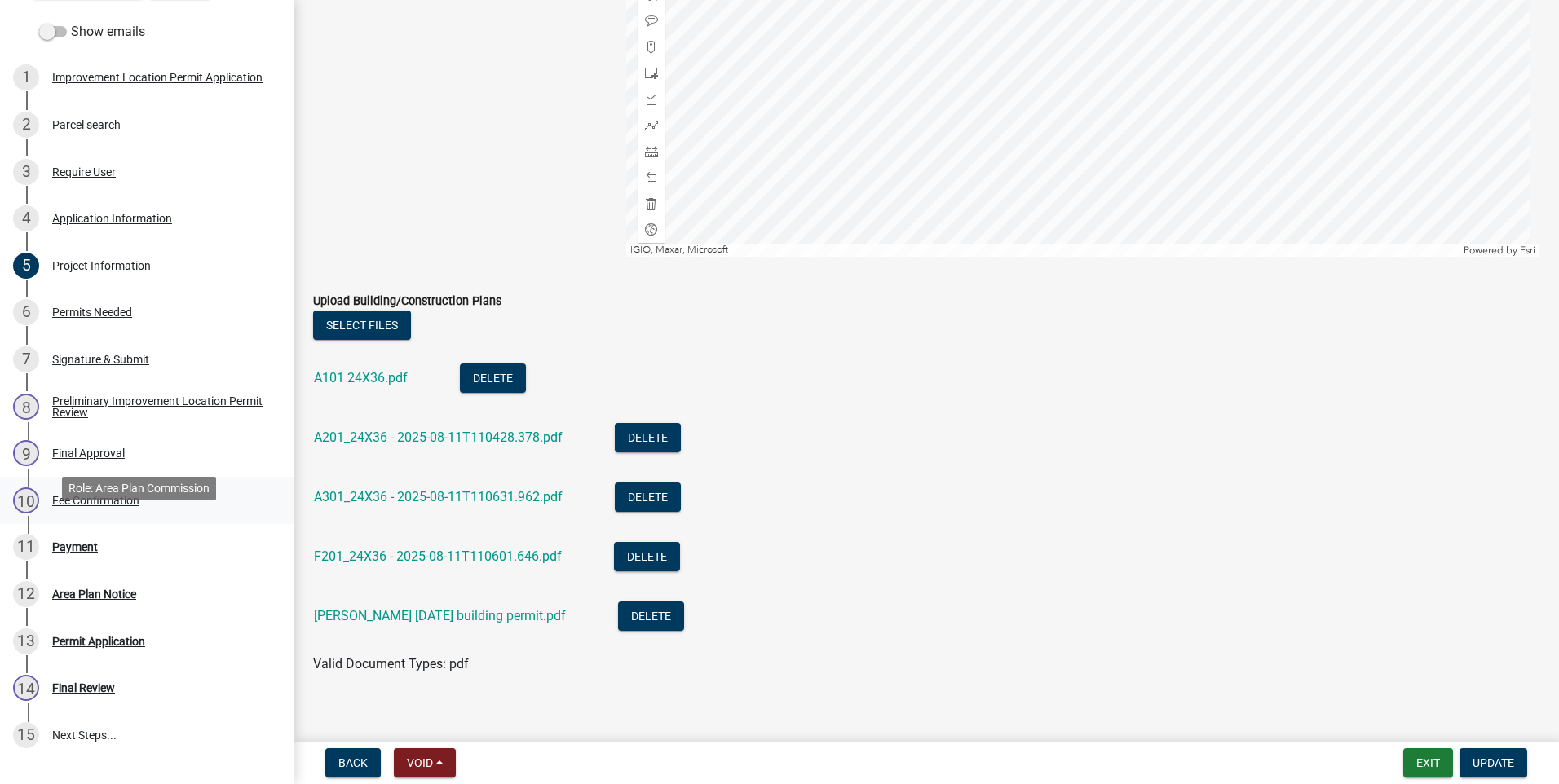
scroll to position [387, 0]
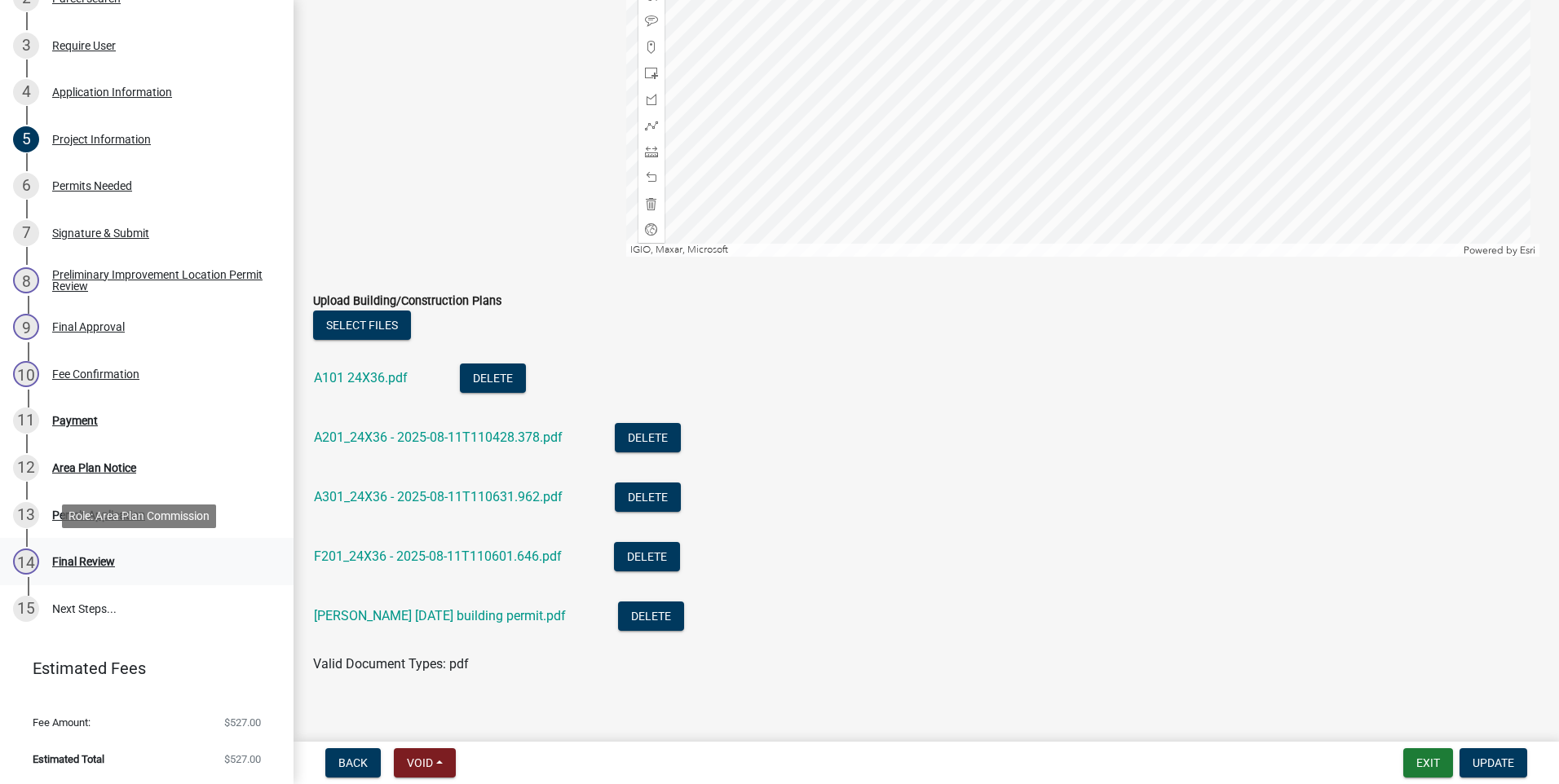
click at [100, 564] on div "Final Review" at bounding box center [84, 561] width 63 height 12
click at [1482, 764] on span "Update" at bounding box center [1493, 762] width 41 height 13
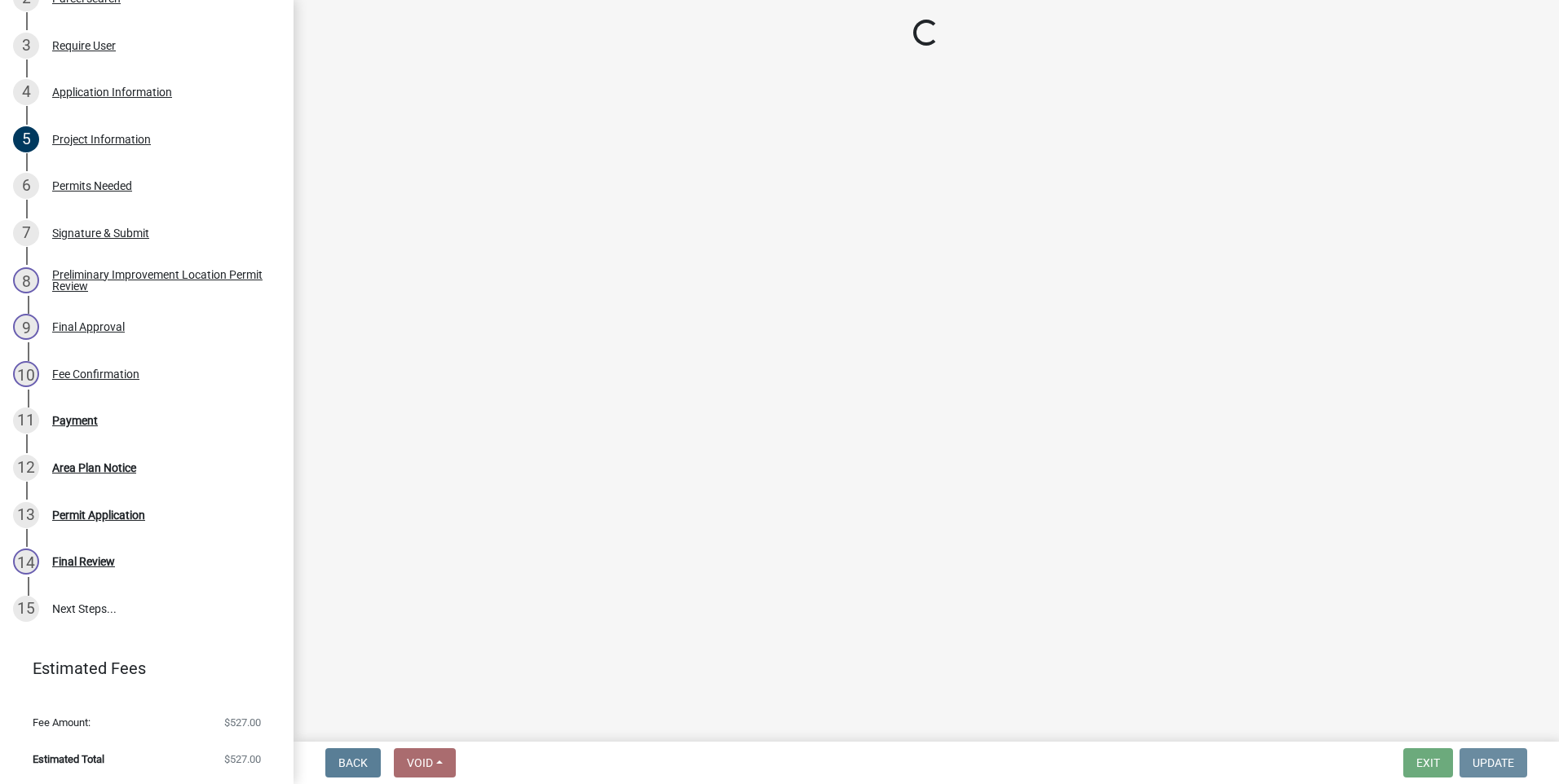
scroll to position [0, 0]
